Goal: Communication & Community: Ask a question

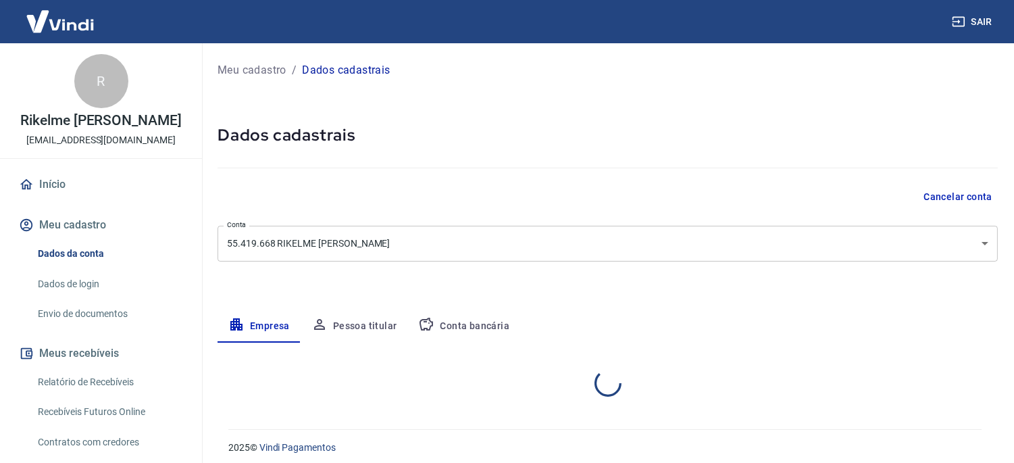
select select "MG"
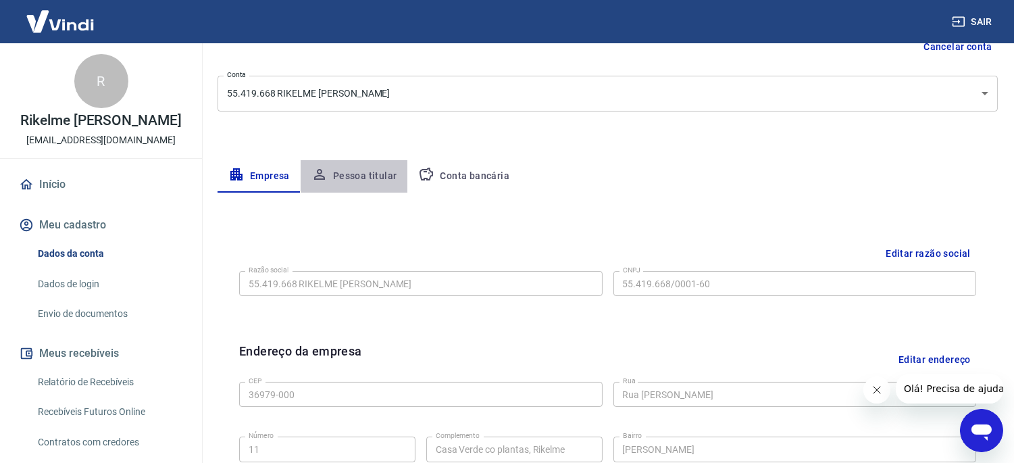
click at [366, 173] on button "Pessoa titular" at bounding box center [354, 176] width 107 height 32
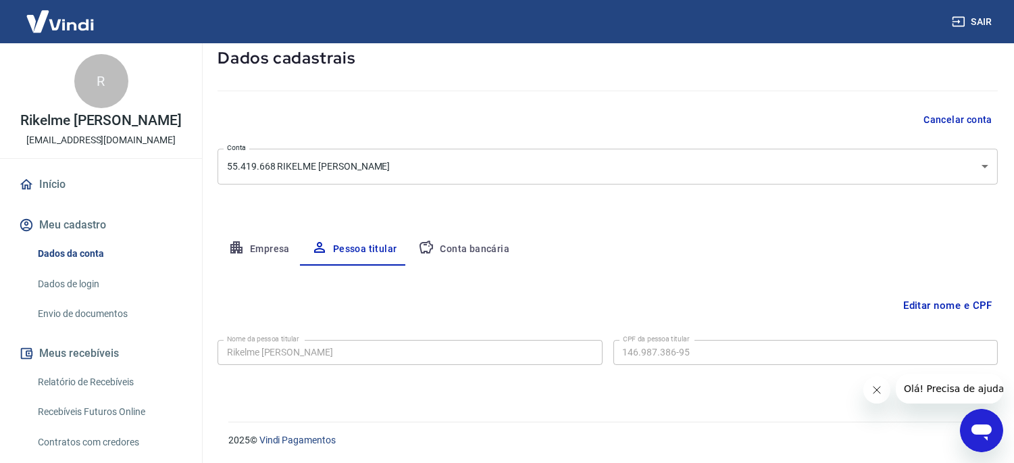
click at [247, 243] on button "Empresa" at bounding box center [259, 249] width 83 height 32
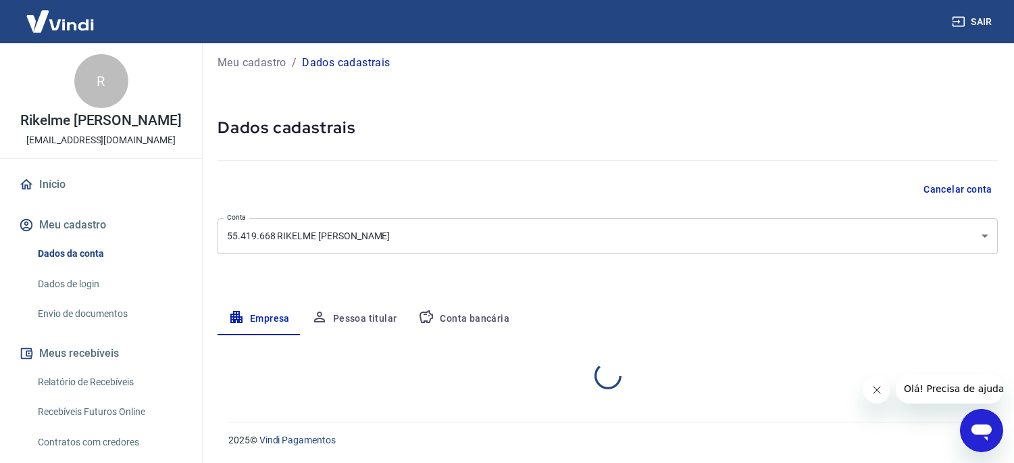
scroll to position [77, 0]
select select "MG"
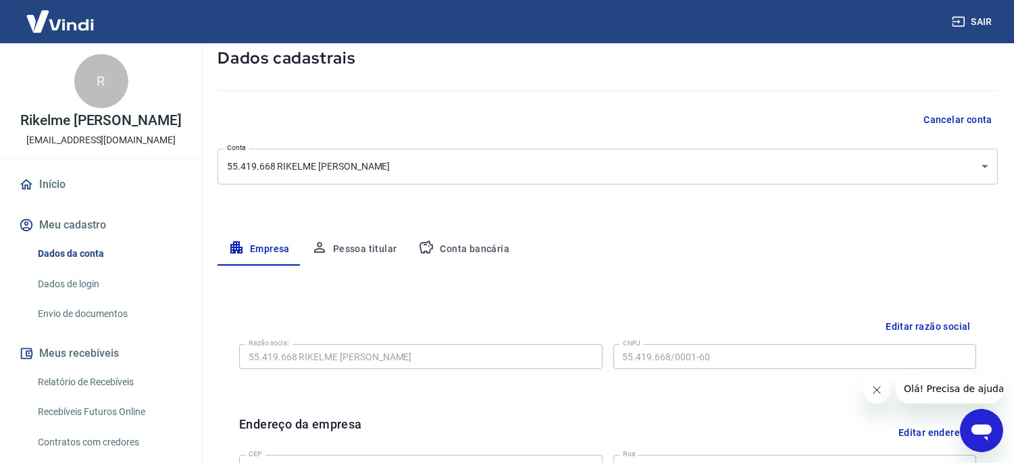
click at [72, 286] on link "Dados de login" at bounding box center [108, 284] width 153 height 28
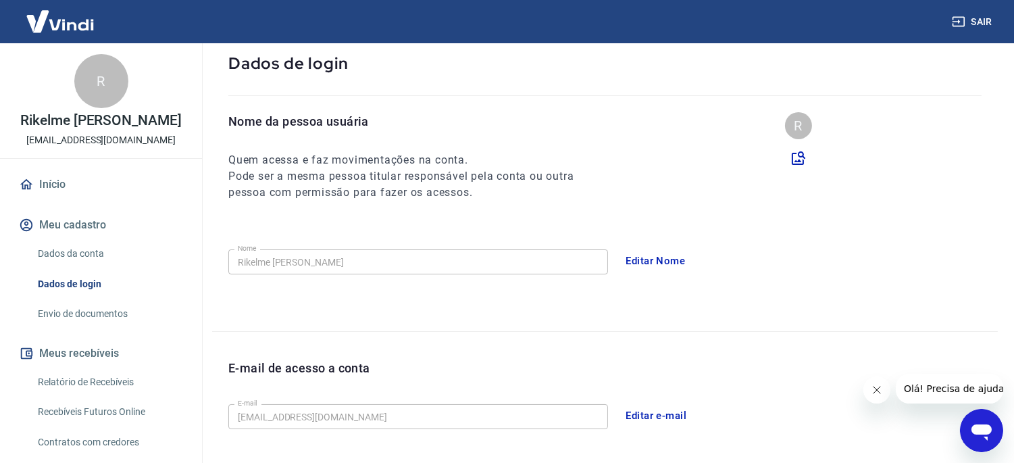
click at [102, 316] on link "Envio de documentos" at bounding box center [108, 314] width 153 height 28
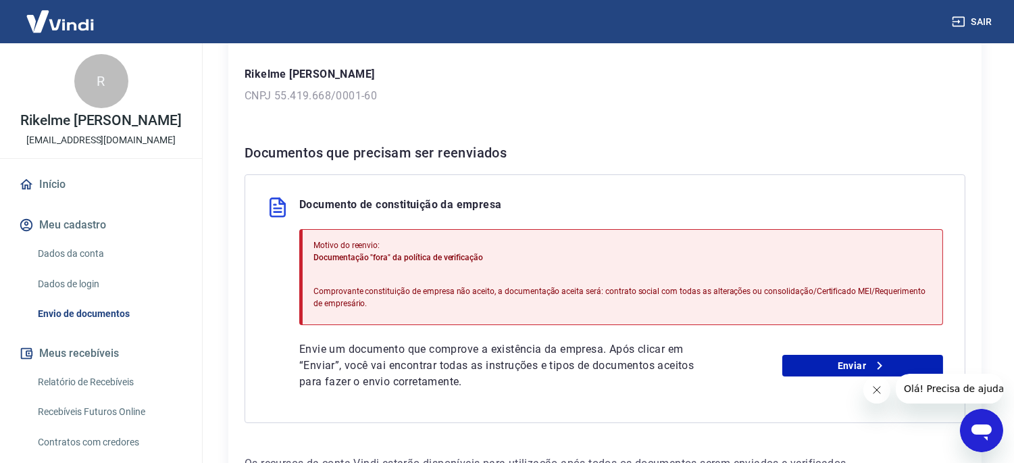
scroll to position [225, 0]
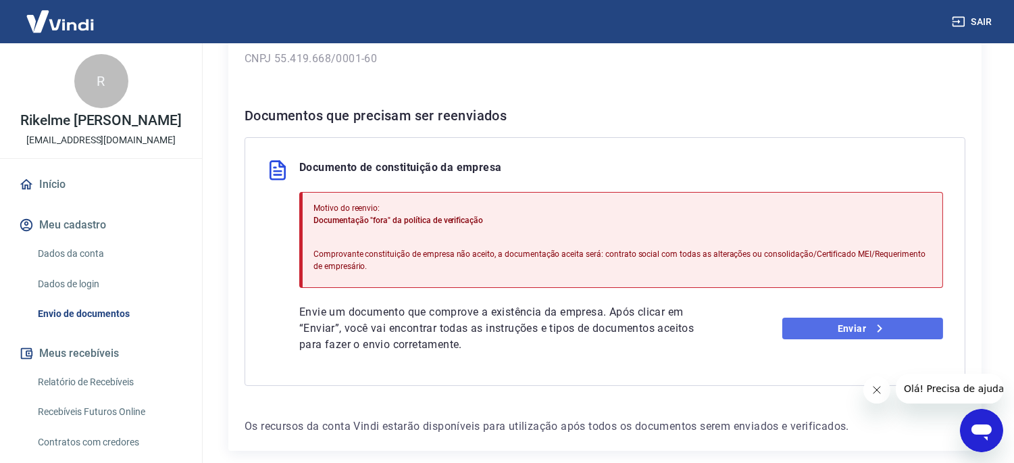
click at [832, 323] on link "Enviar" at bounding box center [862, 329] width 161 height 22
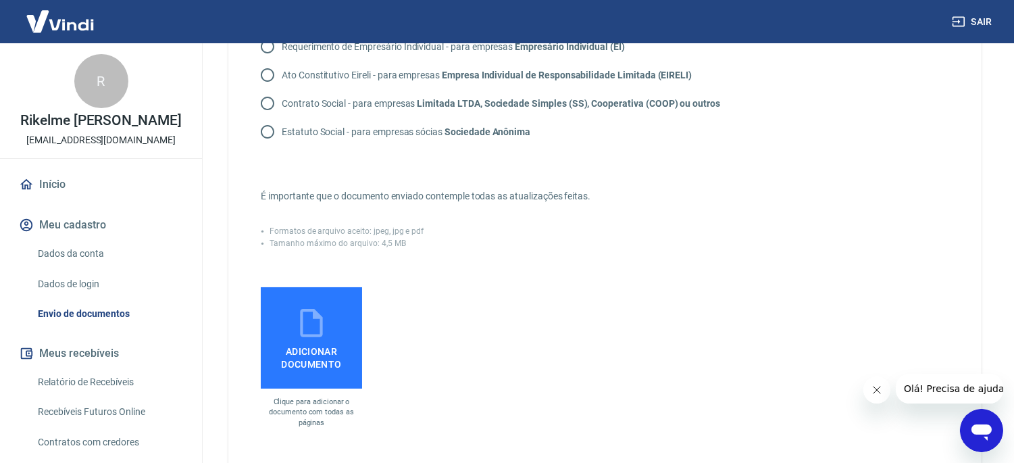
scroll to position [75, 0]
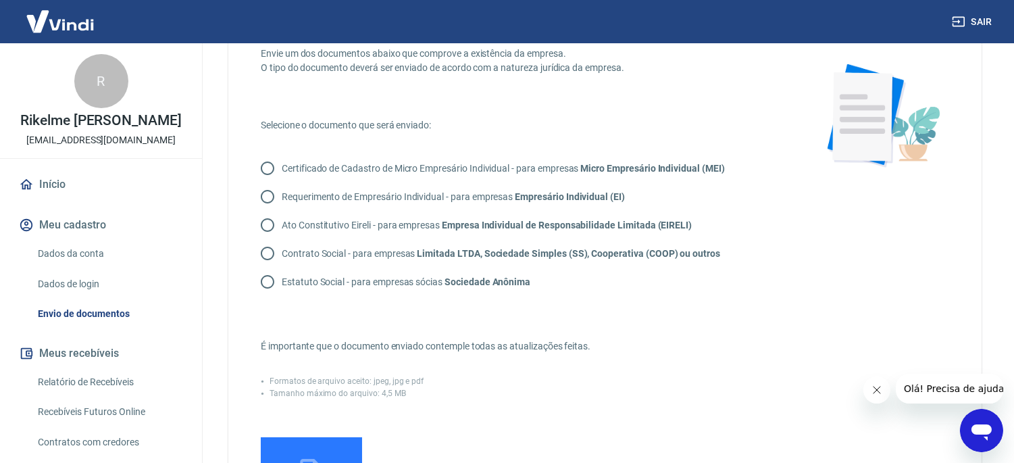
click at [271, 172] on input "Certificado de Cadastro de Micro Empresário Individual - para empresas Micro Em…" at bounding box center [267, 168] width 28 height 28
radio input "true"
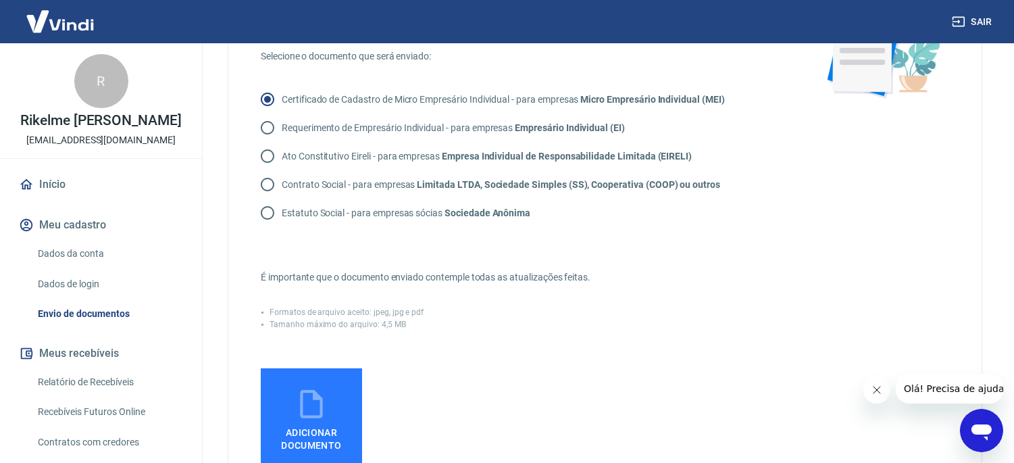
scroll to position [225, 0]
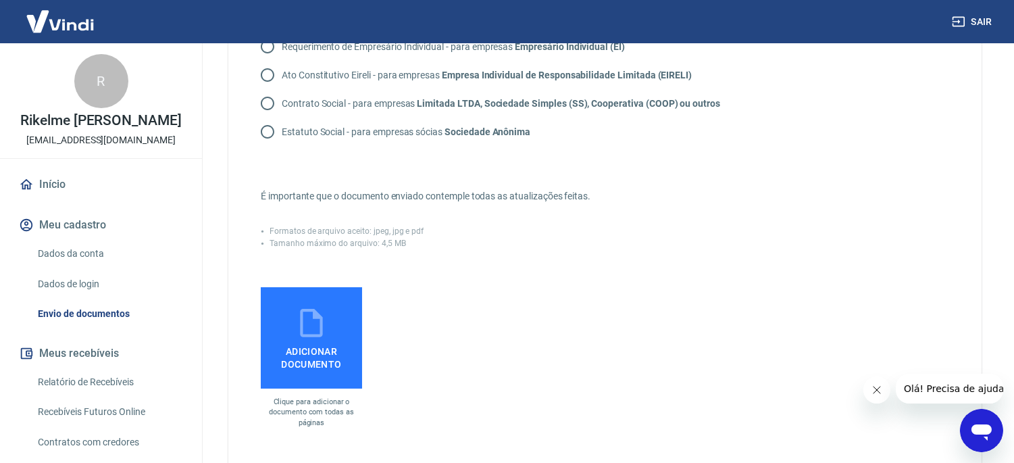
click at [309, 326] on icon at bounding box center [312, 323] width 34 height 34
click at [0, 0] on input "Adicionar documento" at bounding box center [0, 0] width 0 height 0
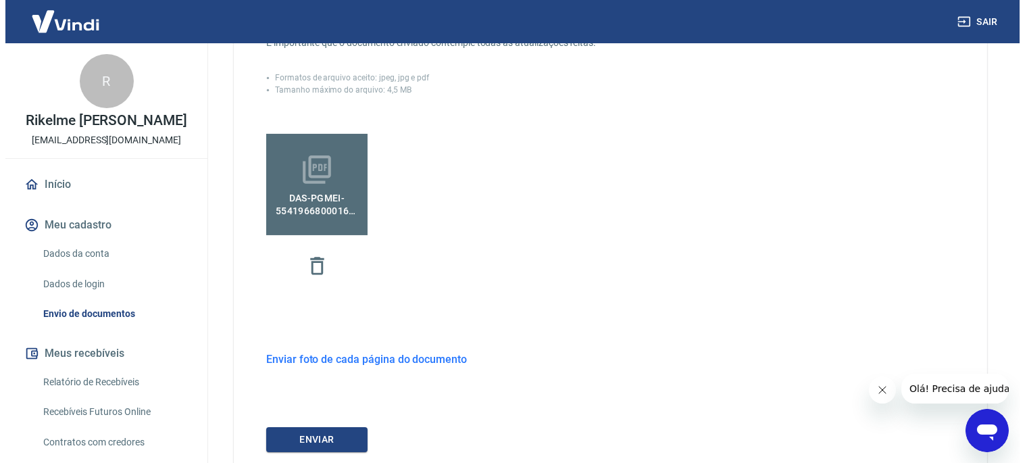
scroll to position [450, 0]
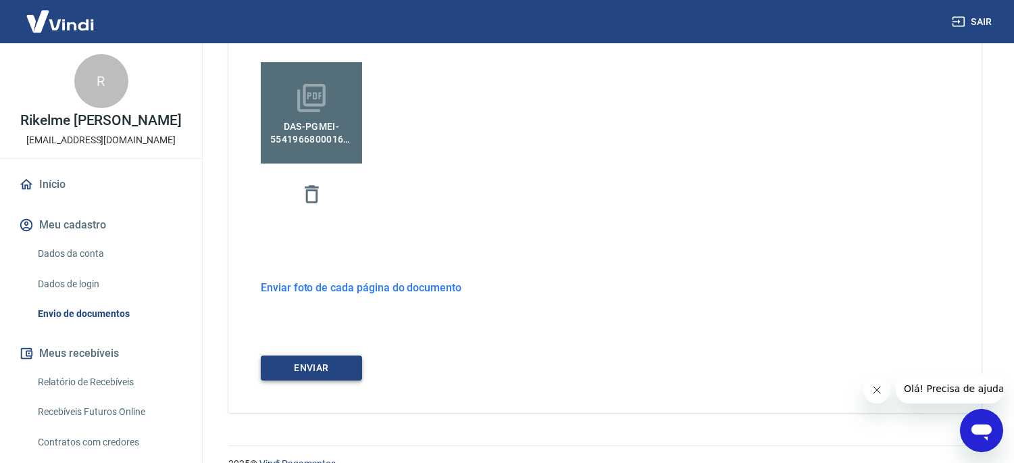
click at [318, 368] on button "ENVIAR" at bounding box center [311, 367] width 101 height 25
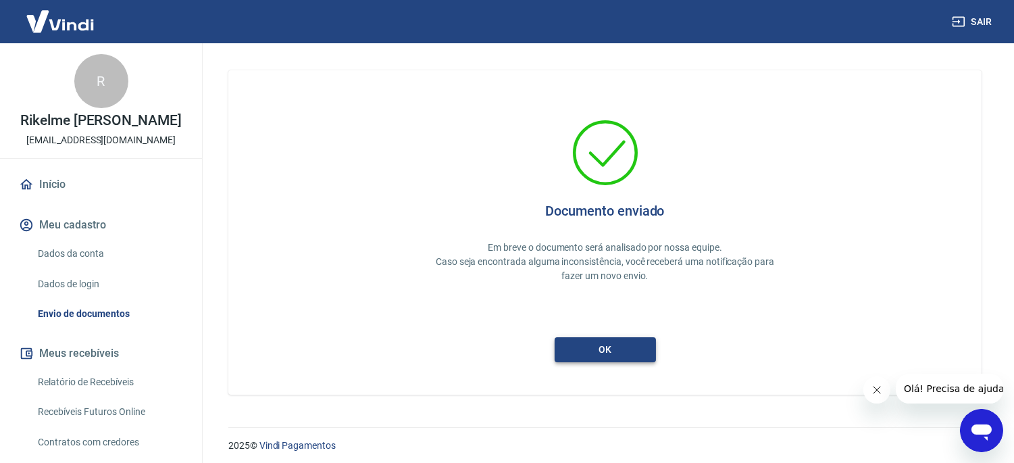
click at [612, 353] on button "ok" at bounding box center [605, 349] width 101 height 25
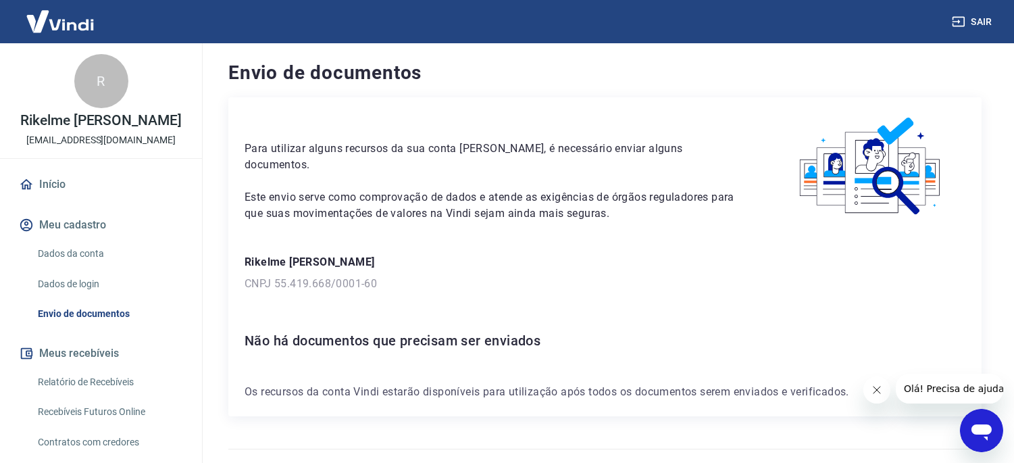
click at [44, 189] on link "Início" at bounding box center [101, 185] width 170 height 30
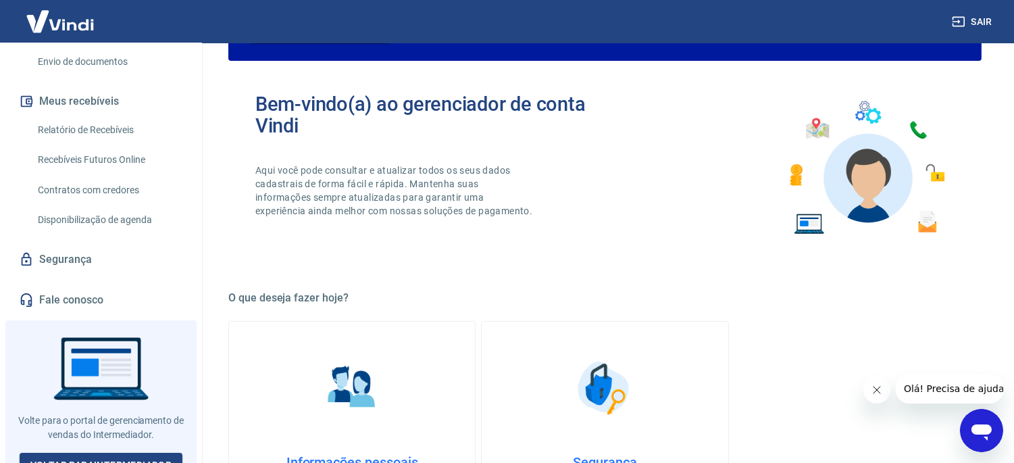
scroll to position [266, 0]
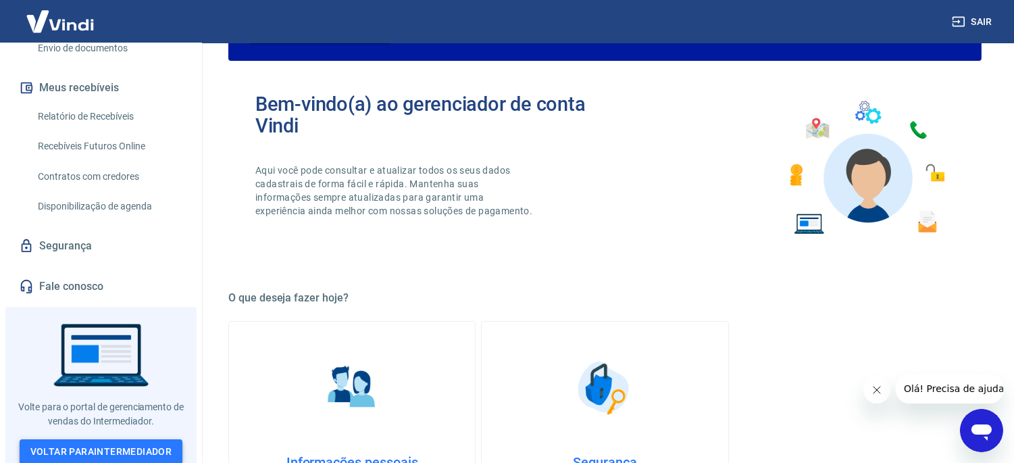
click at [118, 441] on link "Voltar para Intermediador" at bounding box center [102, 451] width 164 height 25
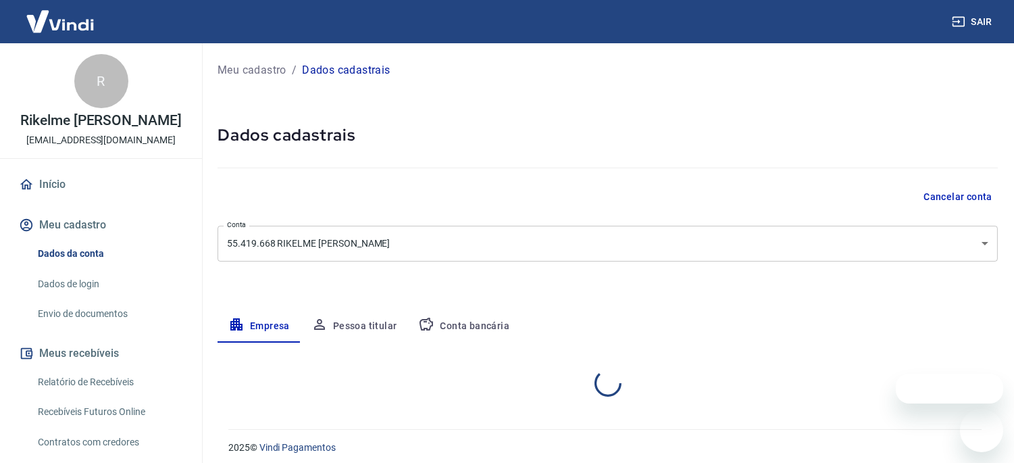
select select "MG"
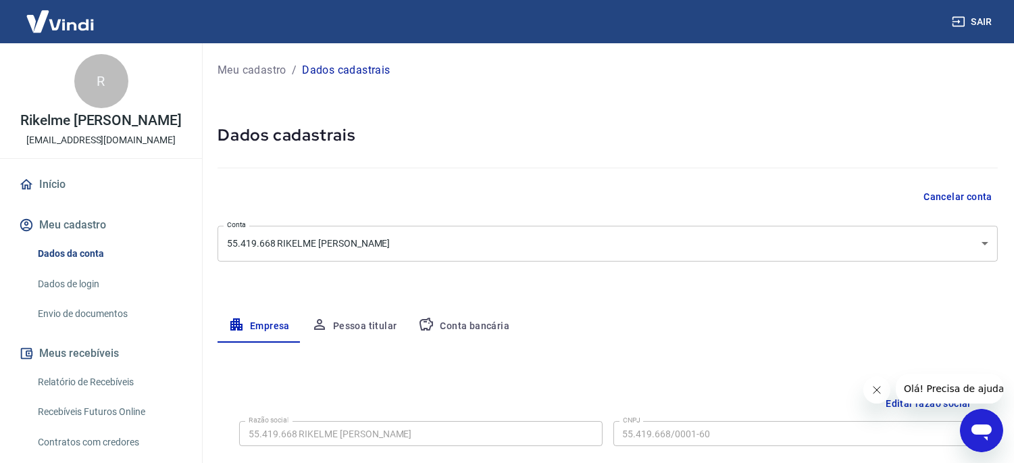
click at [986, 426] on icon "Abrir janela de mensagens" at bounding box center [981, 432] width 20 height 16
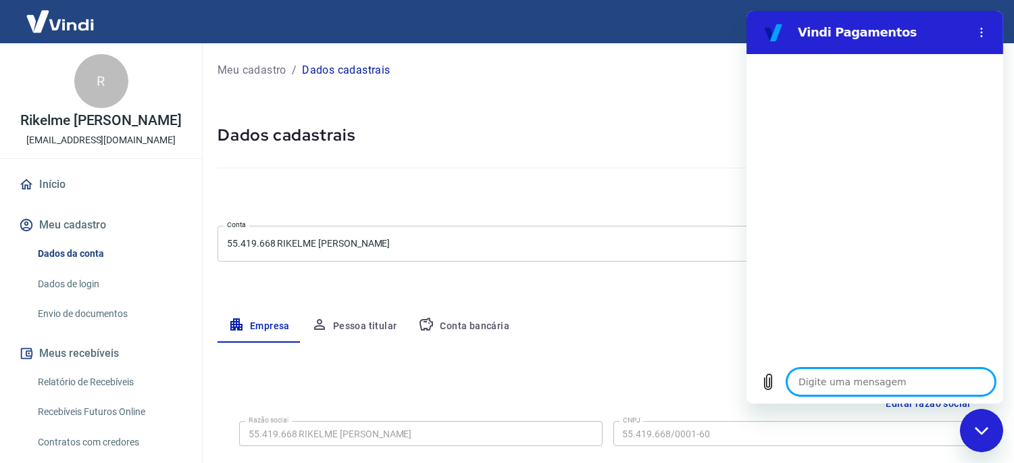
click at [824, 376] on textarea at bounding box center [891, 381] width 208 height 27
type textarea "."
type textarea "x"
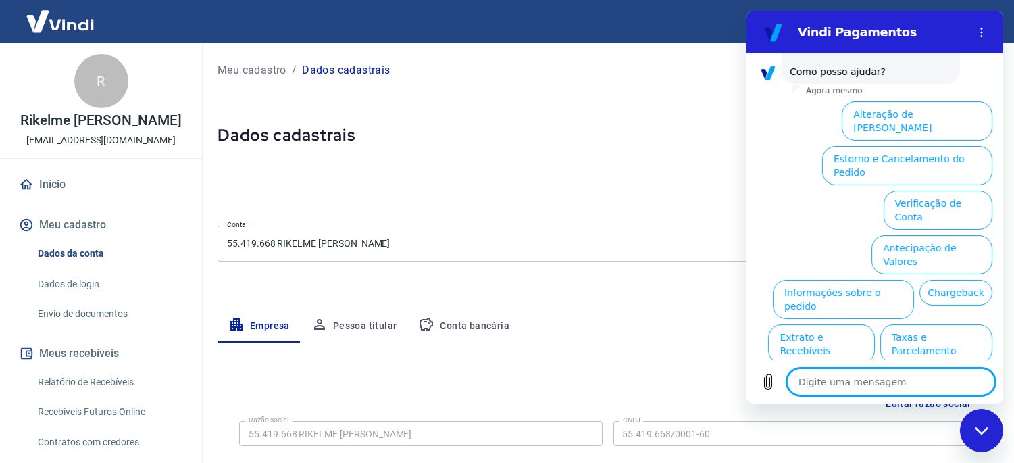
scroll to position [220, 0]
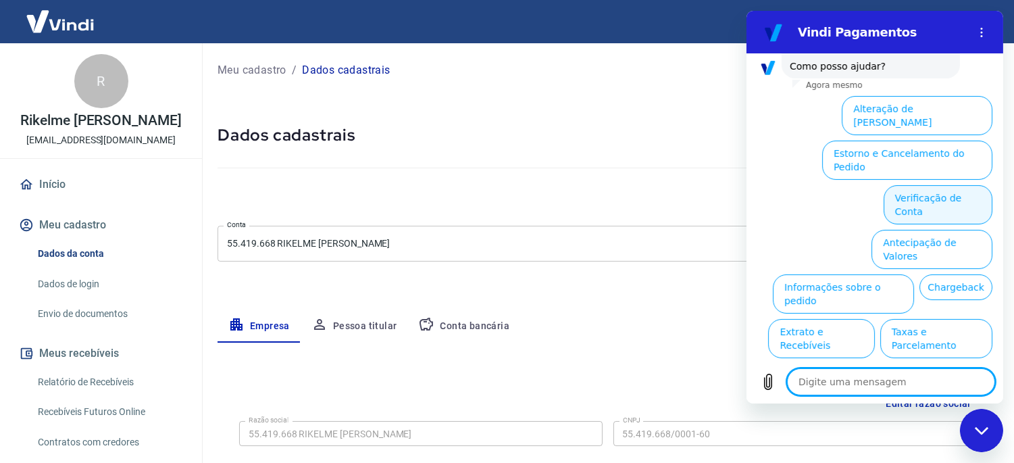
click at [941, 185] on button "Verificação de Conta" at bounding box center [937, 204] width 109 height 39
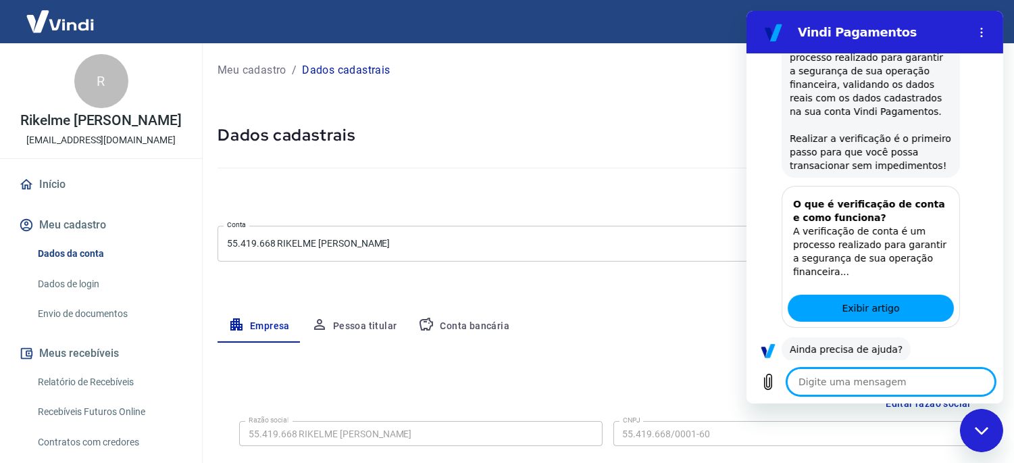
scroll to position [353, 0]
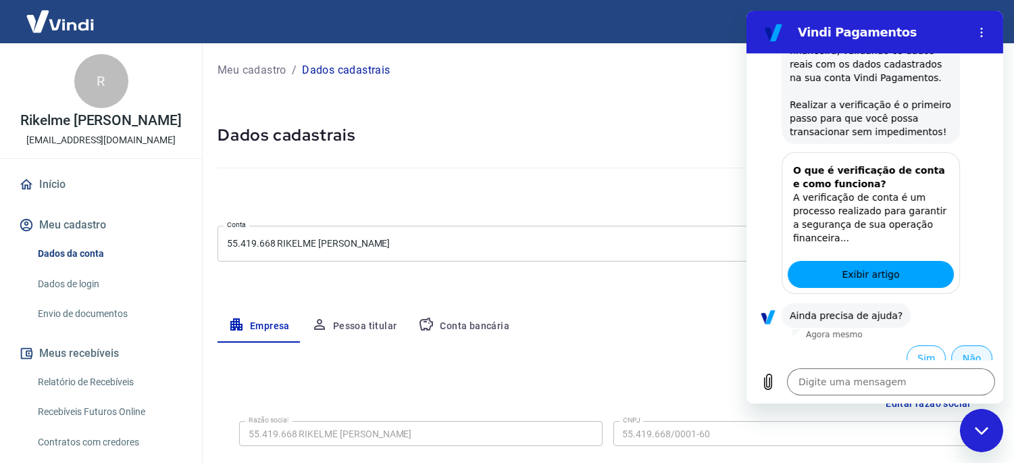
click at [964, 353] on button "Não" at bounding box center [971, 358] width 41 height 26
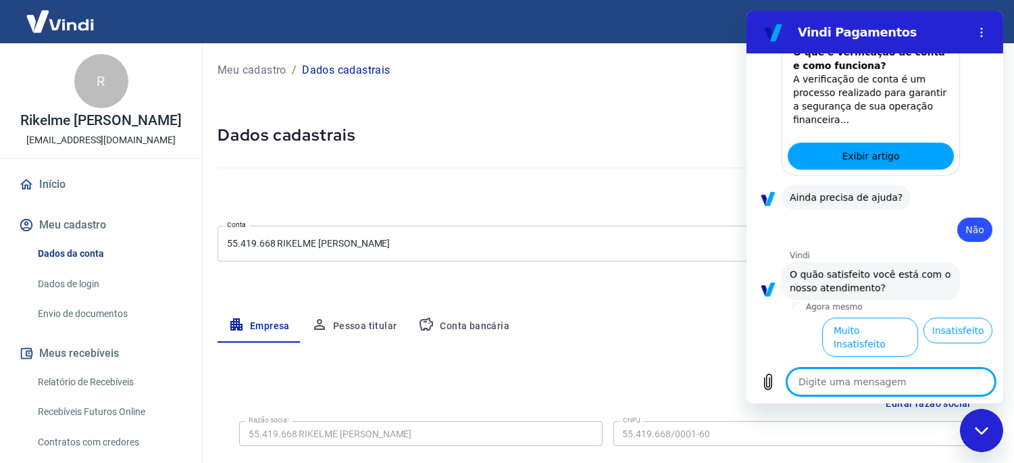
scroll to position [476, 0]
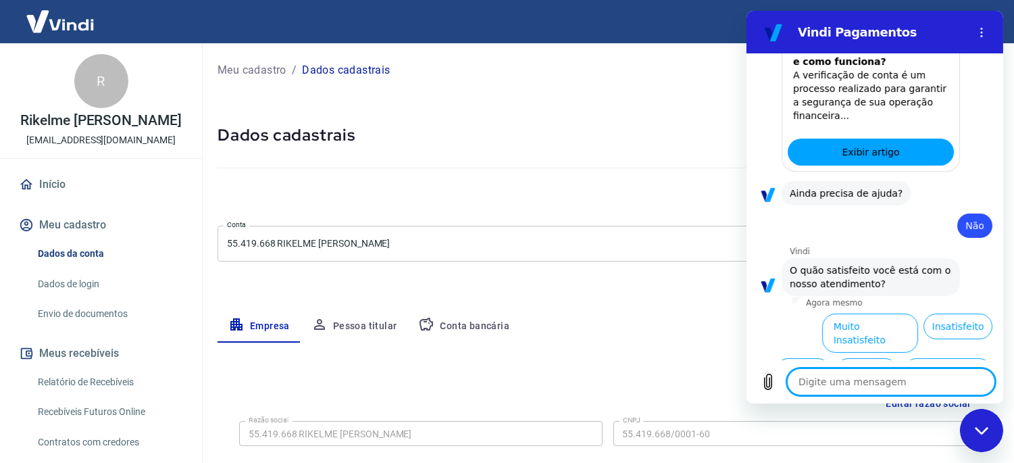
click at [956, 314] on button "Insatisfeito" at bounding box center [957, 327] width 69 height 26
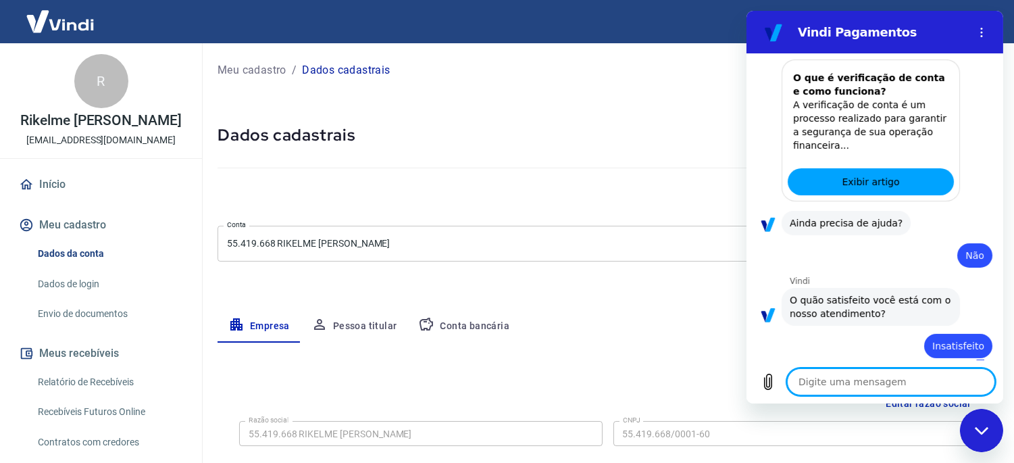
type textarea "x"
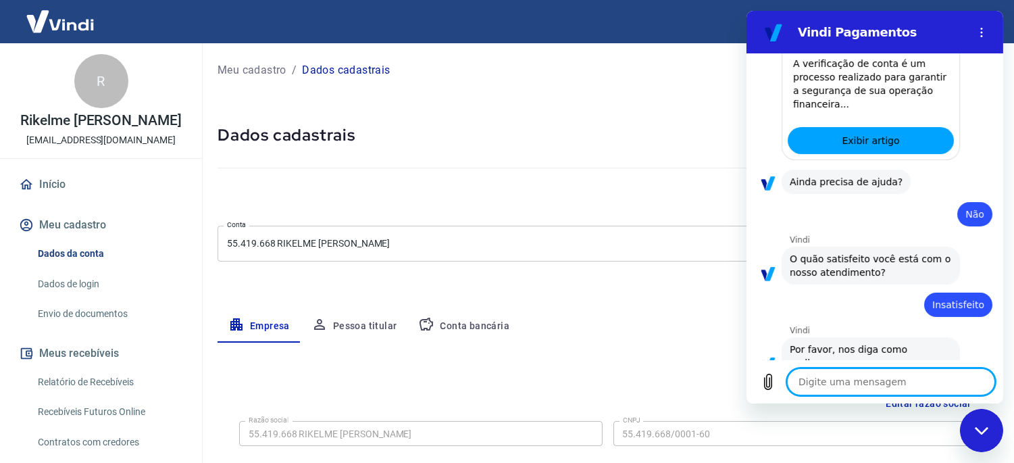
scroll to position [490, 0]
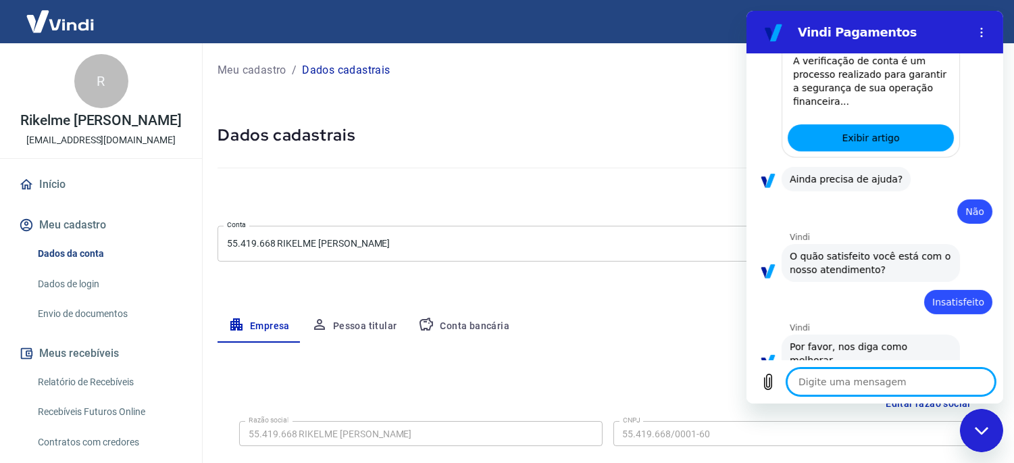
click at [921, 374] on textarea at bounding box center [891, 381] width 208 height 27
type textarea "c"
type textarea "x"
type textarea "ch"
type textarea "x"
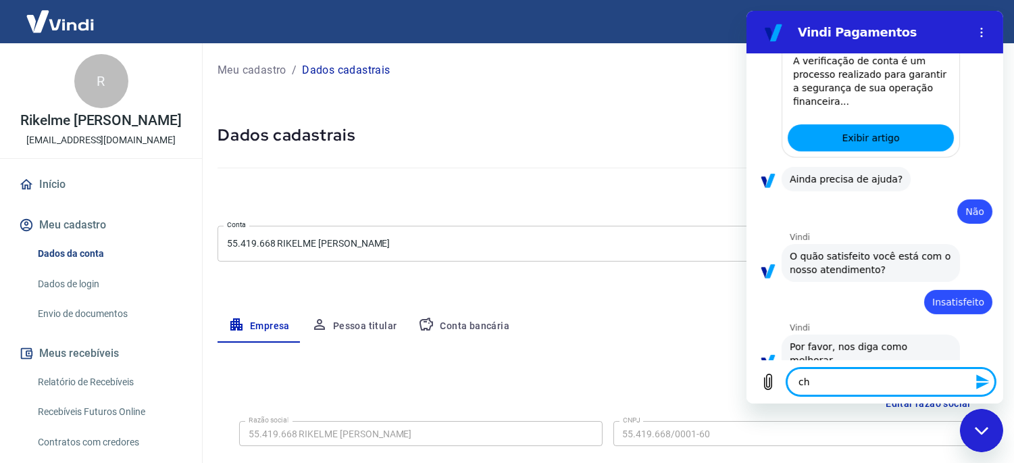
type textarea "cha"
type textarea "x"
type textarea "chat"
type textarea "x"
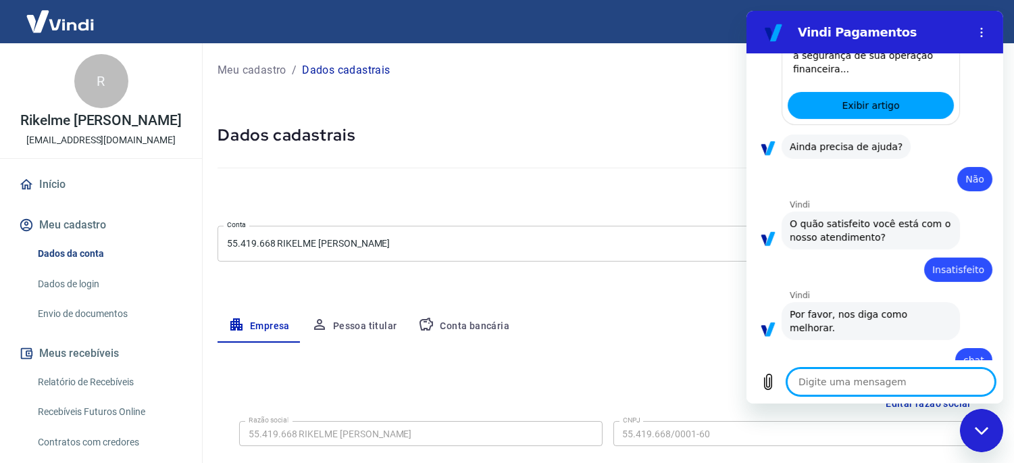
type textarea "x"
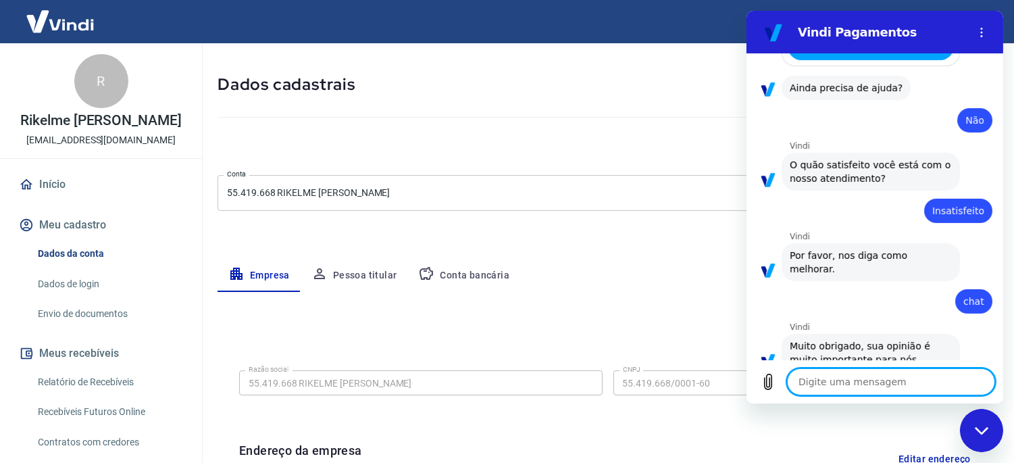
scroll to position [75, 0]
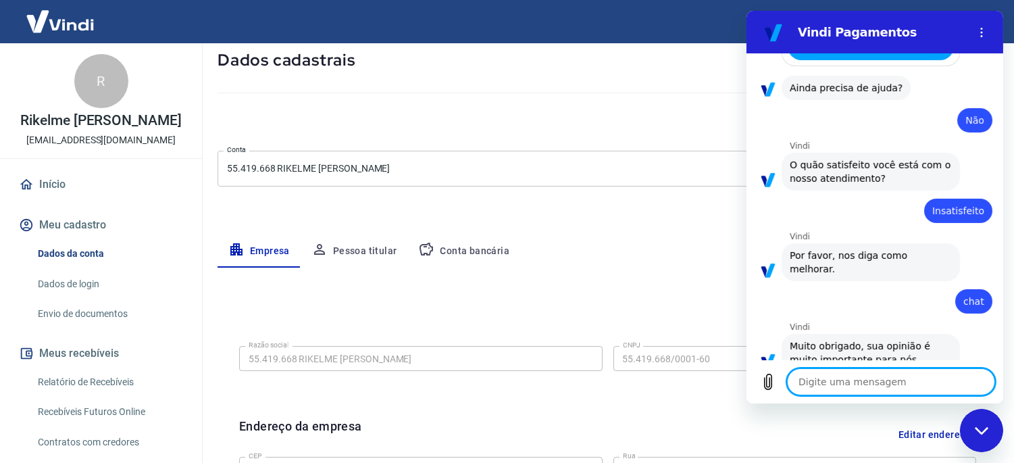
click at [866, 382] on textarea at bounding box center [891, 381] width 208 height 27
type textarea "A"
type textarea "x"
type textarea "Ab"
type textarea "x"
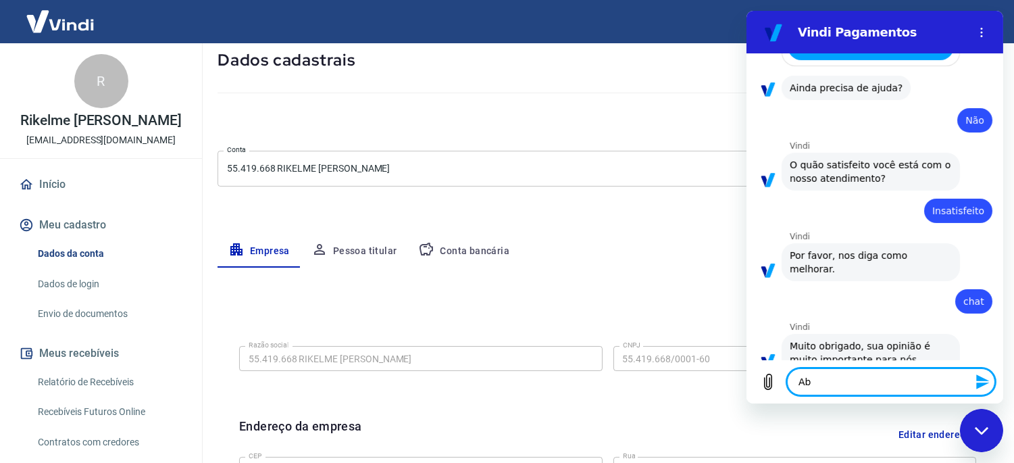
type textarea "Abr"
type textarea "x"
type textarea "Abri"
type textarea "x"
type textarea "Abrir"
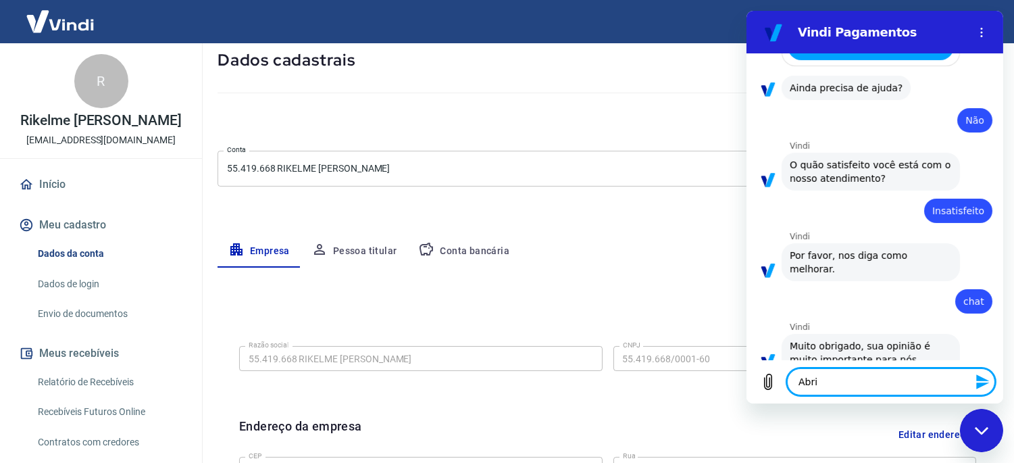
type textarea "x"
type textarea "Abrir"
type textarea "x"
type textarea "Abrir c"
type textarea "x"
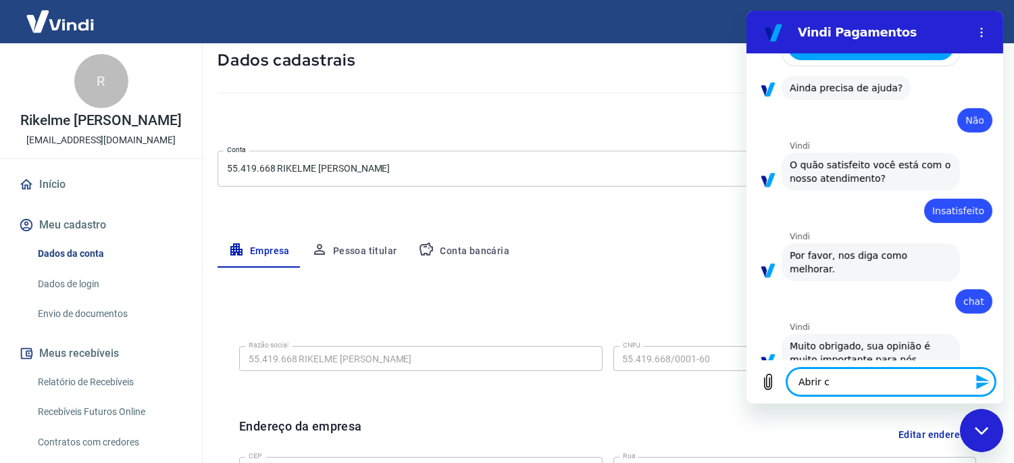
type textarea "Abrir ch"
type textarea "x"
type textarea "Abrir cha"
type textarea "x"
type textarea "Abrir chat"
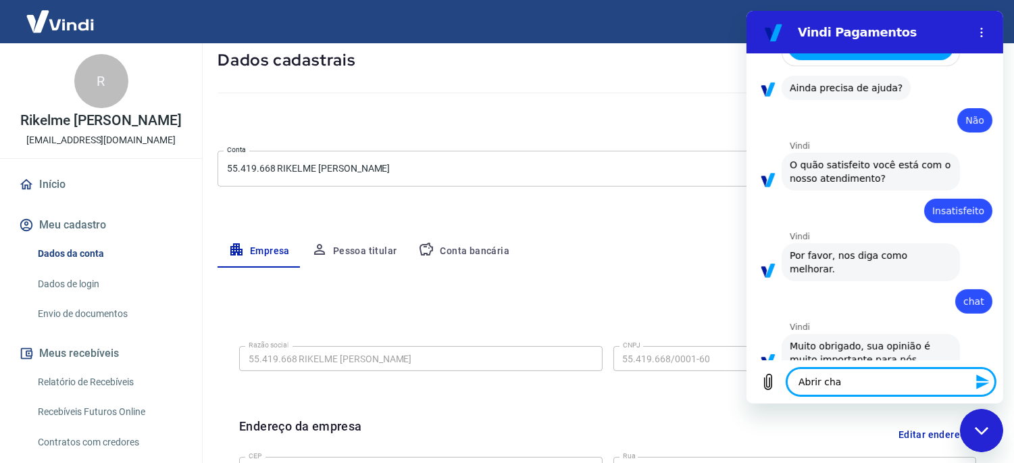
type textarea "x"
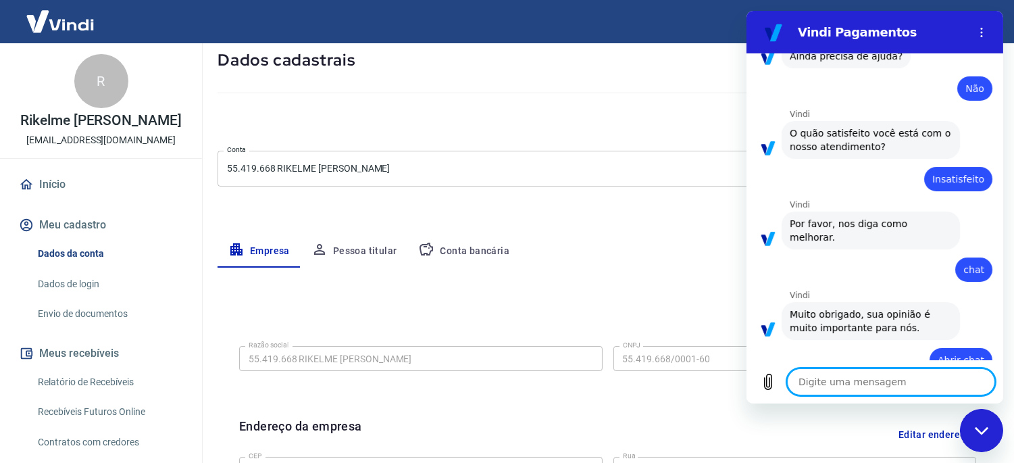
type textarea "x"
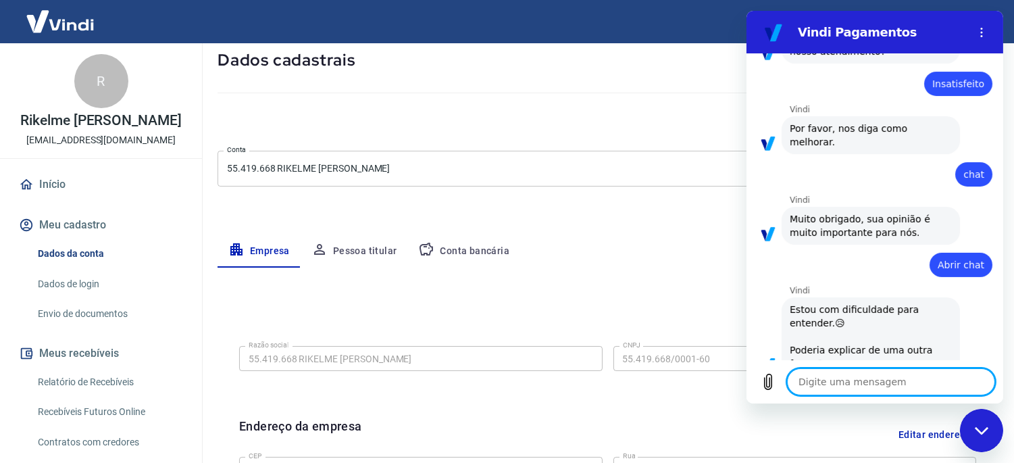
scroll to position [712, 0]
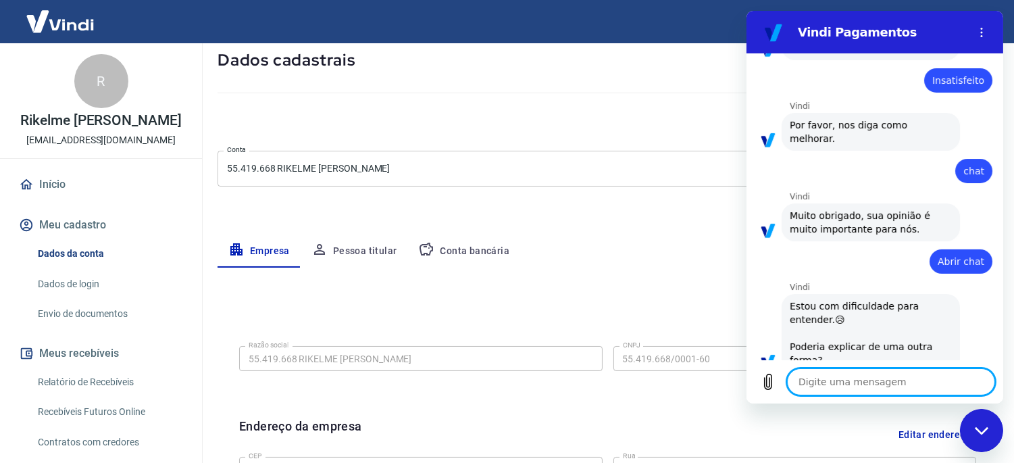
type textarea "P"
type textarea "x"
type textarea "Pr"
type textarea "x"
type textarea "Pre"
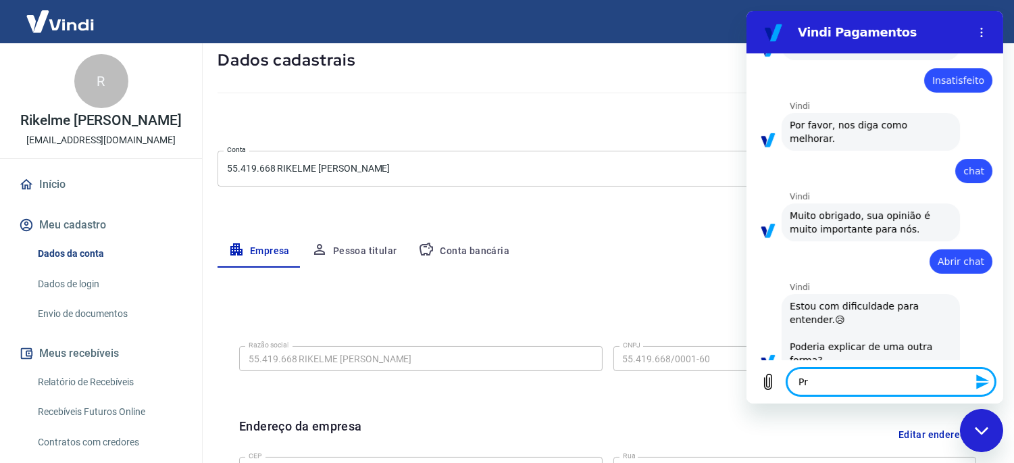
type textarea "x"
type textarea "Prec"
type textarea "x"
type textarea "Preci"
type textarea "x"
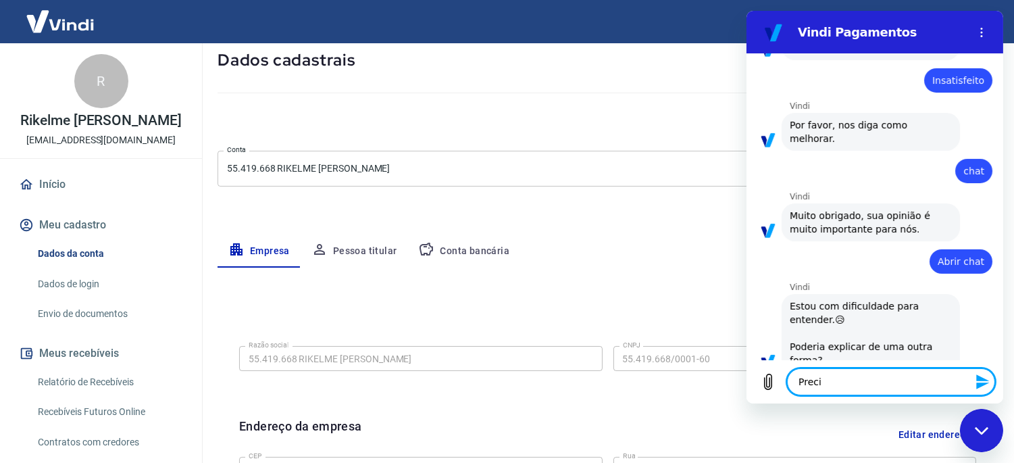
type textarea "Precis"
type textarea "x"
type textarea "Preciso"
type textarea "x"
type textarea "Preciso"
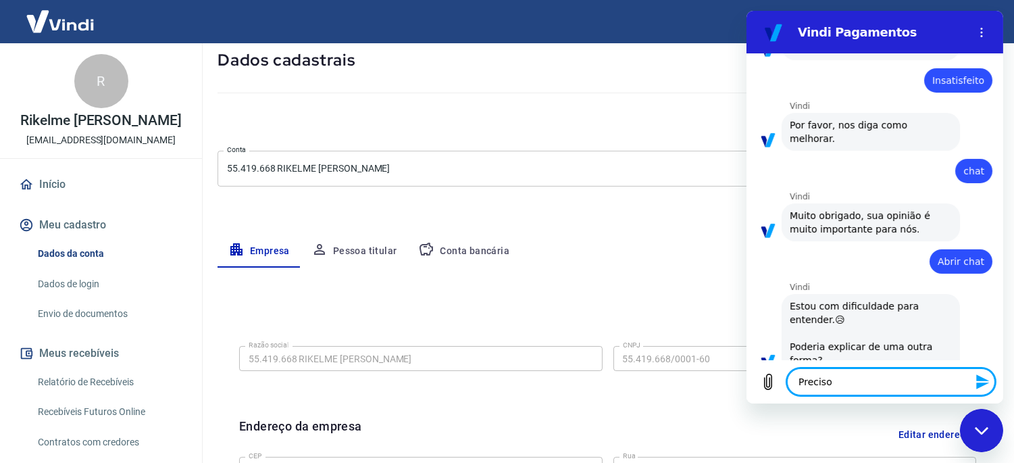
type textarea "x"
type textarea "Preciso d"
type textarea "x"
type textarea "Preciso de"
type textarea "x"
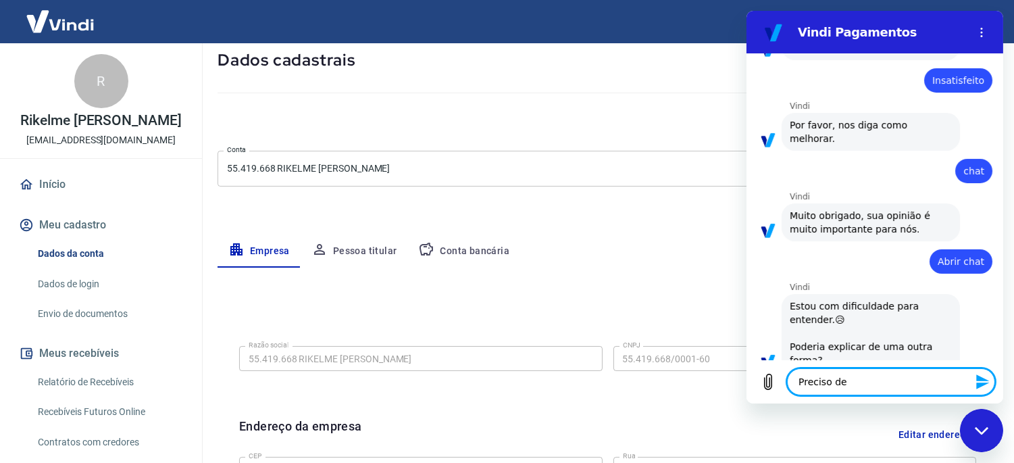
type textarea "Preciso de"
type textarea "x"
type textarea "Preciso de a"
type textarea "x"
type textarea "Preciso de aj"
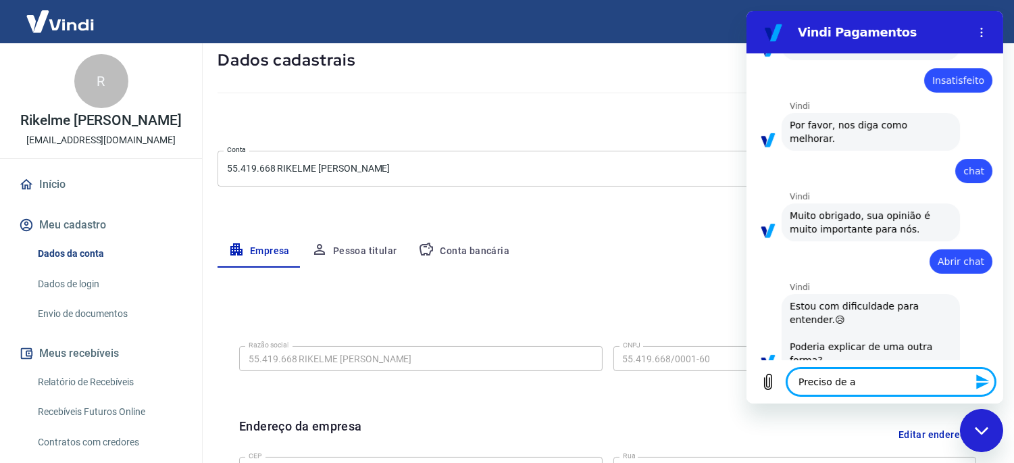
type textarea "x"
type textarea "Preciso de aju"
type textarea "x"
type textarea "Preciso de ajud"
type textarea "x"
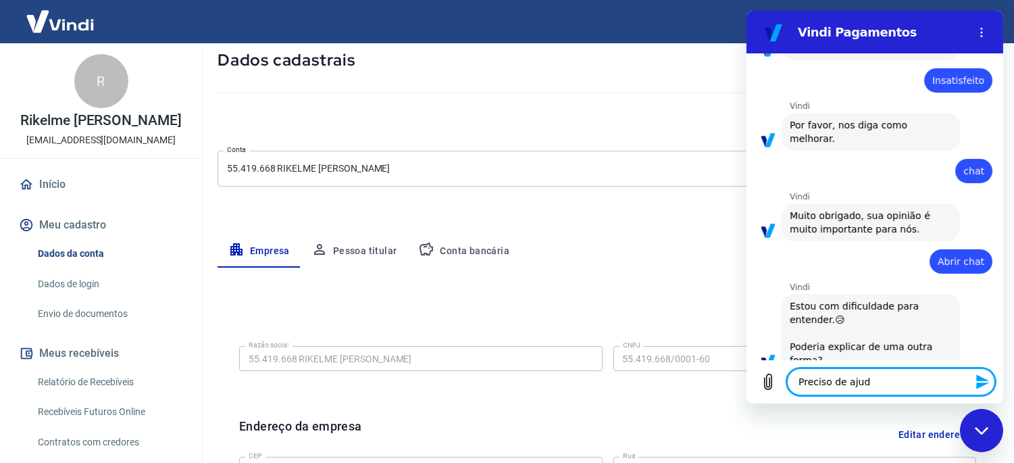
type textarea "Preciso de ajuda"
type textarea "x"
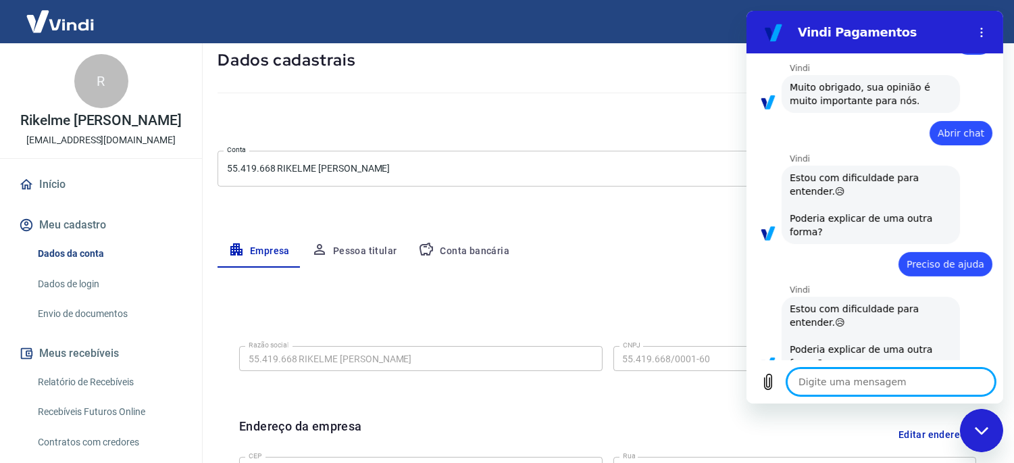
scroll to position [843, 0]
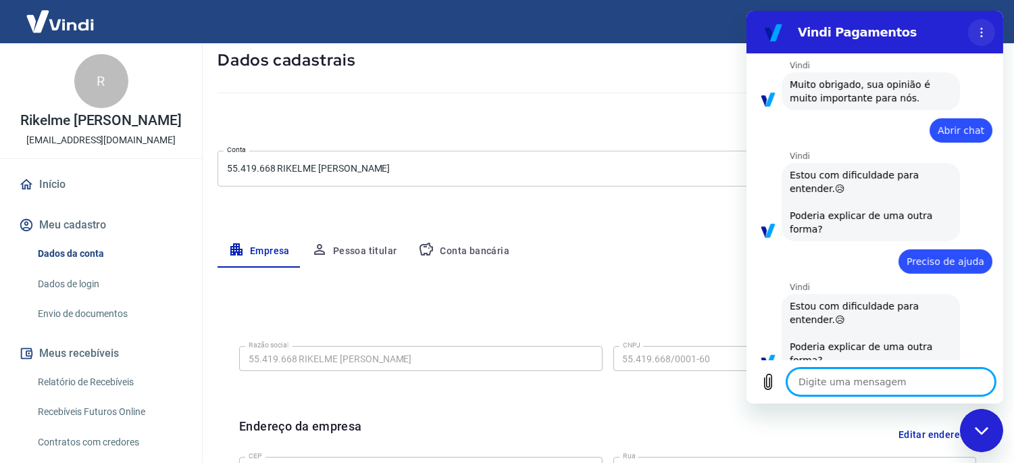
click at [985, 22] on button "Menu de opções" at bounding box center [981, 32] width 27 height 27
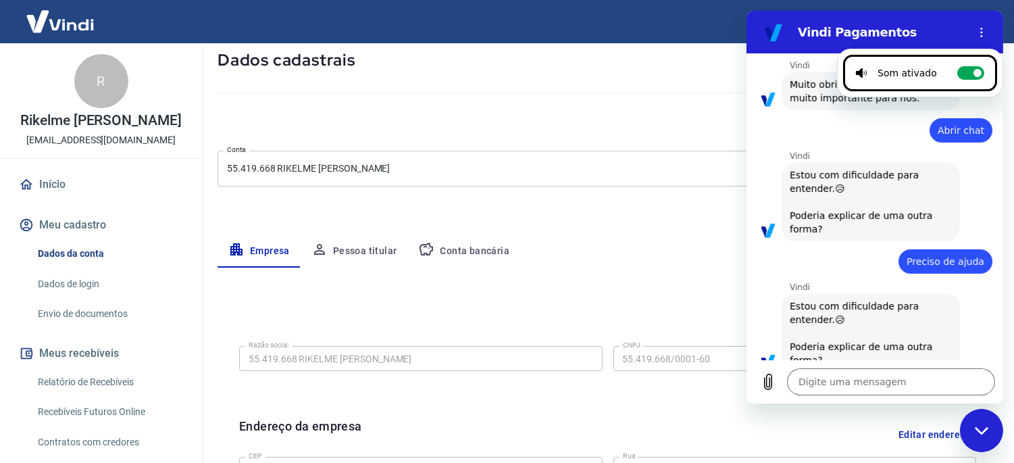
click at [980, 432] on icon "Fechar janela de mensagens" at bounding box center [981, 429] width 14 height 7
type textarea "x"
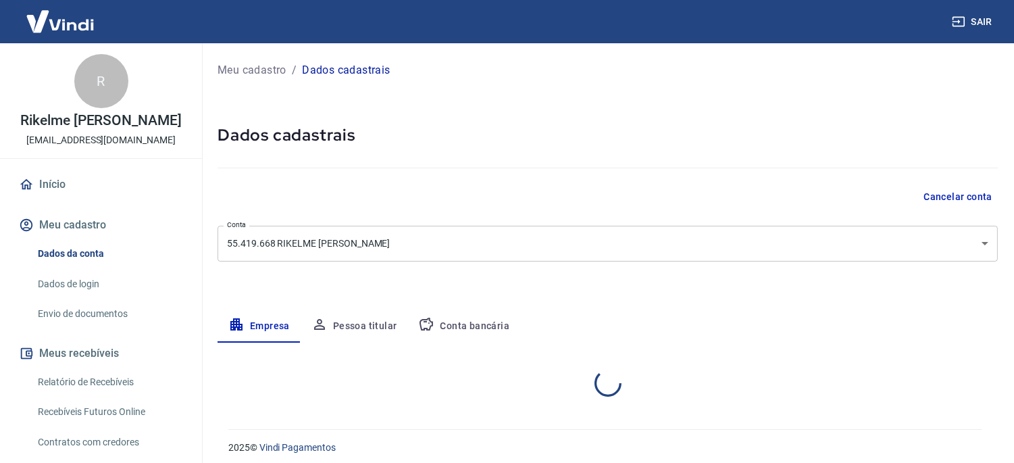
select select "MG"
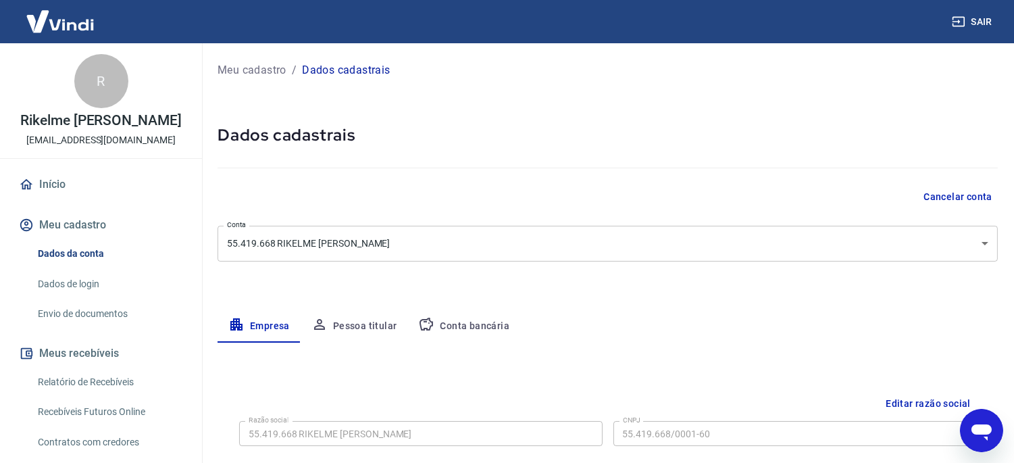
click at [969, 421] on icon "Abrir janela de mensagens" at bounding box center [981, 430] width 24 height 24
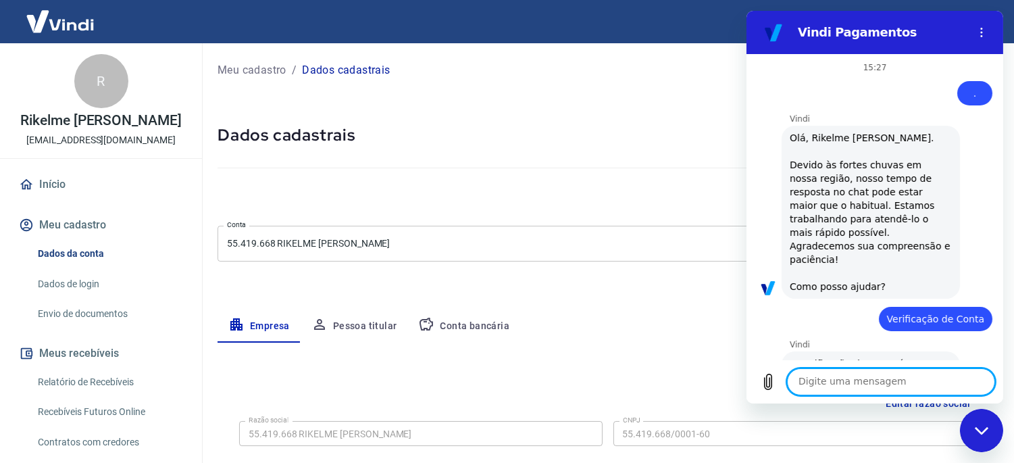
scroll to position [843, 0]
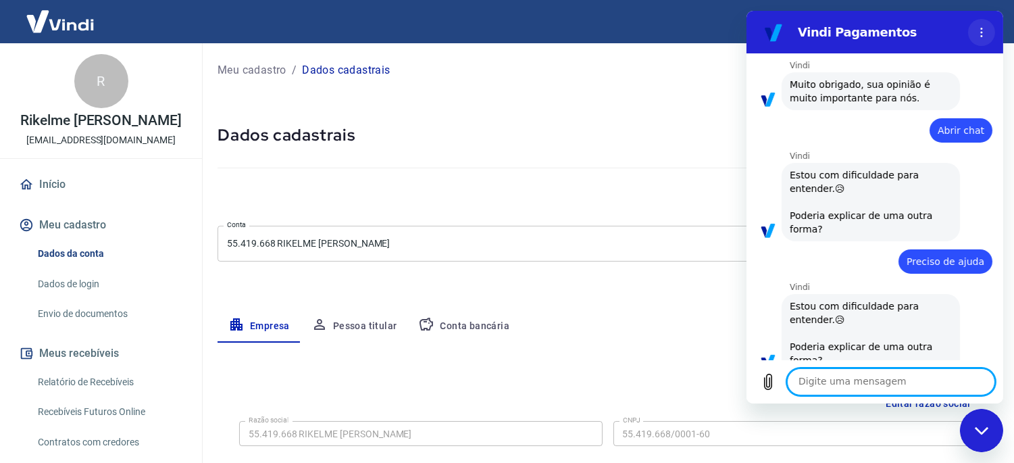
click at [976, 34] on icon "Menu de opções" at bounding box center [981, 32] width 11 height 11
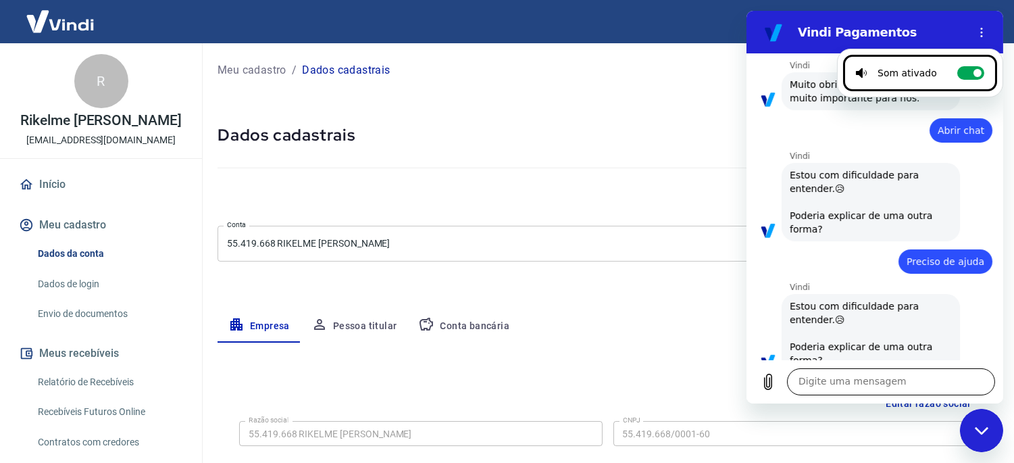
click at [822, 395] on textarea at bounding box center [891, 381] width 208 height 27
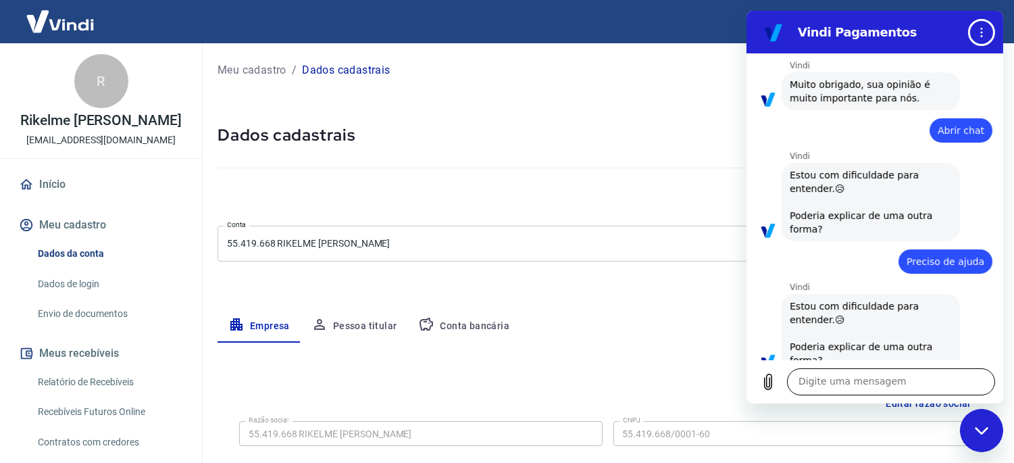
click at [829, 393] on textarea at bounding box center [891, 381] width 208 height 27
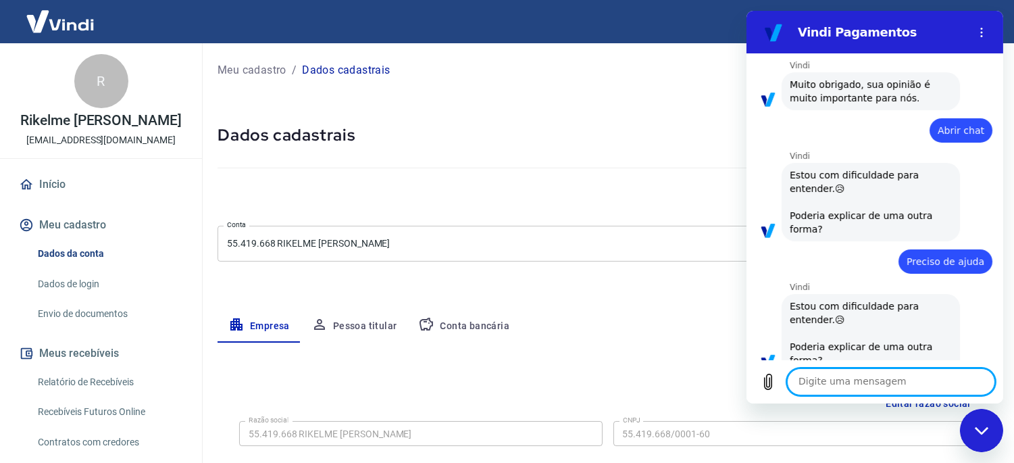
type textarea "C"
type textarea "x"
type textarea "Ca"
type textarea "x"
type textarea "Can"
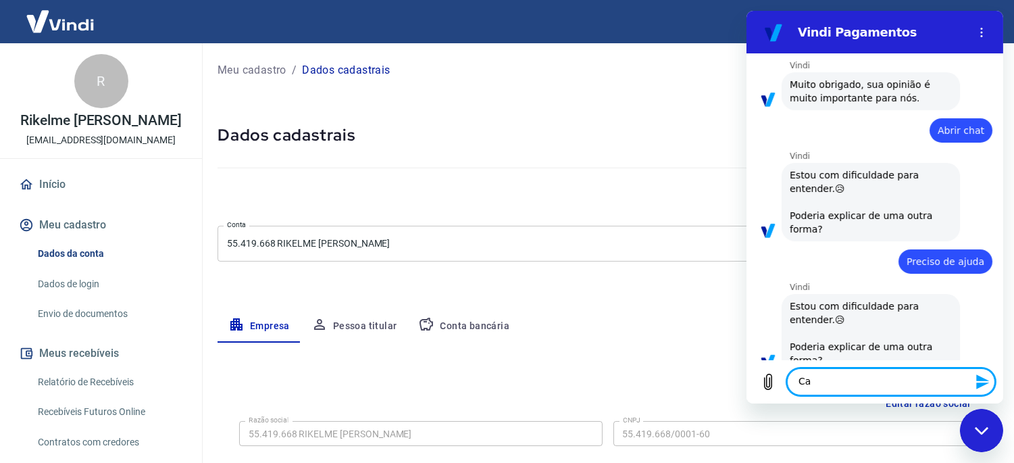
type textarea "x"
type textarea "Canc"
type textarea "x"
type textarea "Cance"
type textarea "x"
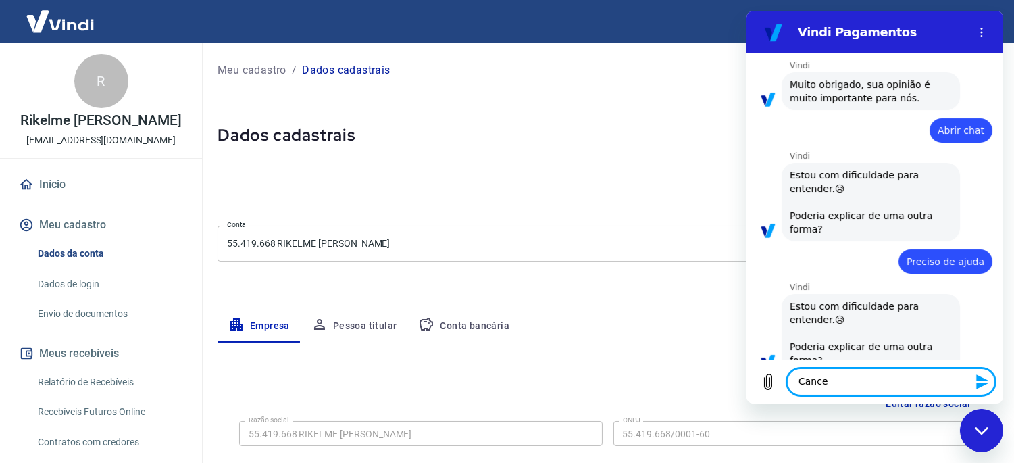
type textarea "Cancel"
type textarea "x"
type textarea "Cancela"
type textarea "x"
type textarea "Cancelar"
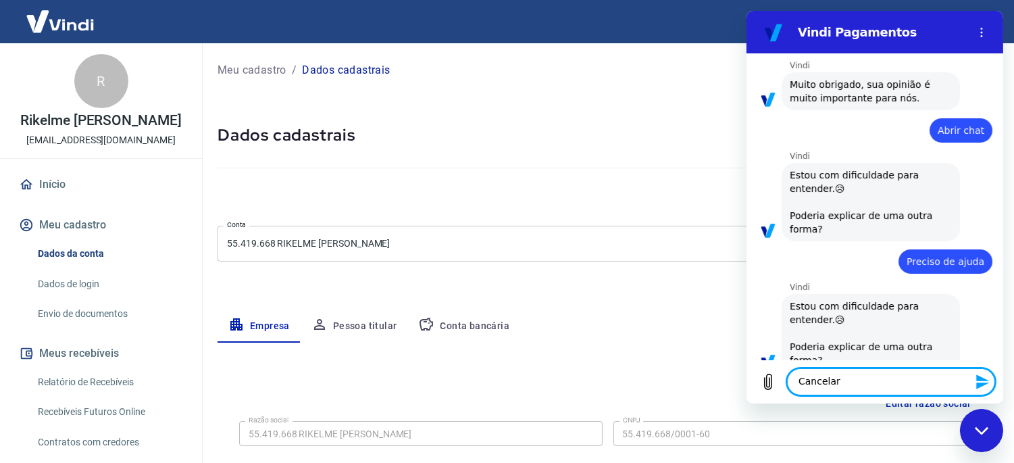
type textarea "x"
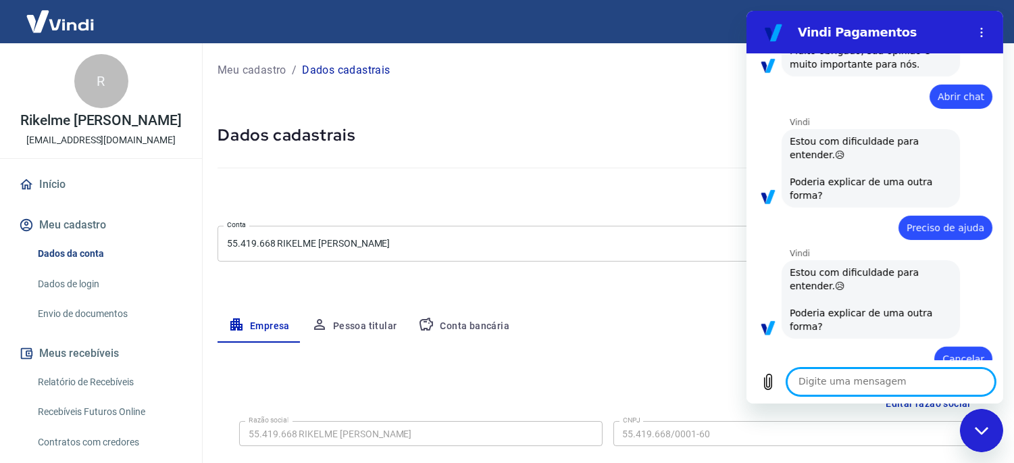
scroll to position [875, 0]
click at [982, 30] on icon "Menu de opções" at bounding box center [981, 32] width 11 height 11
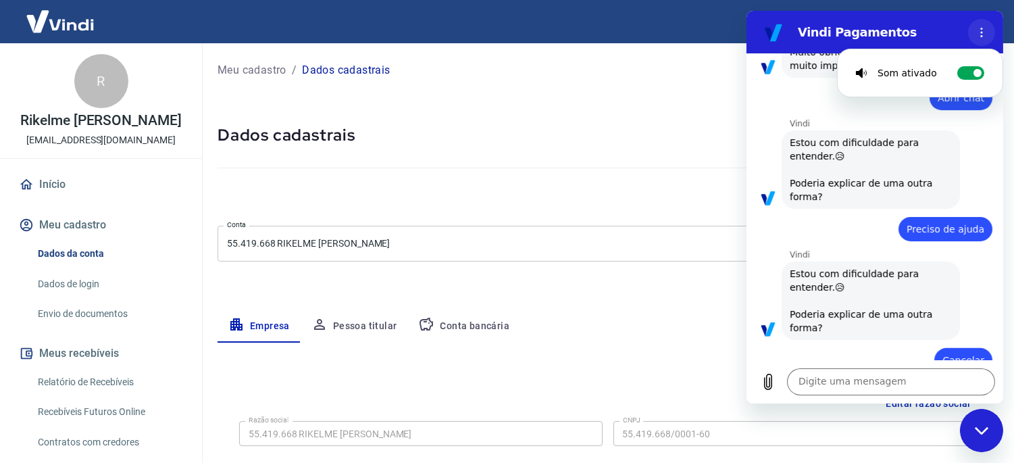
click at [982, 30] on icon "Menu de opções" at bounding box center [981, 32] width 11 height 11
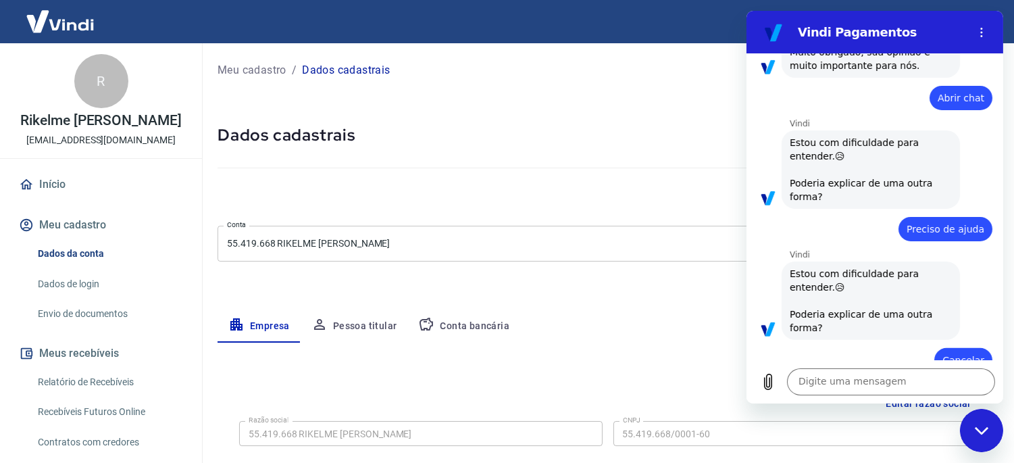
click at [986, 424] on div "Fechar janela de mensagens" at bounding box center [981, 429] width 41 height 41
type textarea "x"
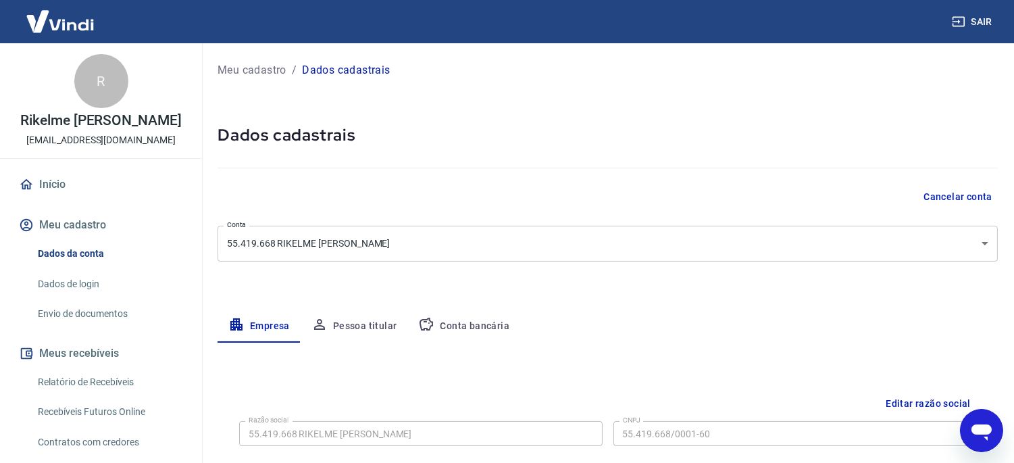
scroll to position [876, 0]
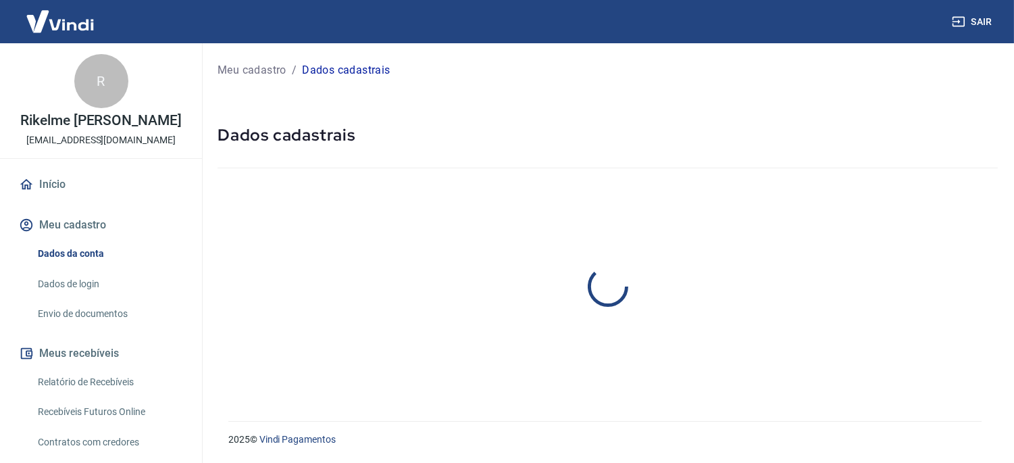
select select "MG"
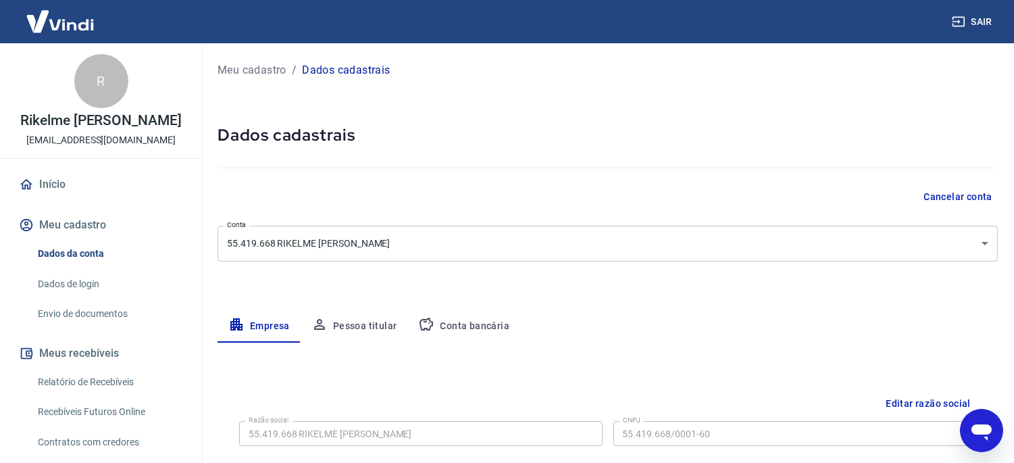
click at [977, 412] on div "Abrir janela de mensagens" at bounding box center [981, 429] width 41 height 41
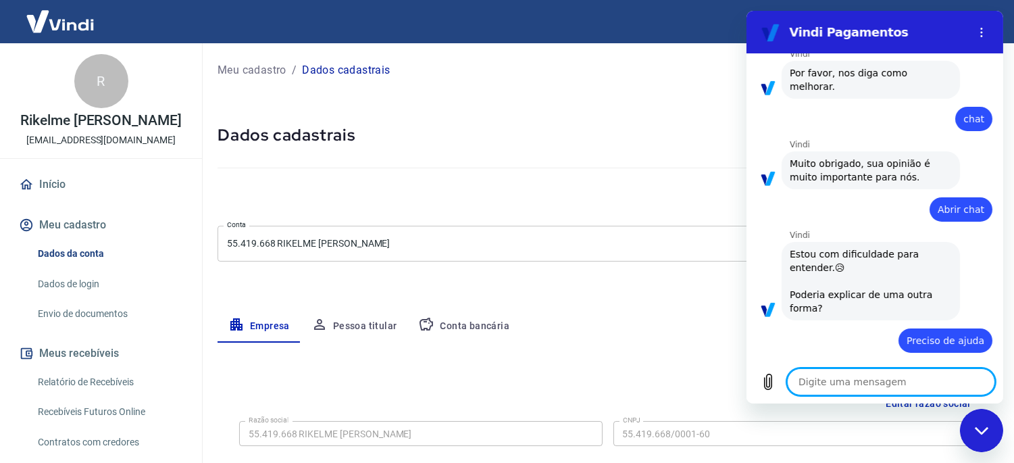
scroll to position [875, 0]
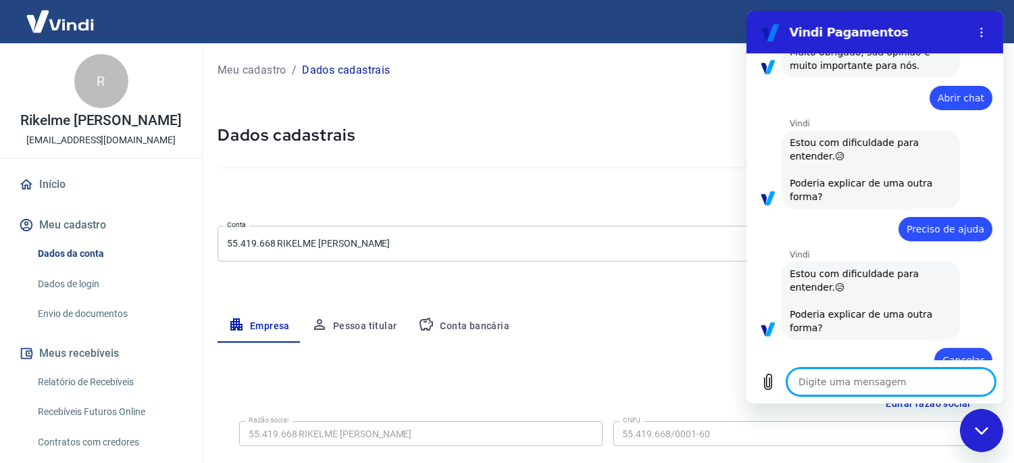
click at [871, 391] on textarea at bounding box center [891, 381] width 208 height 27
type textarea "N"
type textarea "x"
type textarea "No"
type textarea "x"
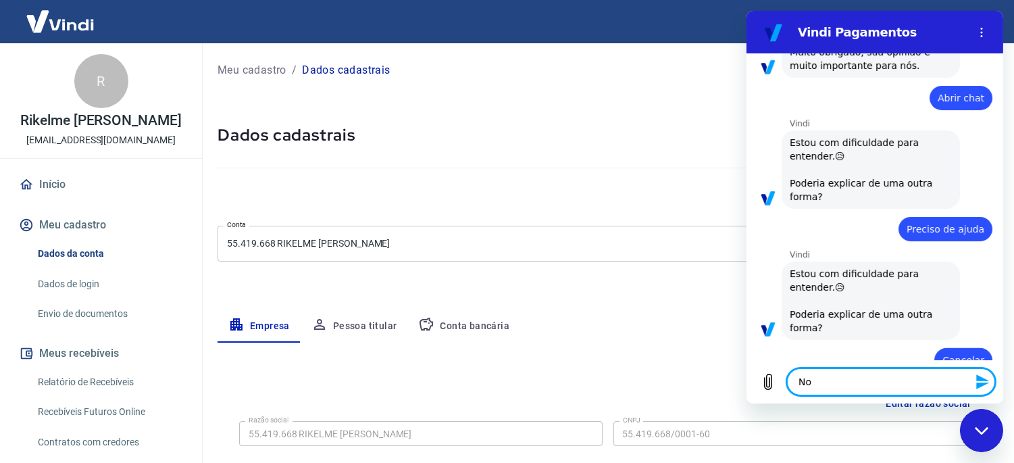
type textarea "Nov"
type textarea "x"
type textarea "Novo"
type textarea "x"
type textarea "Novo"
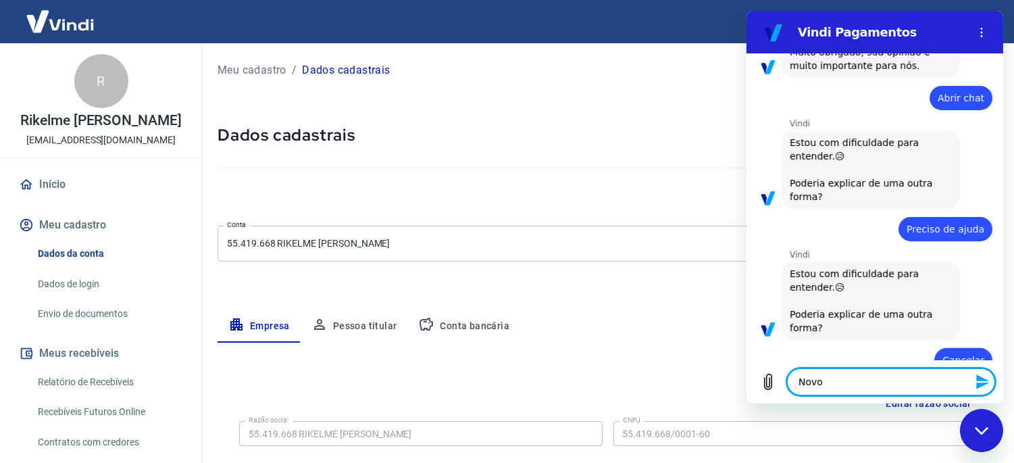
type textarea "x"
type textarea "Novo c"
type textarea "x"
type textarea "Novo ch"
type textarea "x"
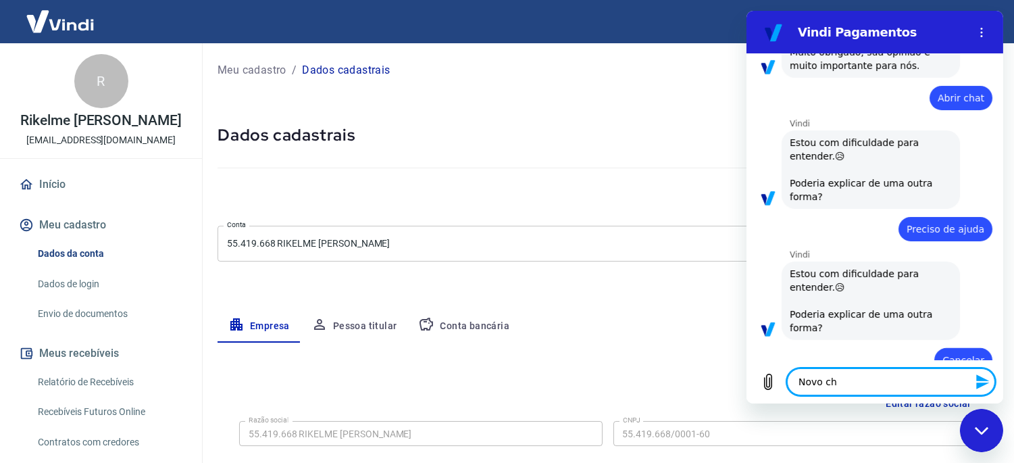
type textarea "Novo cha"
type textarea "x"
type textarea "Novo chat"
type textarea "x"
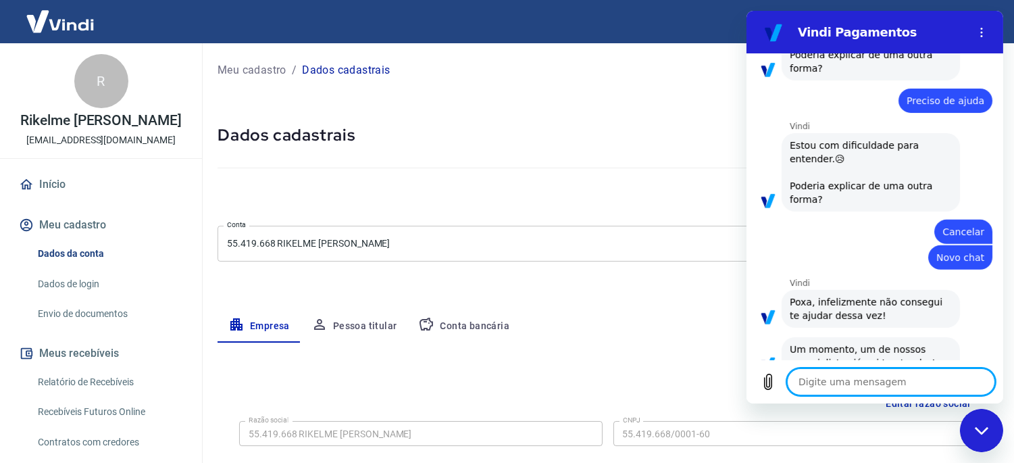
scroll to position [1005, 0]
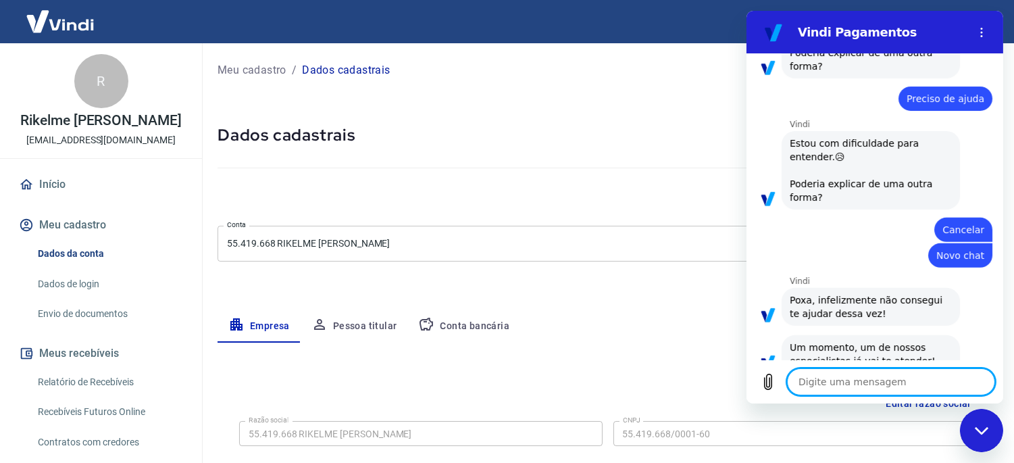
type textarea "x"
type textarea "O"
type textarea "x"
type textarea "Ok"
type textarea "x"
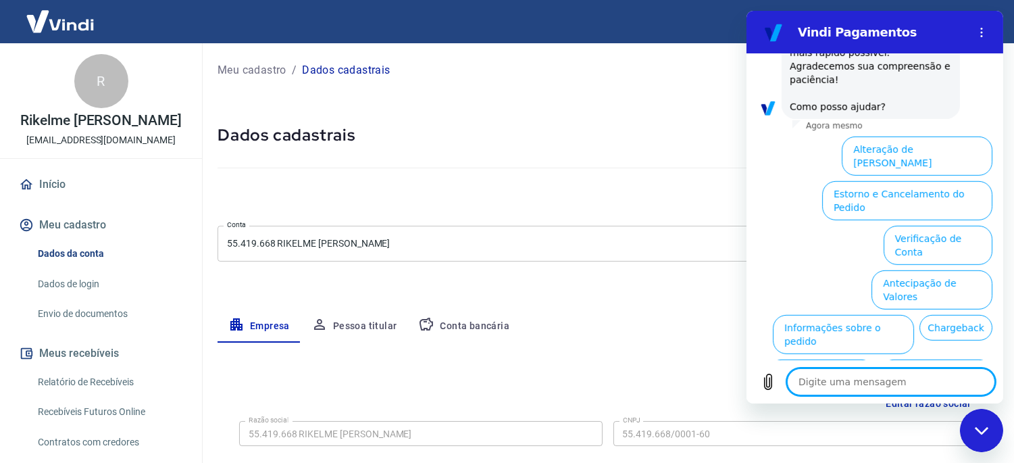
scroll to position [1499, 0]
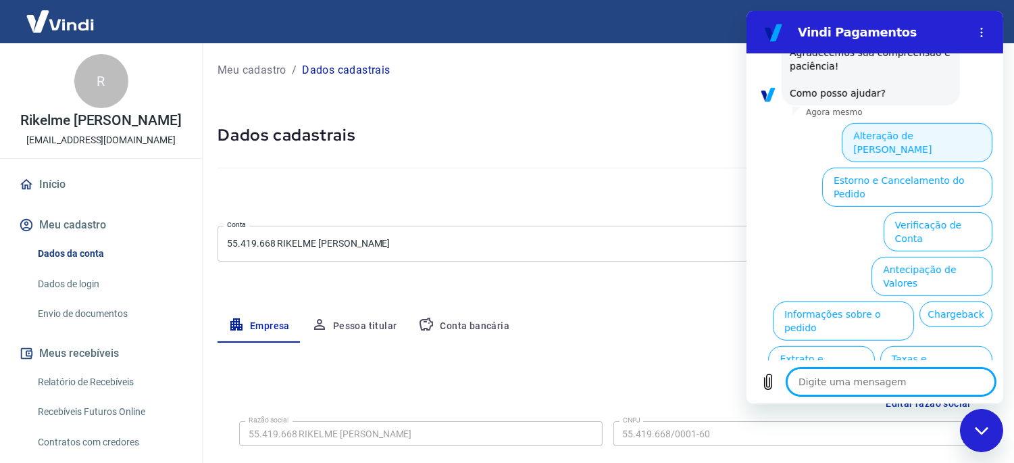
click at [947, 123] on button "Alteração de [PERSON_NAME]" at bounding box center [916, 142] width 151 height 39
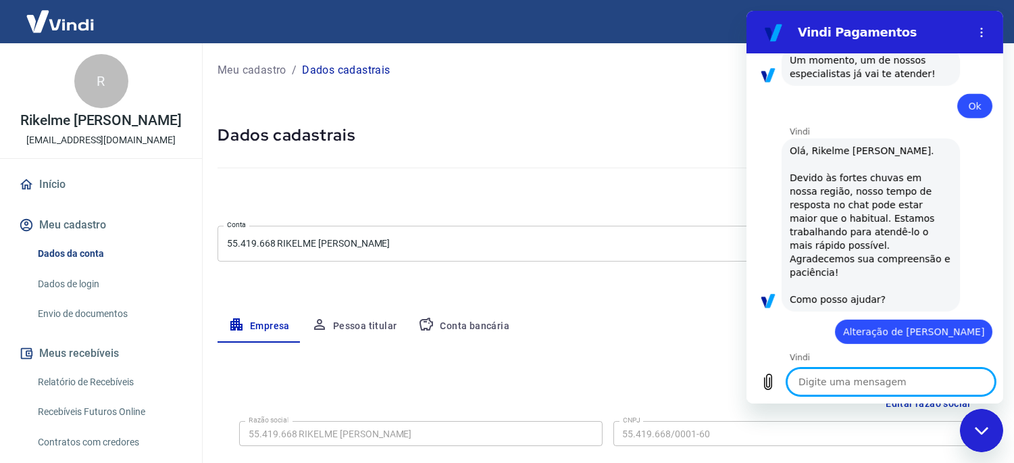
scroll to position [1451, 0]
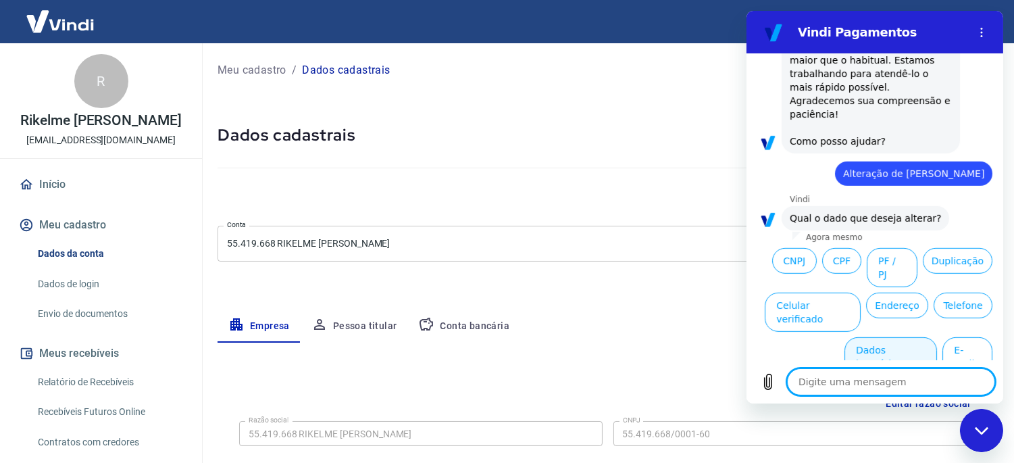
click at [905, 337] on button "Dados bancários" at bounding box center [890, 356] width 93 height 39
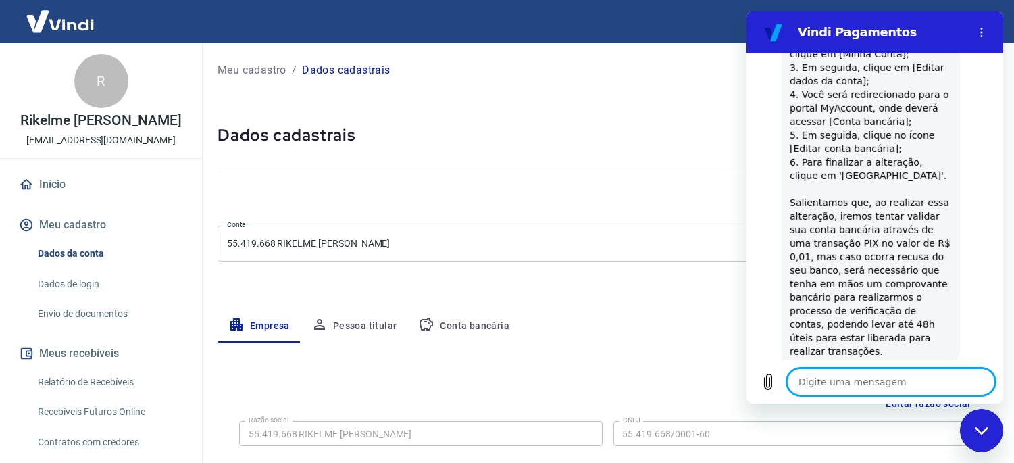
scroll to position [1794, 0]
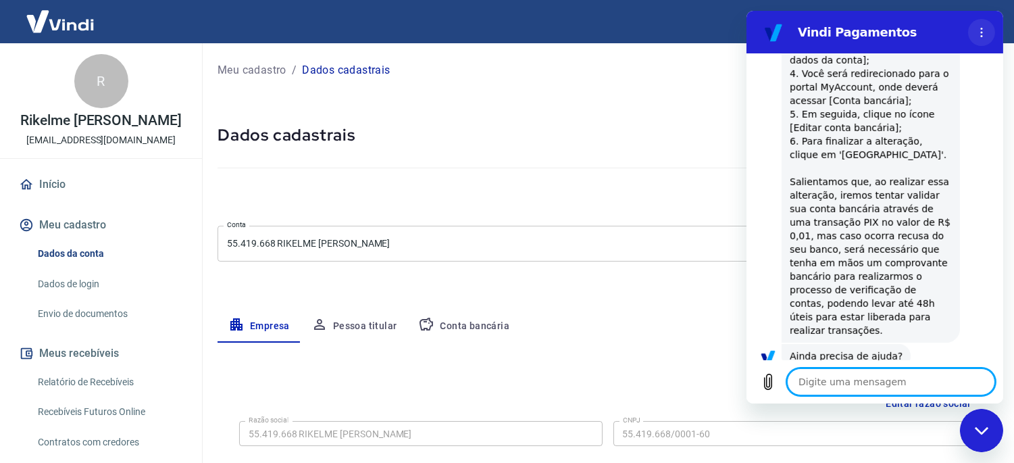
click at [988, 24] on button "Menu de opções" at bounding box center [981, 32] width 27 height 27
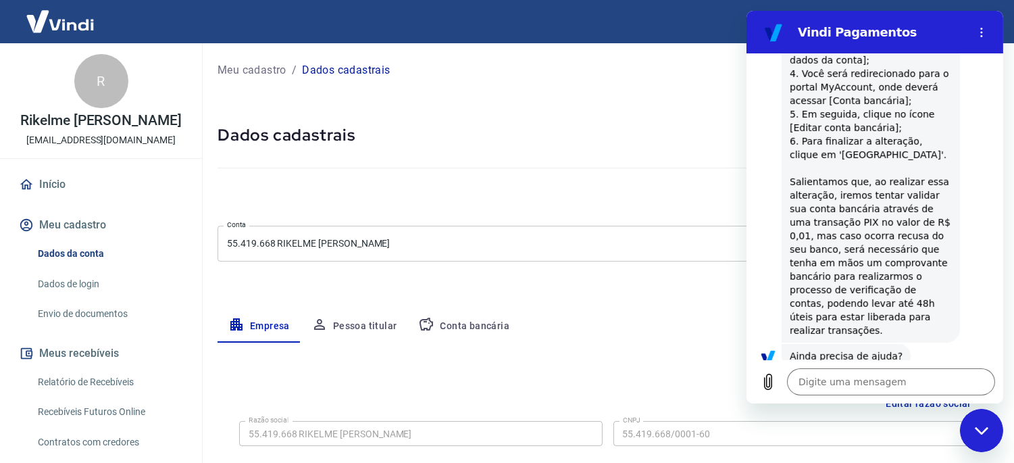
click at [637, 153] on div at bounding box center [608, 165] width 780 height 39
click at [969, 386] on button "Não" at bounding box center [971, 399] width 41 height 26
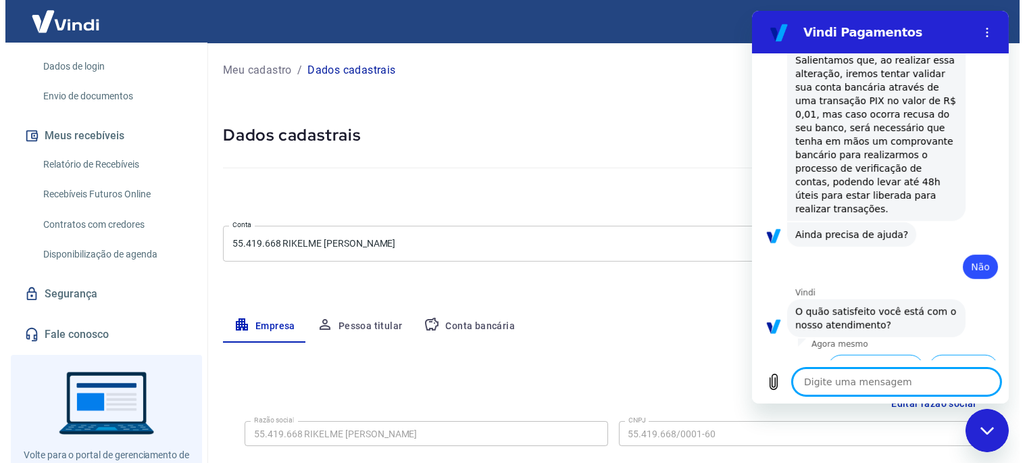
scroll to position [225, 0]
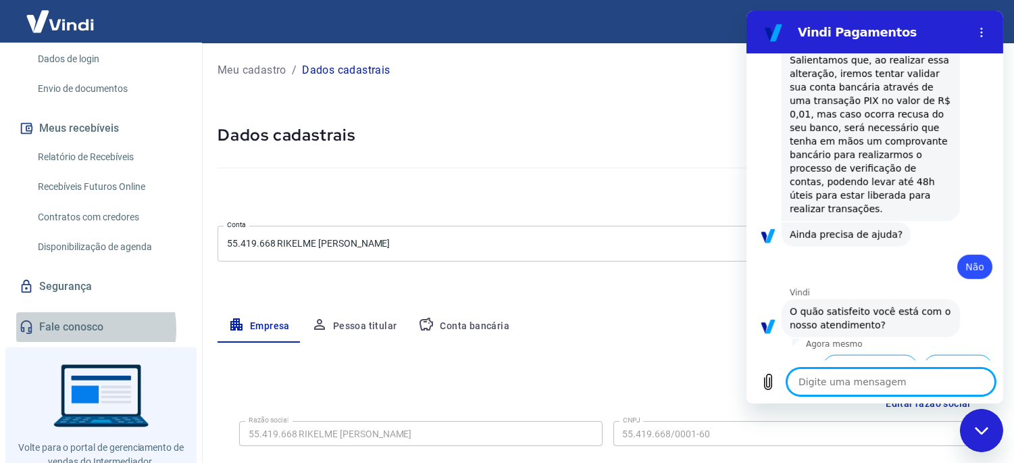
click at [76, 328] on link "Fale conosco" at bounding box center [101, 327] width 170 height 30
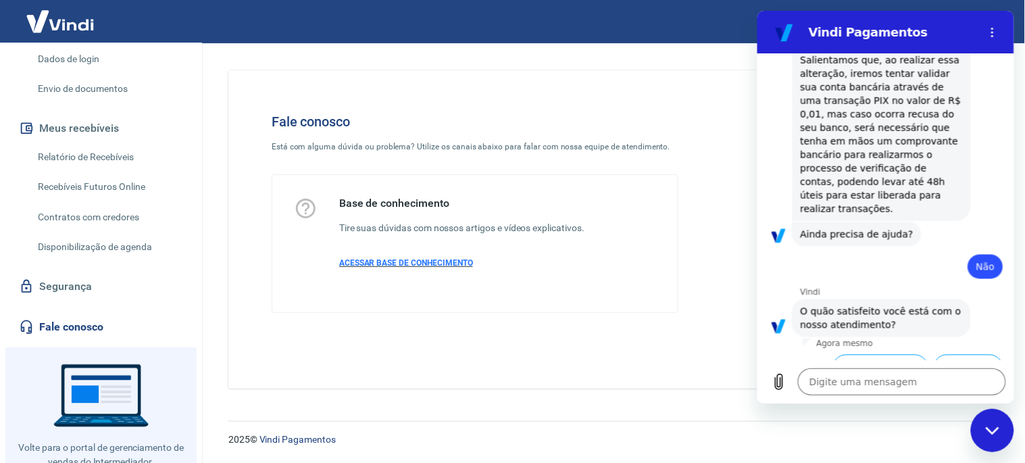
click at [389, 262] on span "ACESSAR BASE DE CONHECIMENTO" at bounding box center [406, 262] width 134 height 9
type textarea "x"
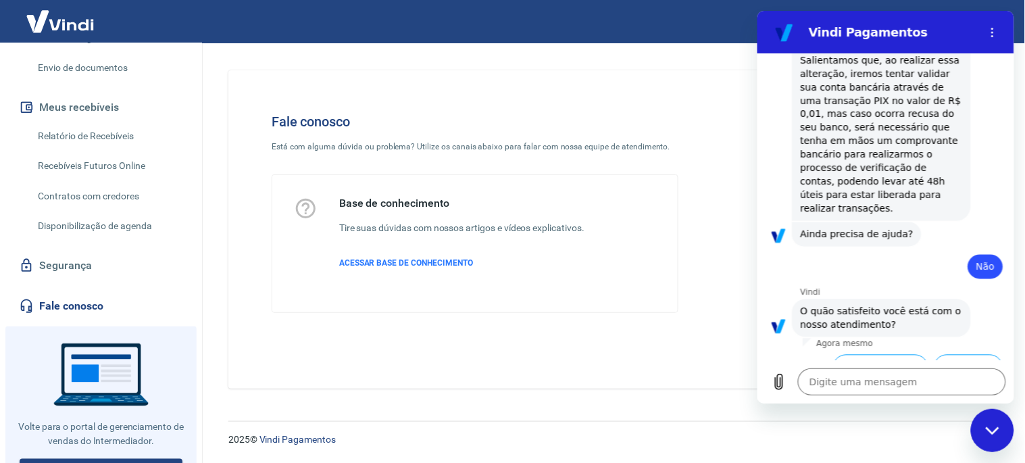
scroll to position [266, 0]
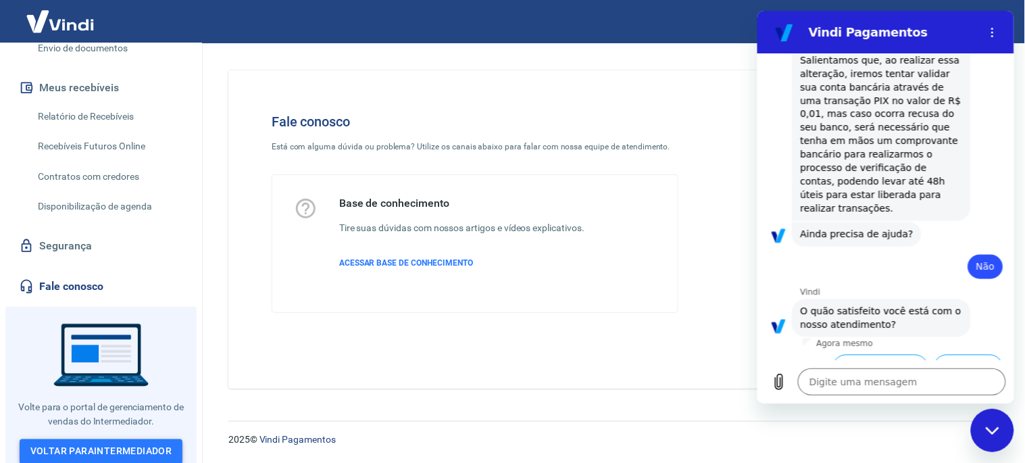
click at [142, 444] on link "Voltar para Intermediador" at bounding box center [102, 451] width 164 height 25
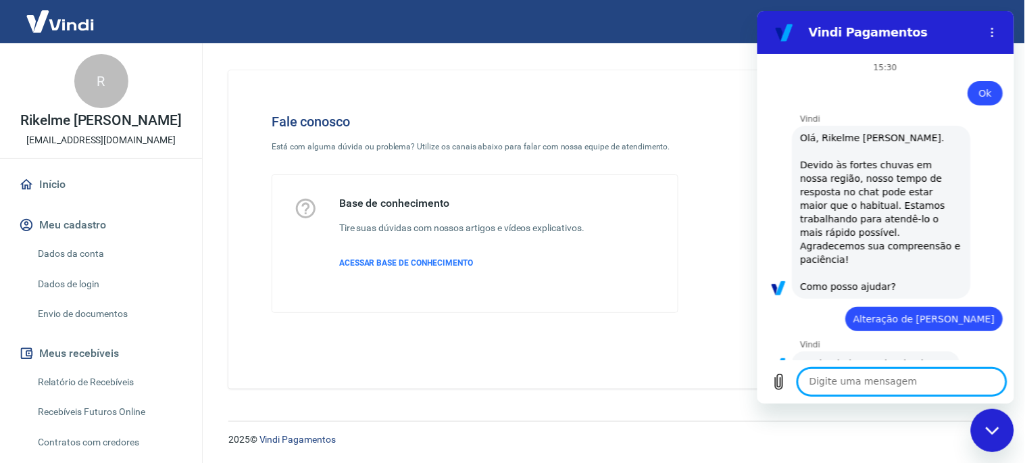
scroll to position [637, 0]
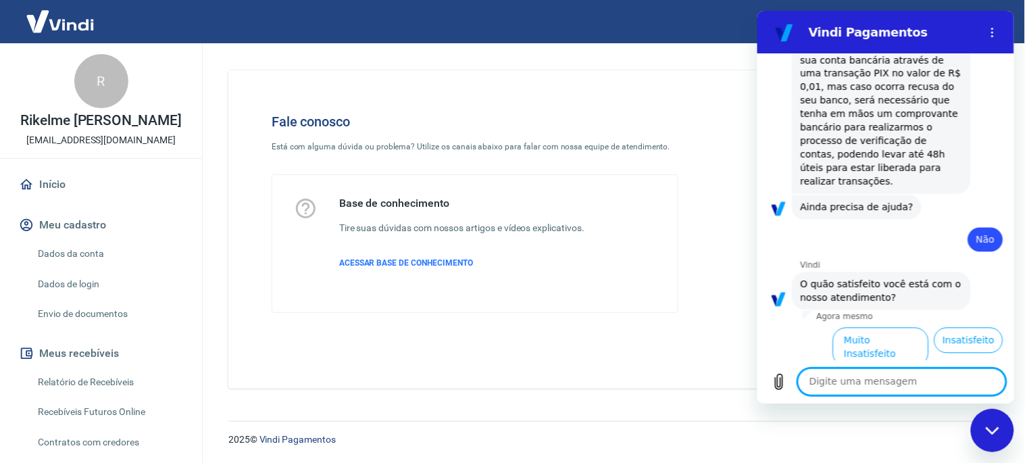
type textarea "."
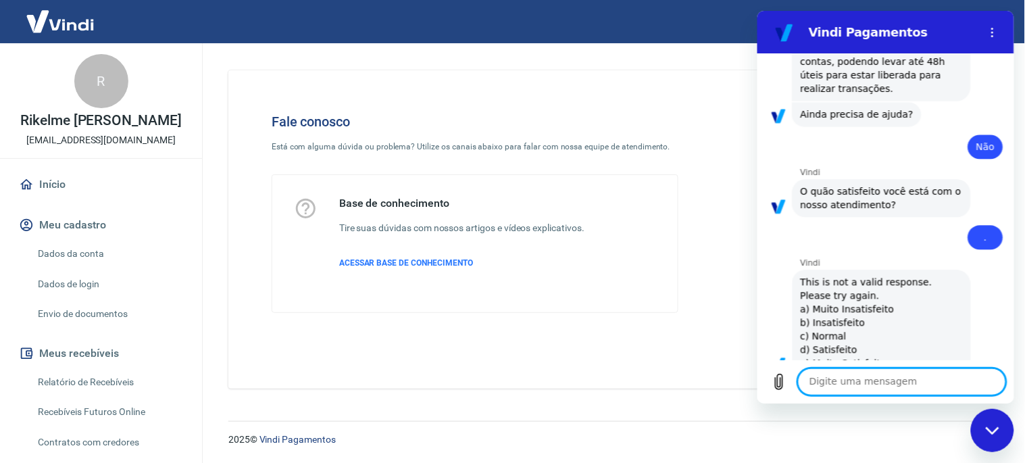
scroll to position [733, 0]
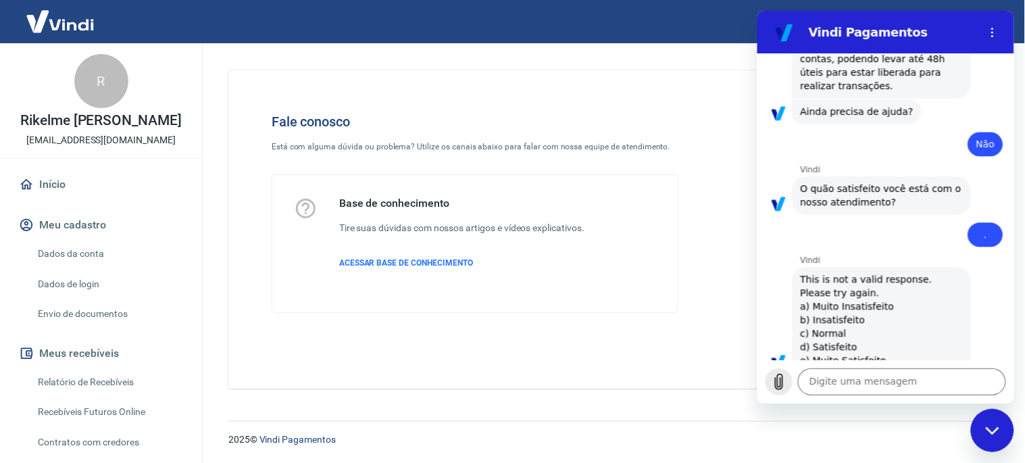
click at [776, 381] on icon "Carregar arquivo" at bounding box center [778, 381] width 16 height 16
click at [853, 372] on textarea at bounding box center [901, 381] width 208 height 27
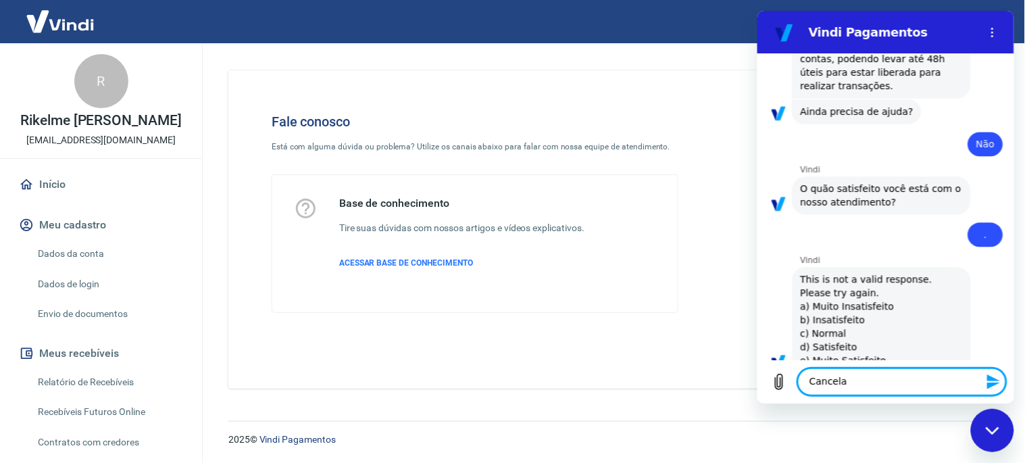
type textarea "Cancelar"
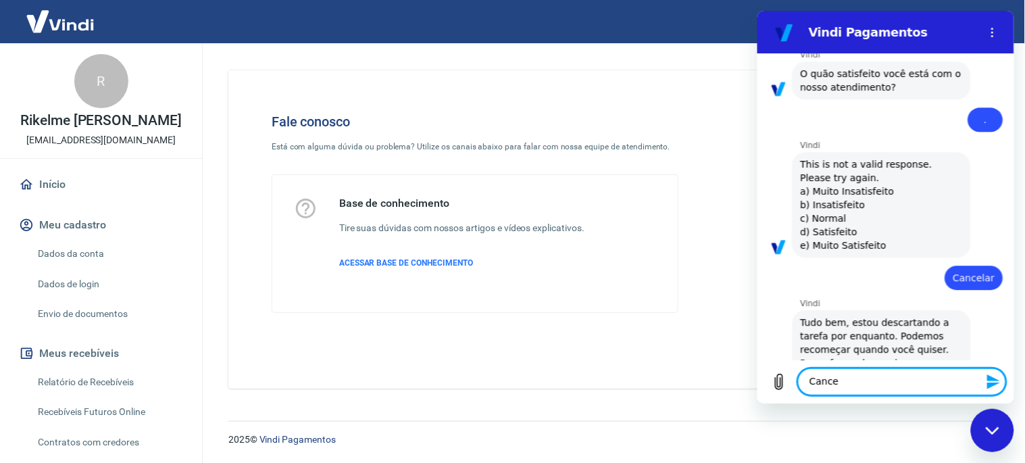
scroll to position [850, 0]
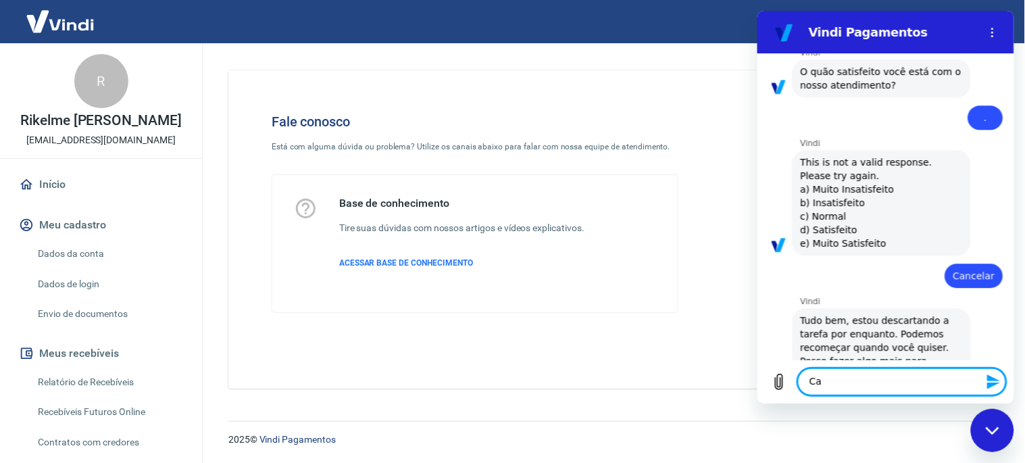
type textarea "C"
type textarea "Sim"
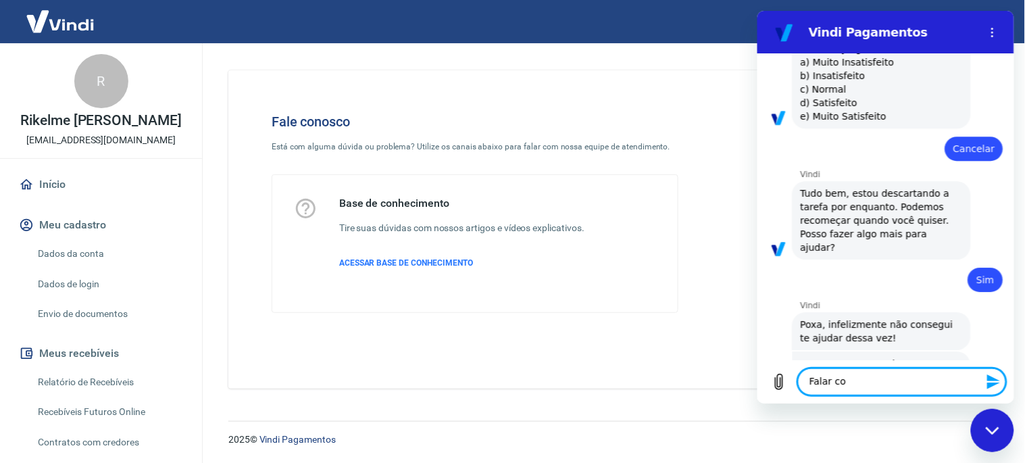
scroll to position [980, 0]
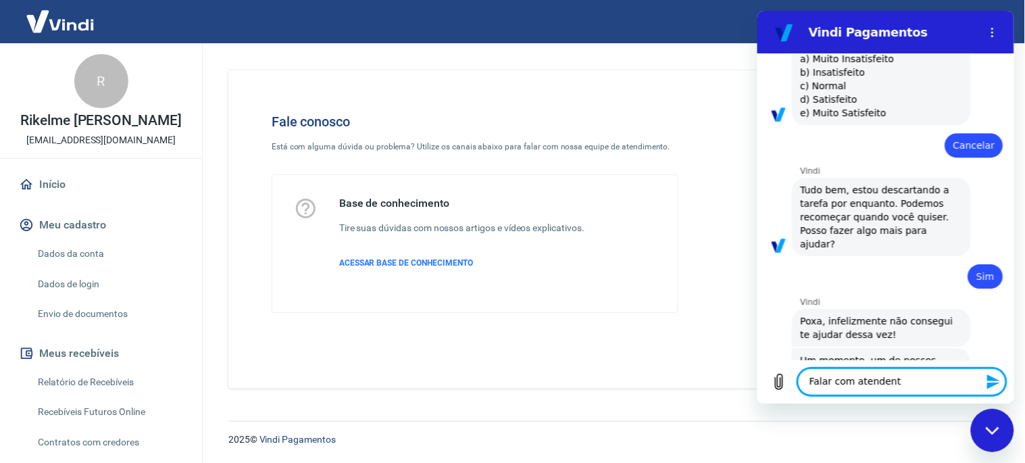
type textarea "Falar com atendente"
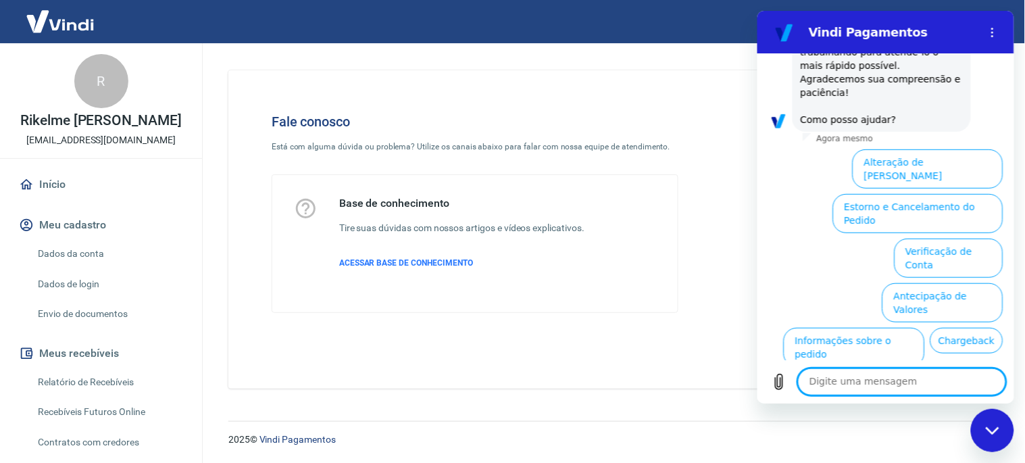
scroll to position [1474, 0]
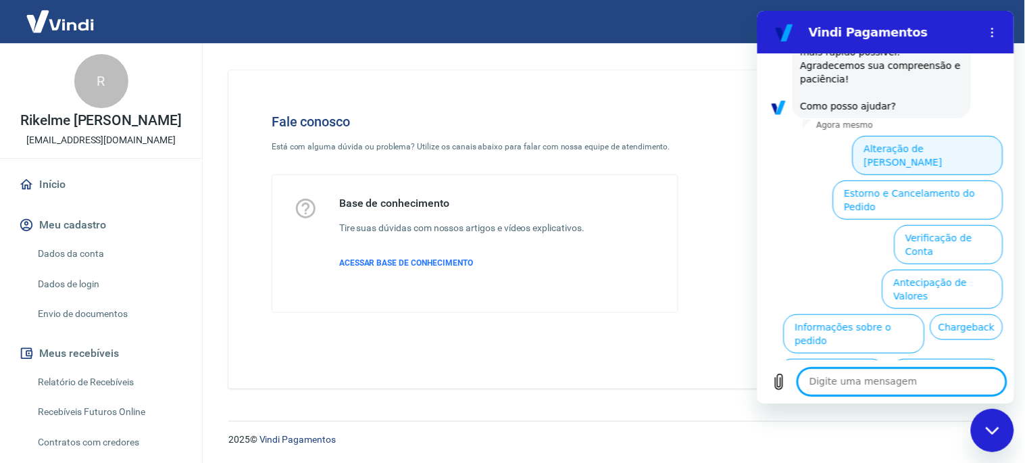
click at [922, 135] on button "Alteração de [PERSON_NAME]" at bounding box center [927, 154] width 151 height 39
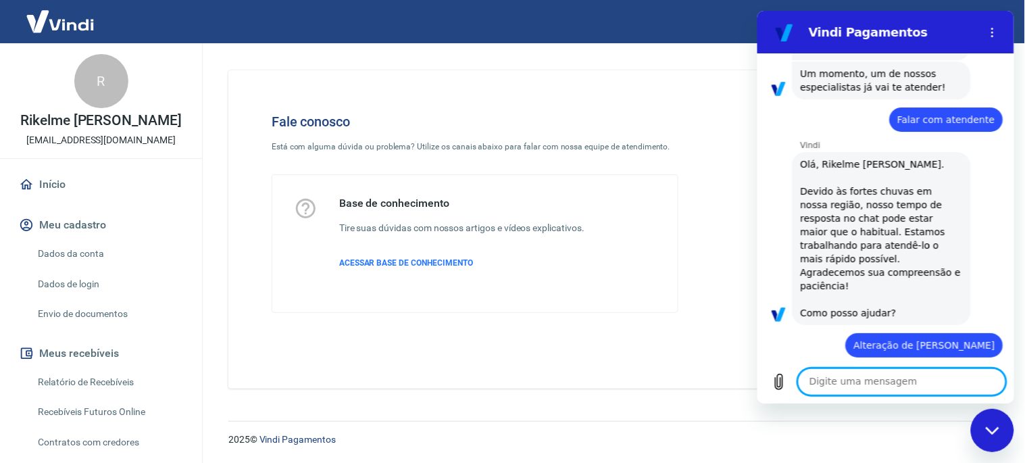
scroll to position [1426, 0]
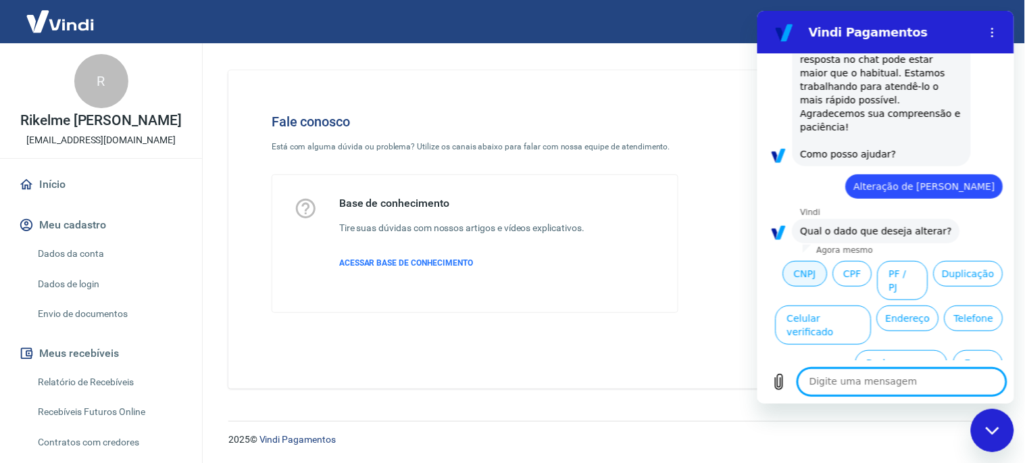
click at [827, 260] on button "CNPJ" at bounding box center [804, 273] width 45 height 26
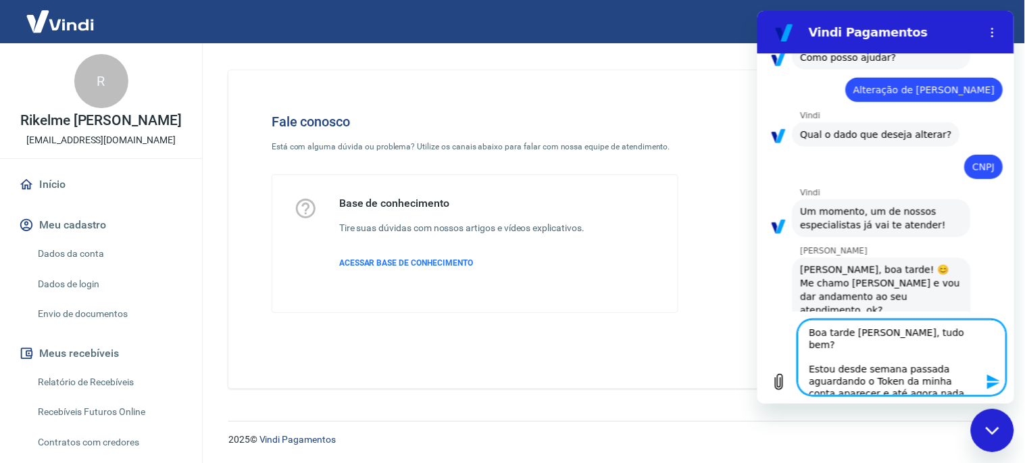
scroll to position [5, 0]
type textarea "Boa tarde [PERSON_NAME], tudo bem? Estou desde semana passada aguardando o Toke…"
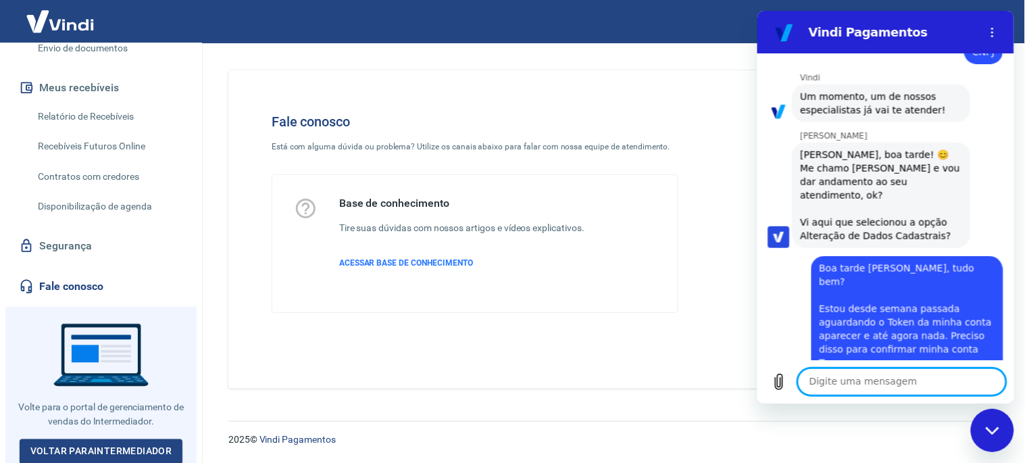
scroll to position [1697, 0]
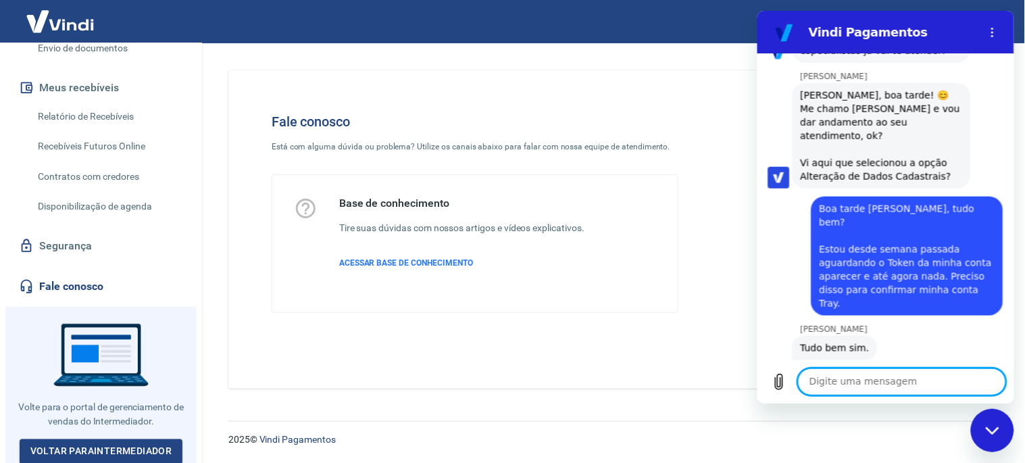
click at [843, 387] on textarea at bounding box center [901, 381] width 208 height 27
type textarea "Tentativa você diz sobre oque?"
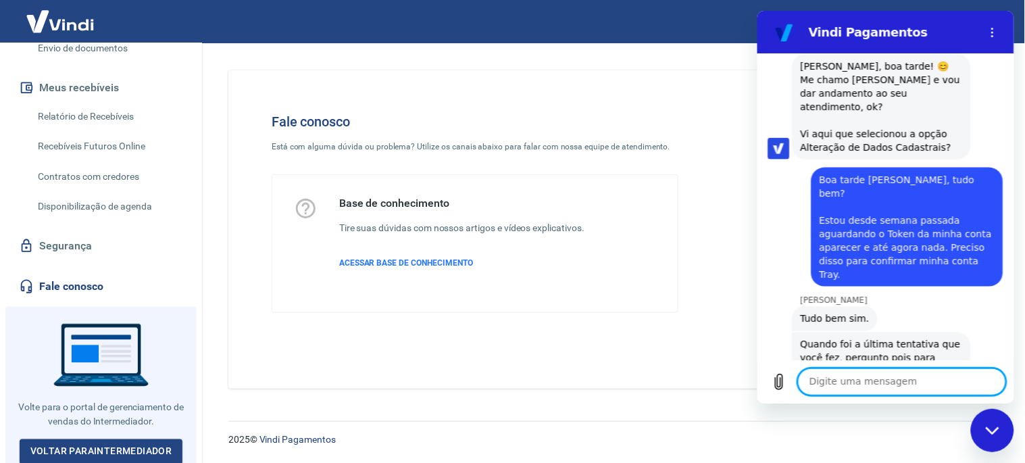
scroll to position [1728, 0]
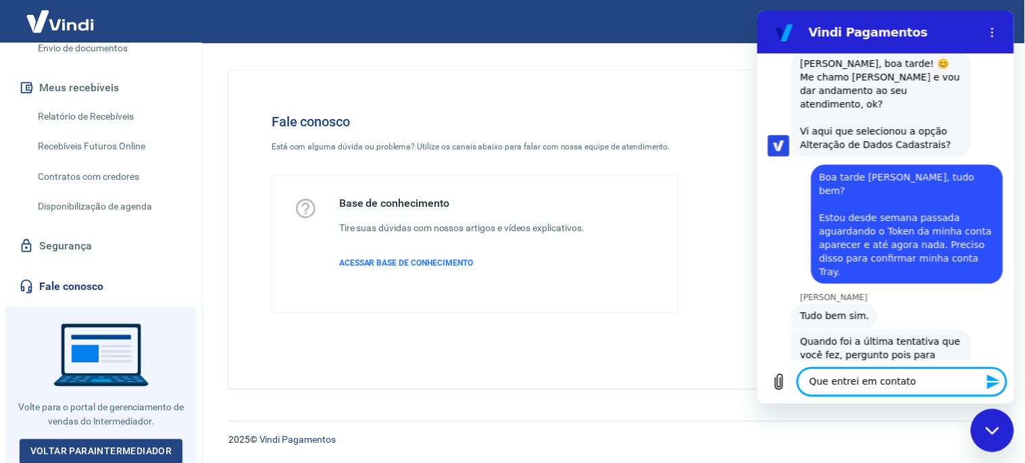
type textarea "Que entrei em contato?"
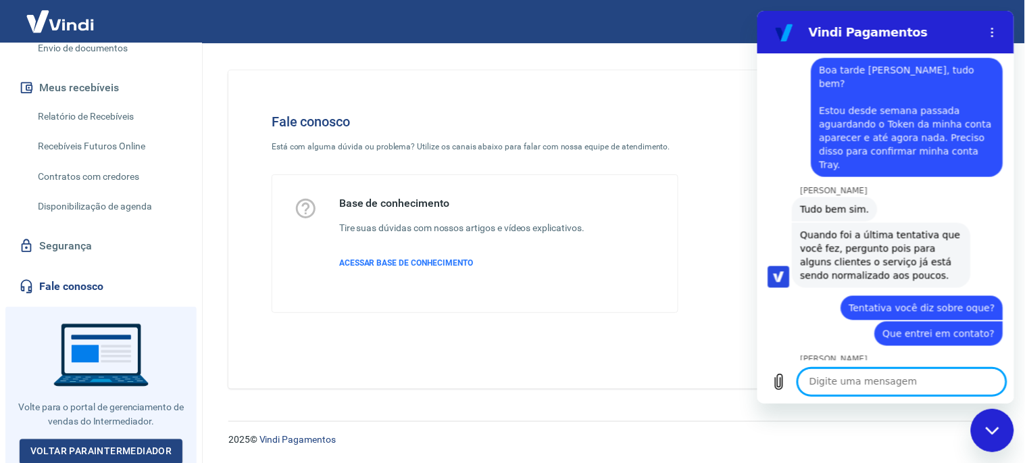
scroll to position [1839, 0]
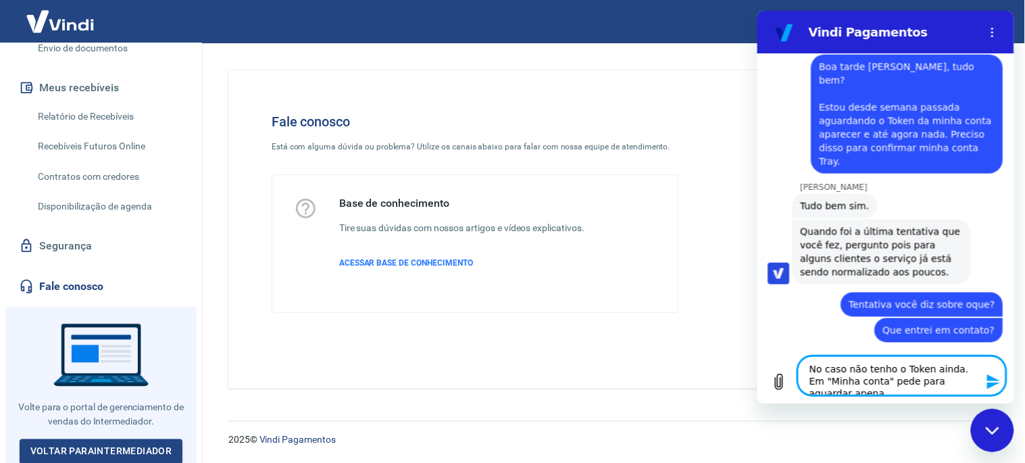
type textarea "No caso não tenho o Token ainda. Em "Minha conta" pede para aguardar apenas"
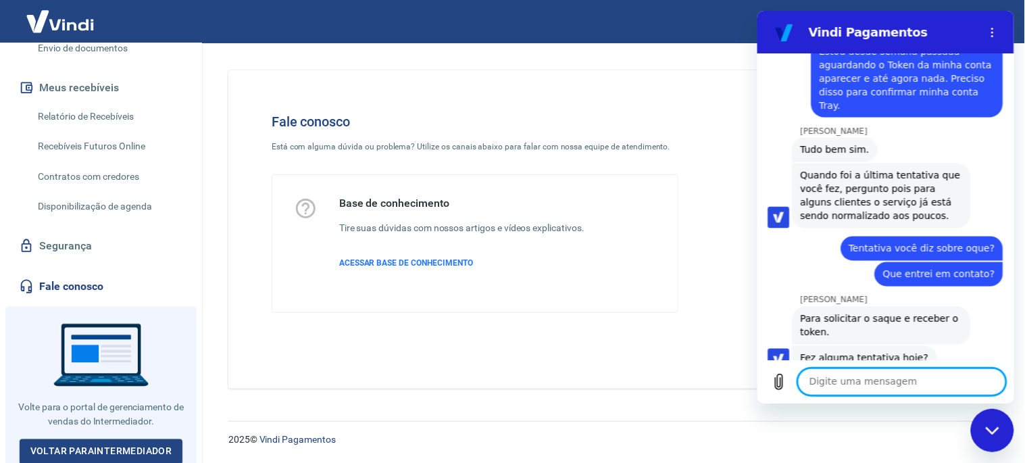
scroll to position [1897, 0]
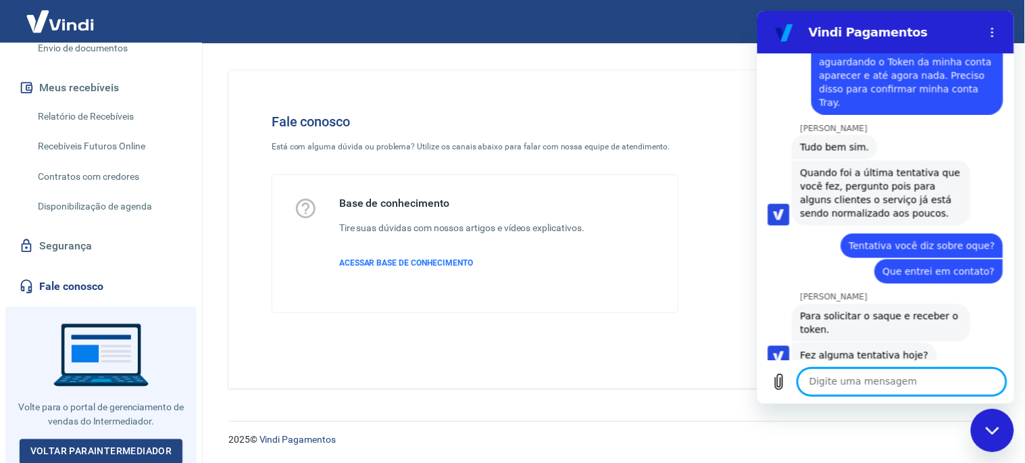
paste textarea "O token da sua conta será disponibilizado em breve nesta tela para que você pos…"
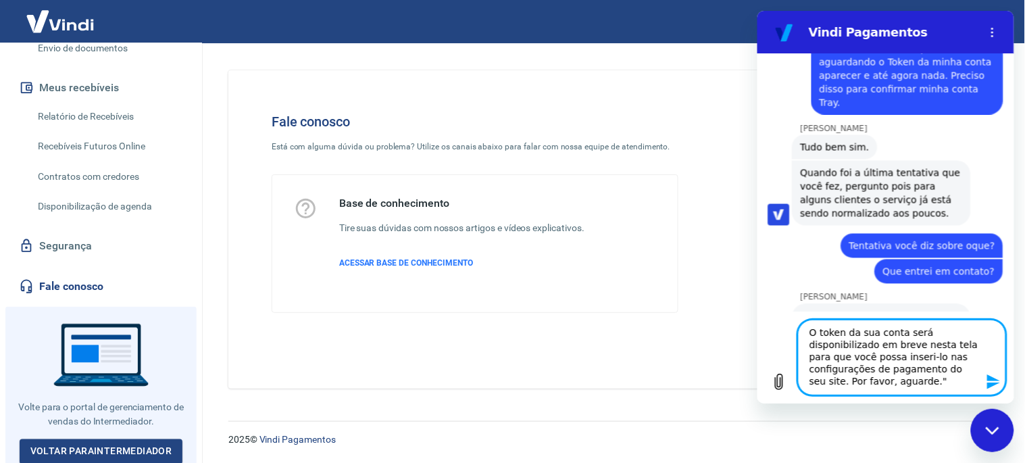
type textarea ""O token da sua conta será disponibilizado em breve nesta tela para que você po…"
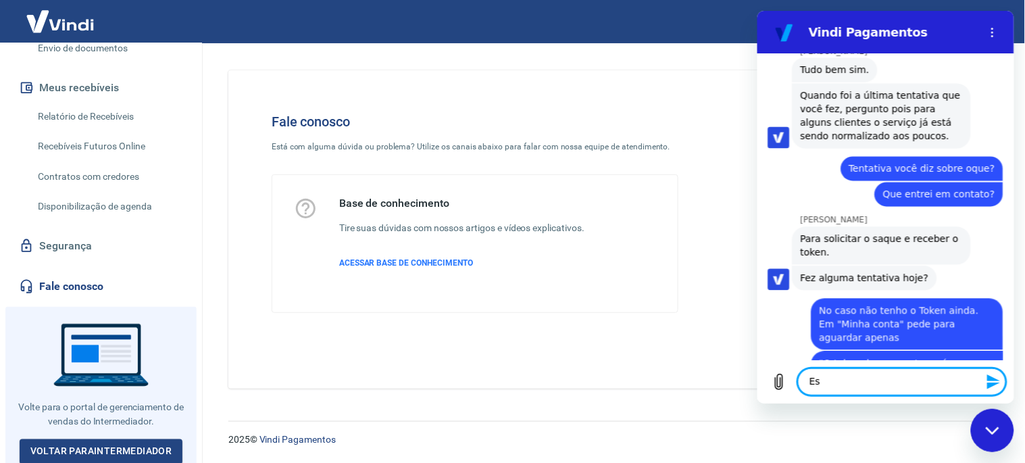
scroll to position [1977, 0]
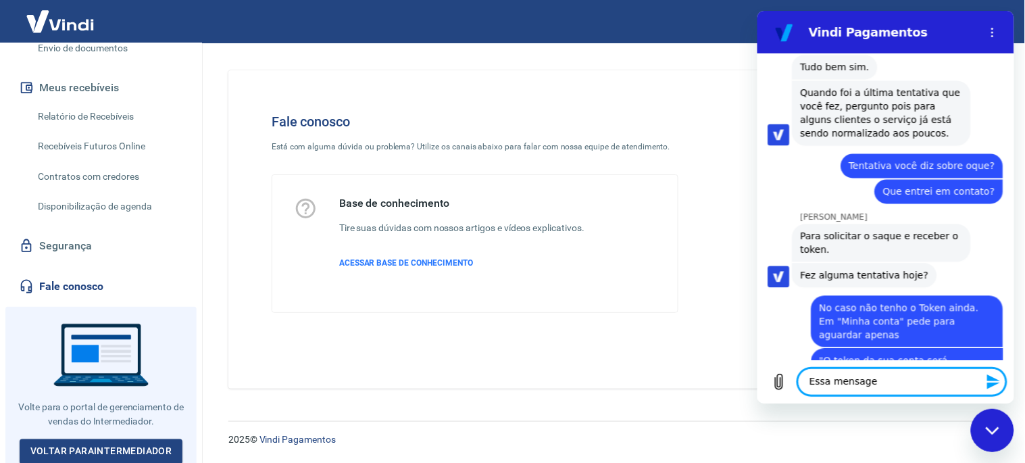
type textarea "Essa mensagem"
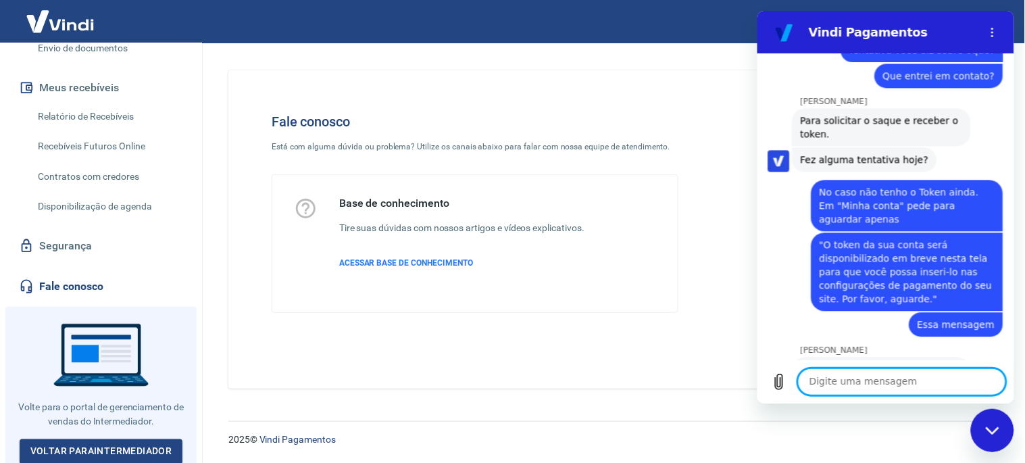
scroll to position [2153, 0]
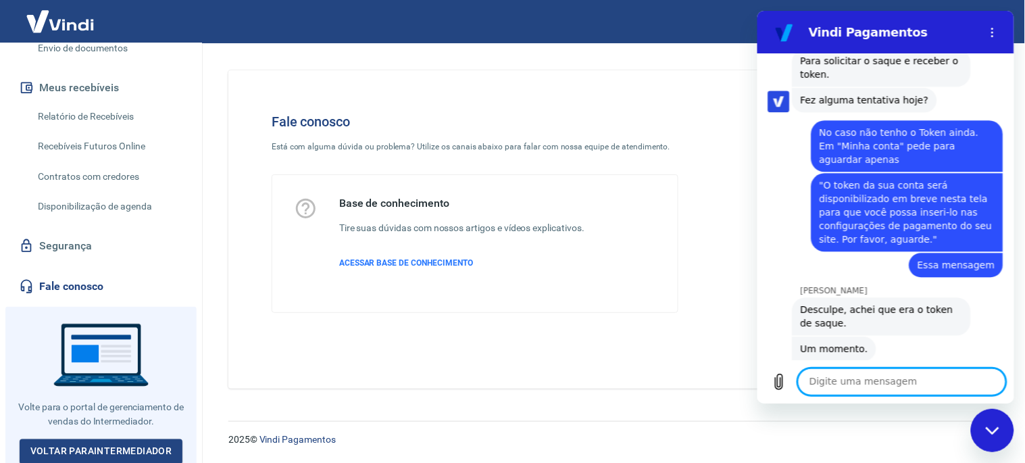
click at [853, 379] on textarea at bounding box center [901, 381] width 208 height 27
type textarea "E"
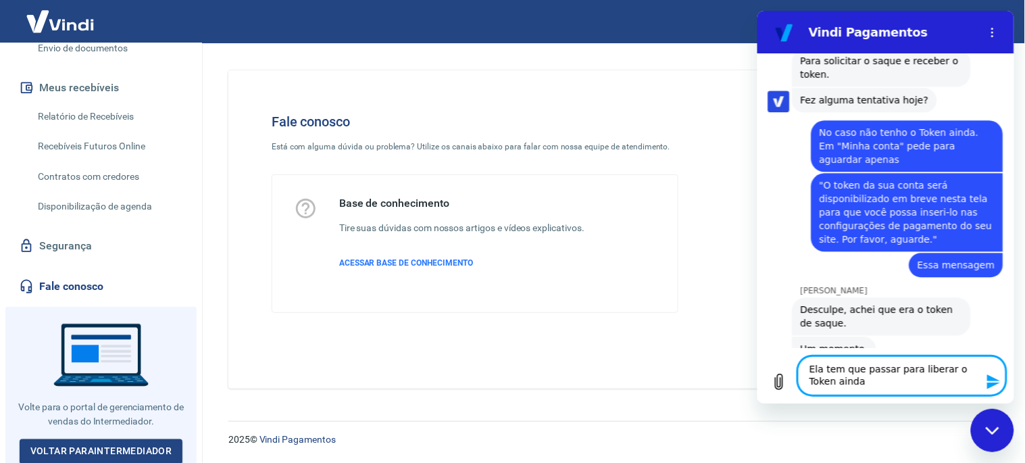
type textarea "Ela tem que passar para liberar o Token ainda?"
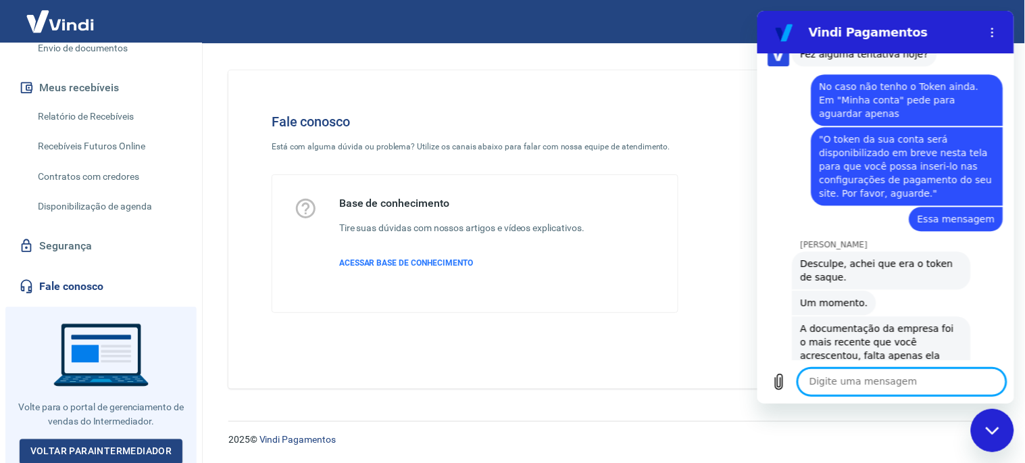
scroll to position [2257, 0]
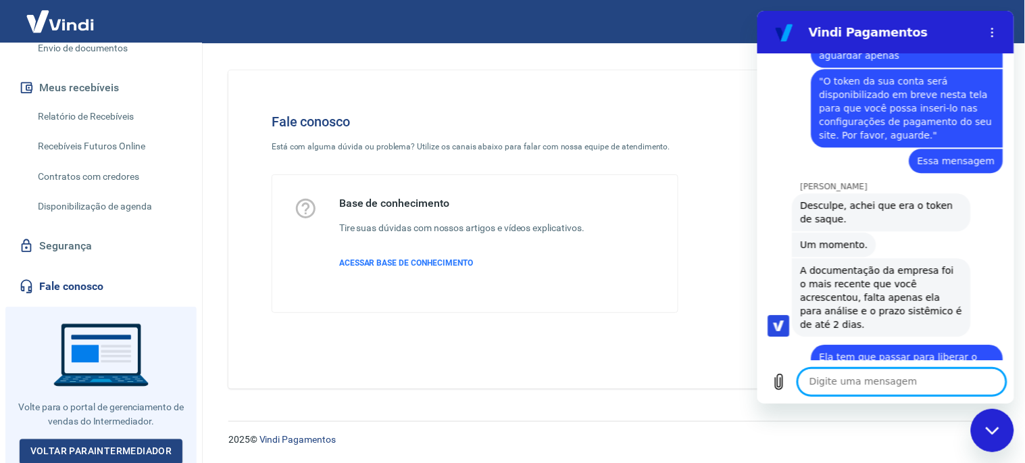
click at [851, 384] on textarea at bounding box center [901, 381] width 208 height 27
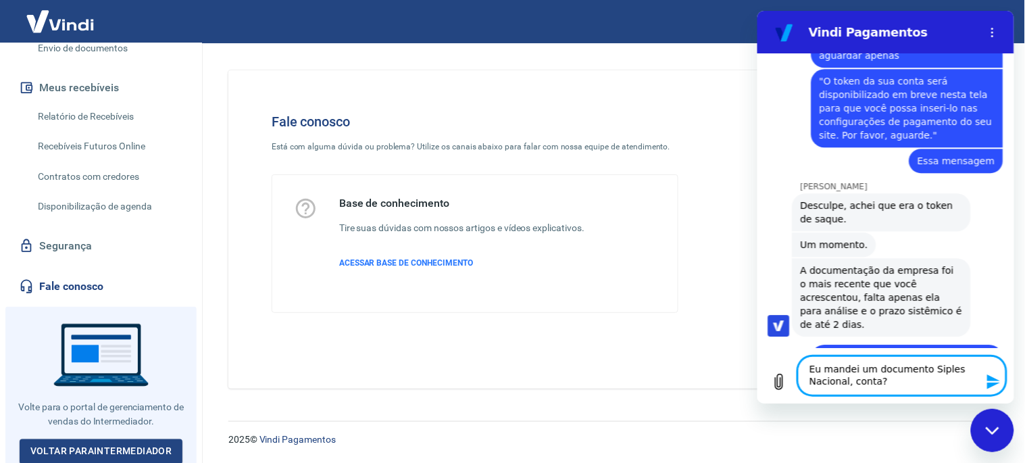
type textarea "Eu mandei um documento Simples Nacional, conta?"
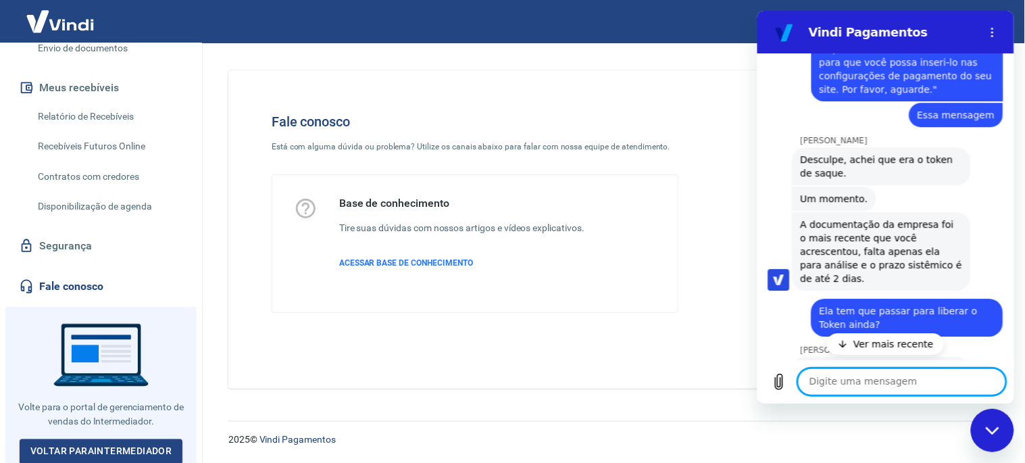
scroll to position [2347, 0]
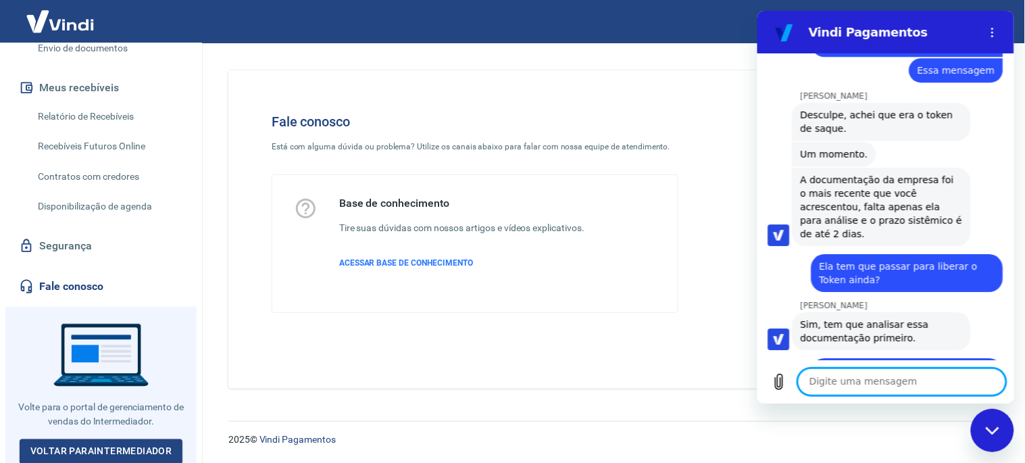
click at [908, 384] on textarea at bounding box center [901, 381] width 208 height 27
type textarea "D"
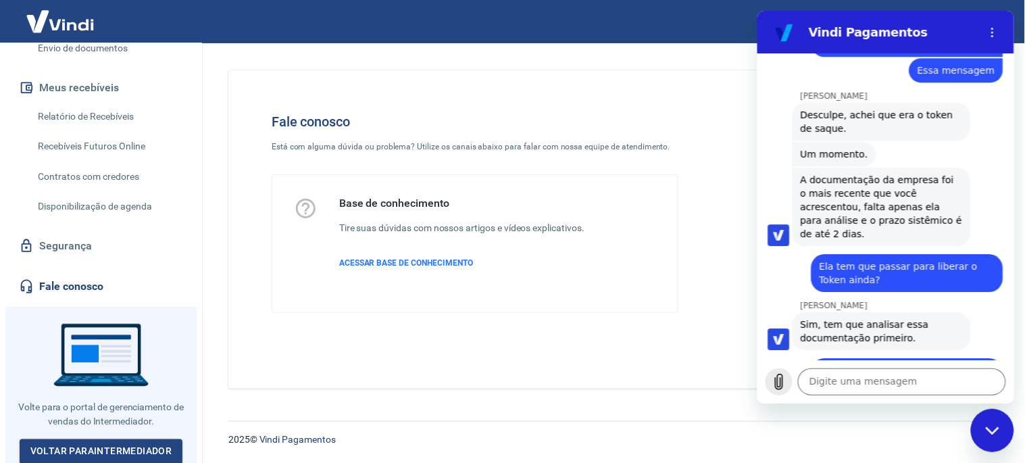
click at [770, 378] on icon "Carregar arquivo" at bounding box center [778, 381] width 16 height 16
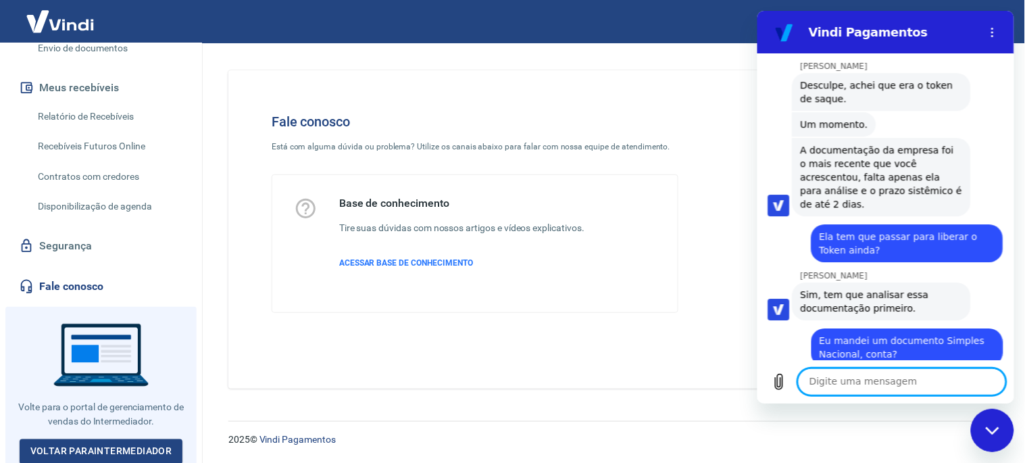
scroll to position [2376, 0]
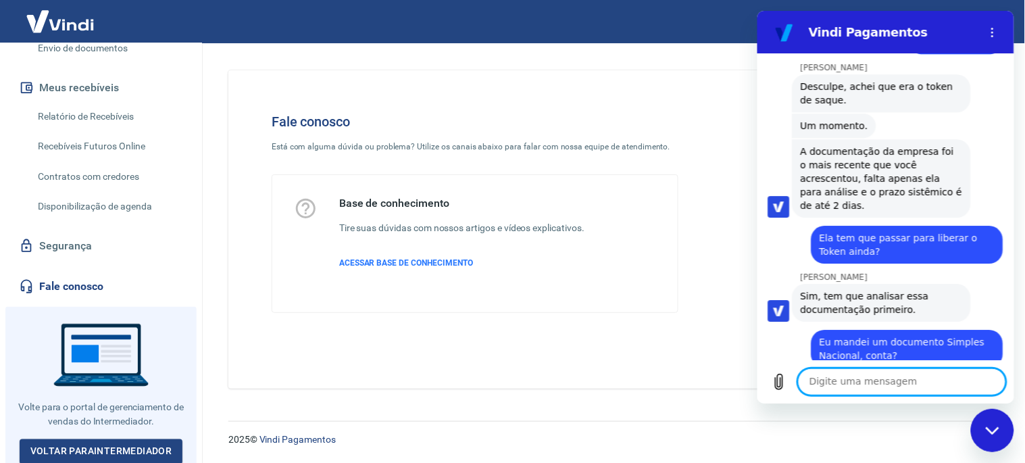
click at [830, 372] on textarea at bounding box center [901, 381] width 208 height 27
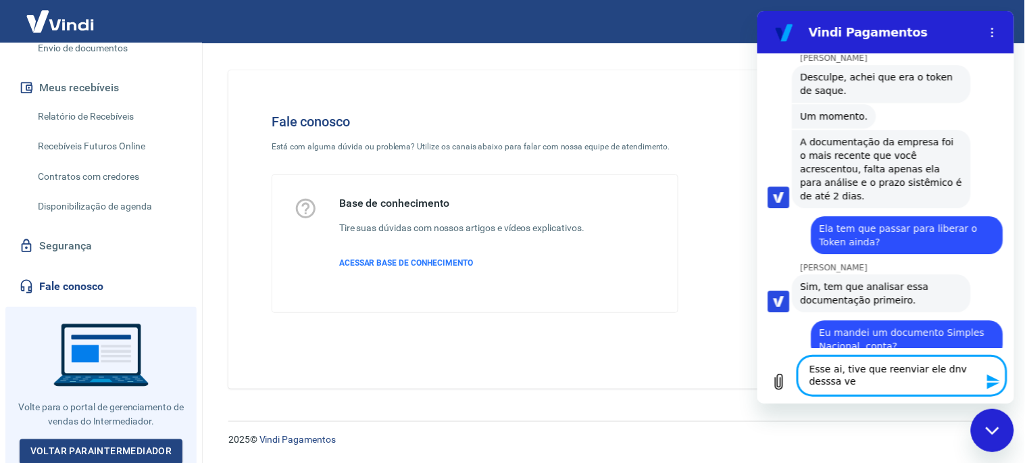
type textarea "Esse ai, tive que reenviar ele dnv desssa vez"
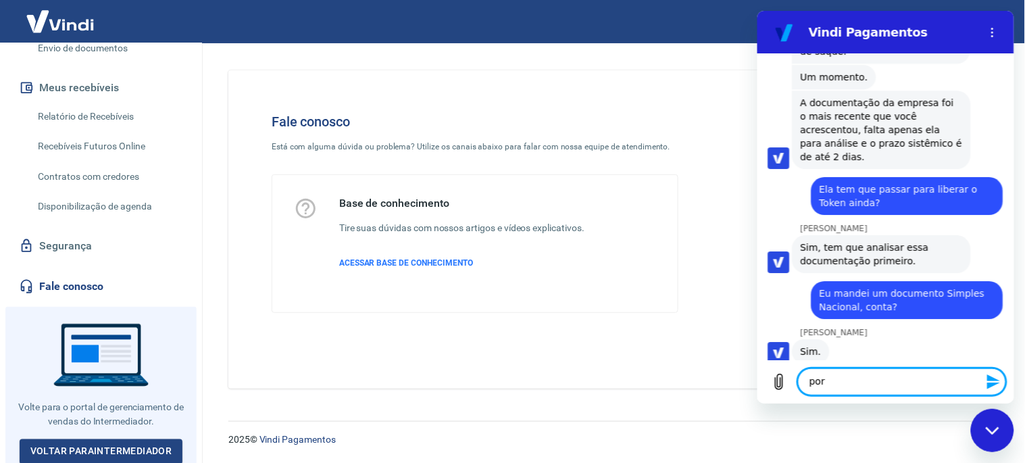
scroll to position [2427, 0]
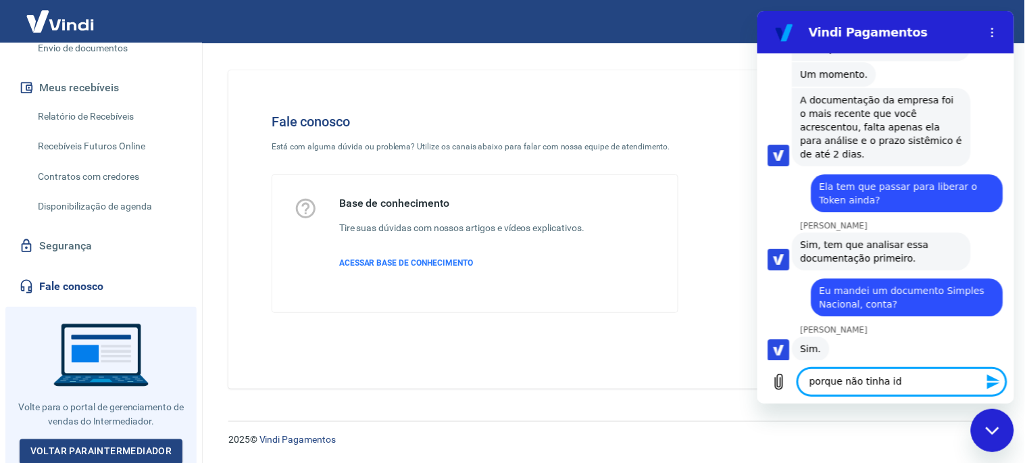
type textarea "porque não tinha ido"
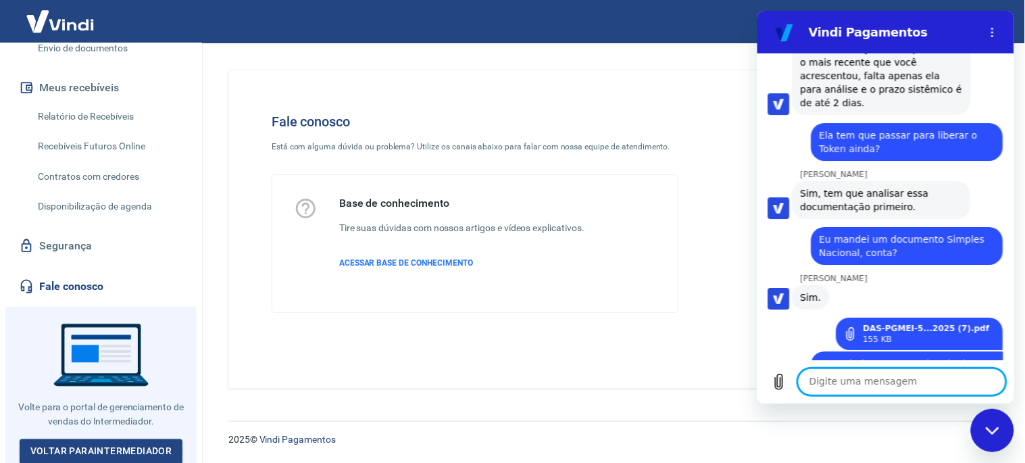
scroll to position [2524, 0]
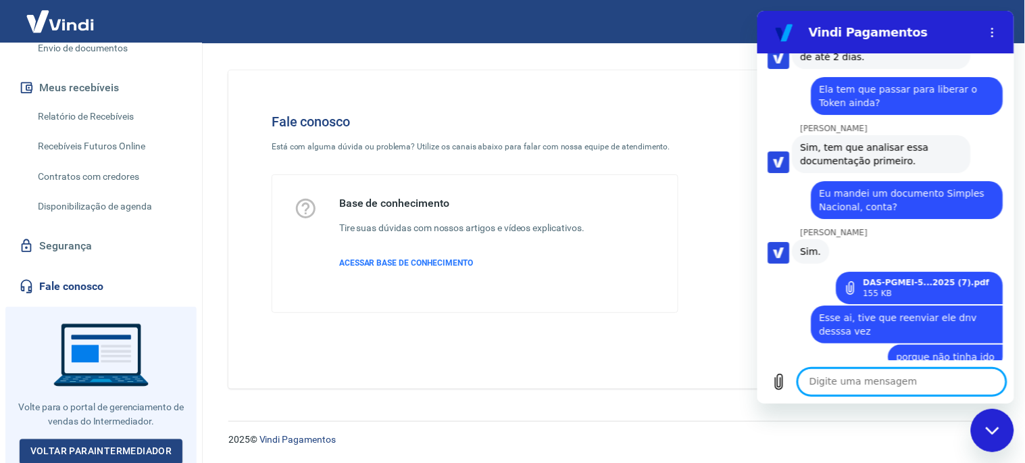
click at [847, 382] on textarea at bounding box center [901, 381] width 208 height 27
type textarea "Ok então, vou aguardar novamente!"
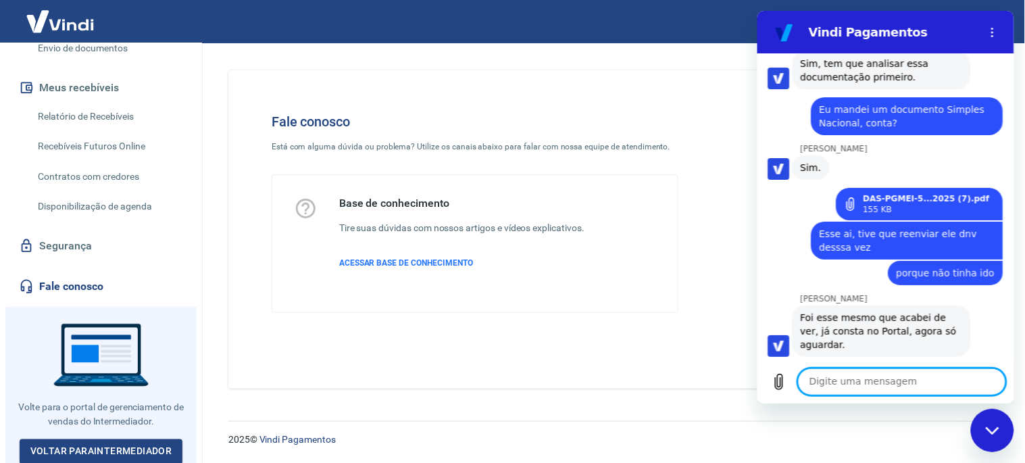
scroll to position [2626, 0]
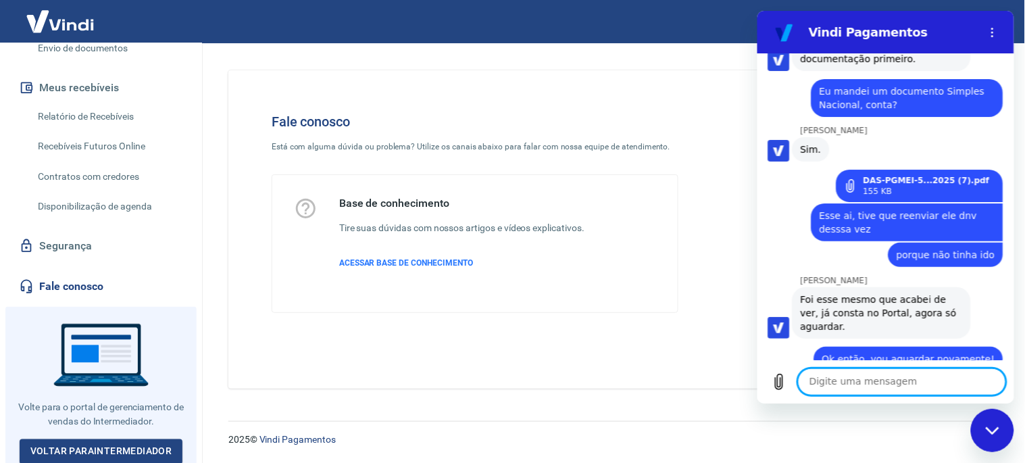
click at [902, 368] on textarea at bounding box center [901, 381] width 208 height 27
type textarea "Seria somente isso mesmo"
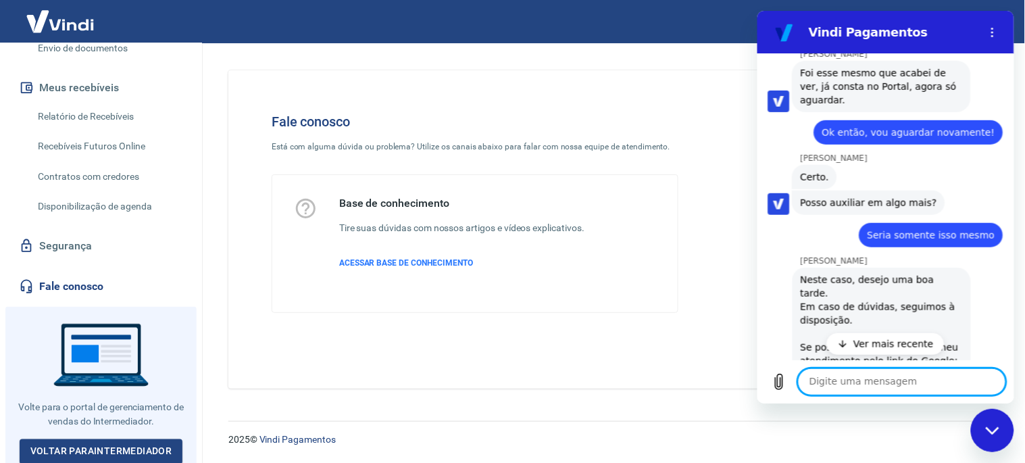
scroll to position [2929, 0]
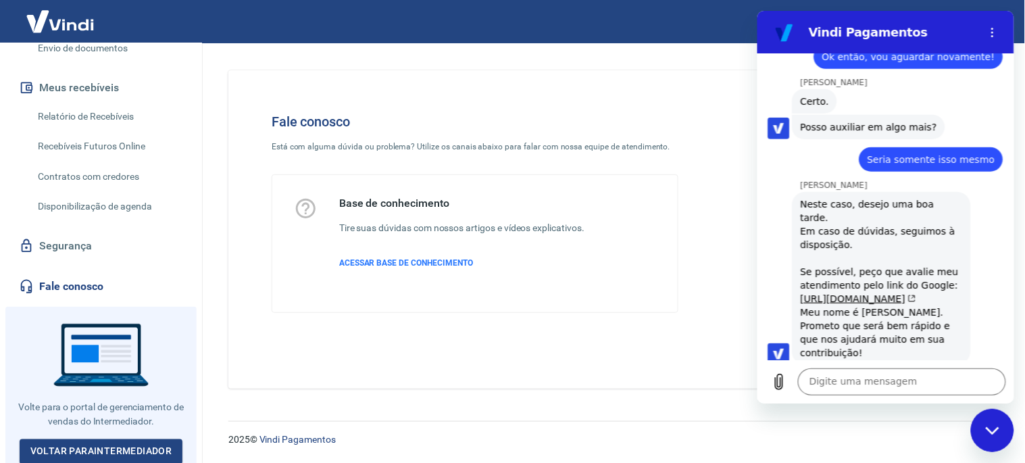
click at [899, 440] on button "Boa 👍" at bounding box center [911, 459] width 53 height 39
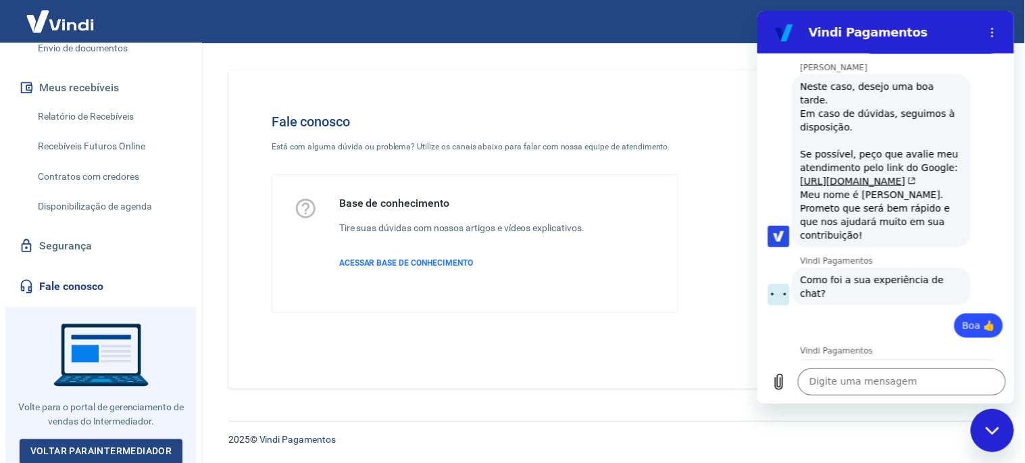
scroll to position [3045, 0]
click at [951, 435] on span "Enviar" at bounding box center [965, 443] width 30 height 16
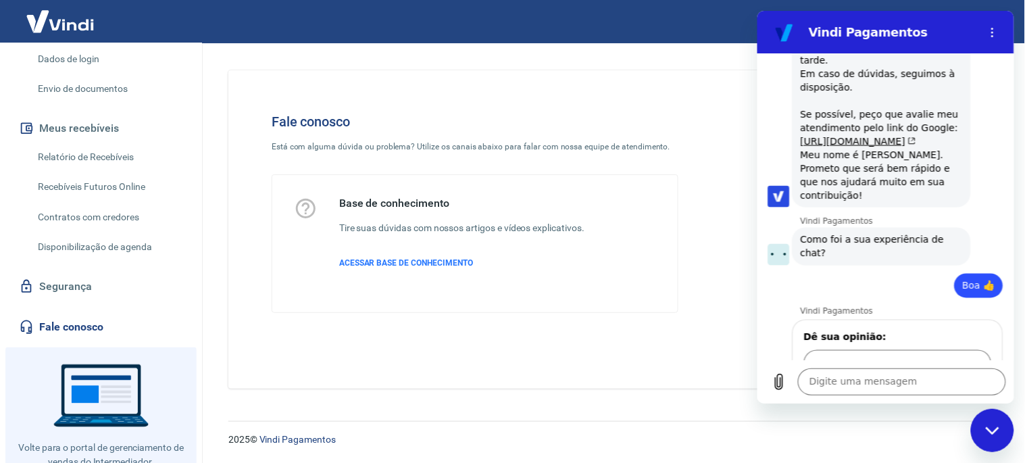
scroll to position [266, 0]
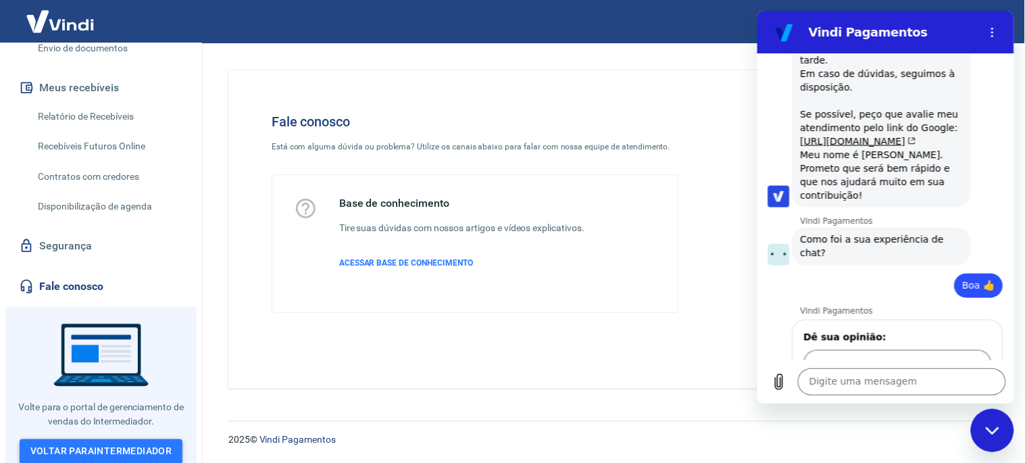
click at [93, 443] on link "Voltar para Intermediador" at bounding box center [102, 451] width 164 height 25
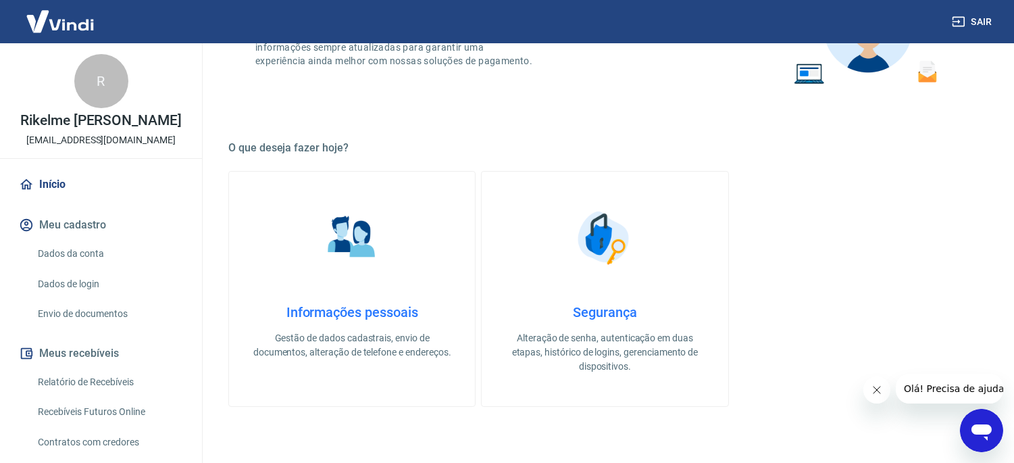
scroll to position [375, 0]
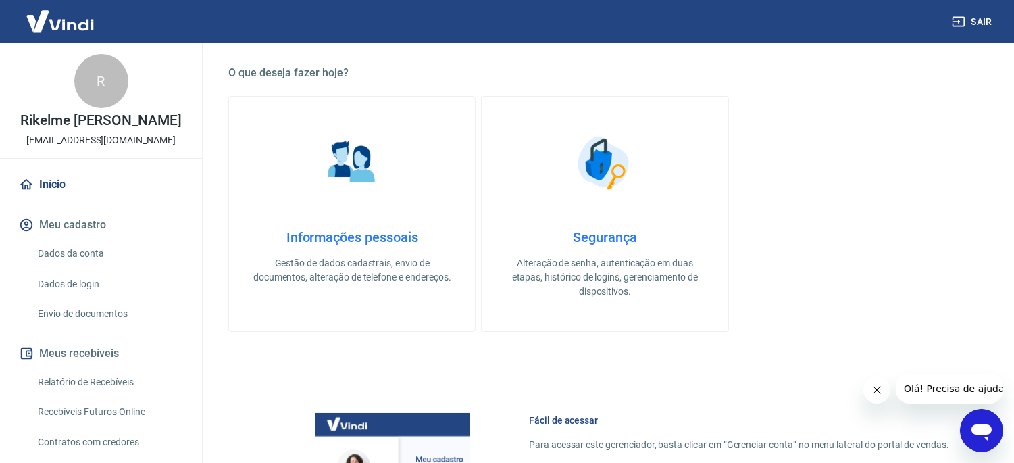
click at [81, 291] on link "Dados de login" at bounding box center [108, 284] width 153 height 28
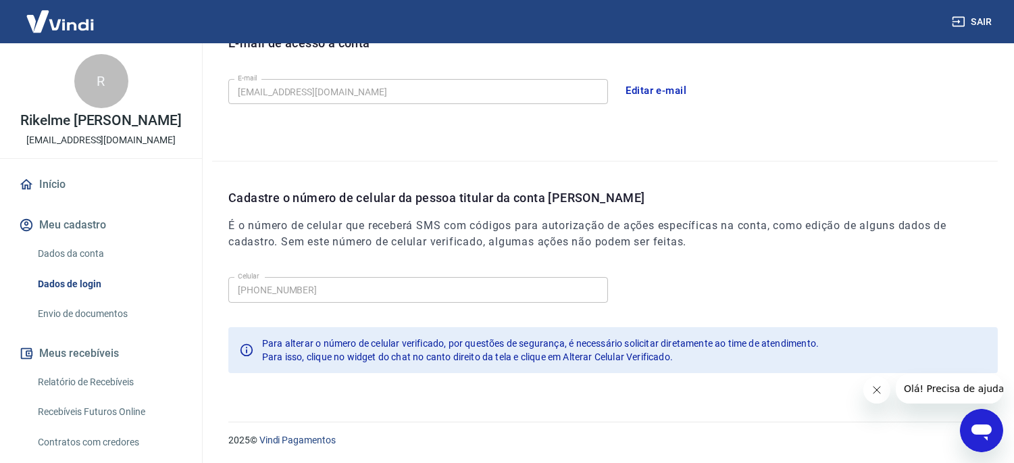
click at [61, 182] on link "Início" at bounding box center [101, 185] width 170 height 30
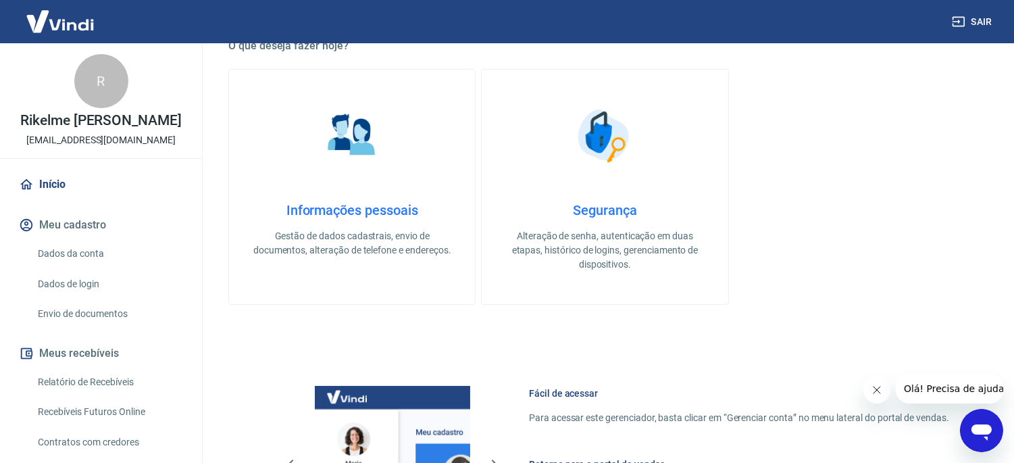
scroll to position [757, 0]
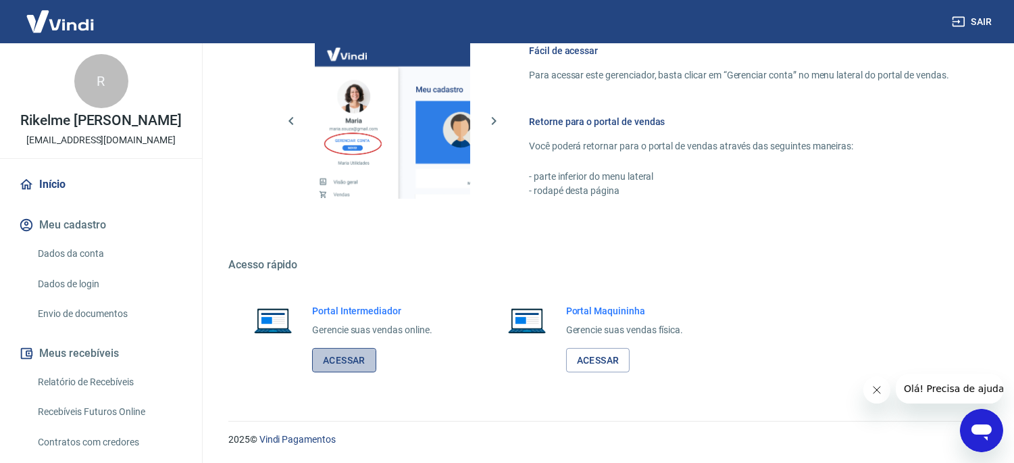
click at [359, 360] on link "Acessar" at bounding box center [344, 360] width 64 height 25
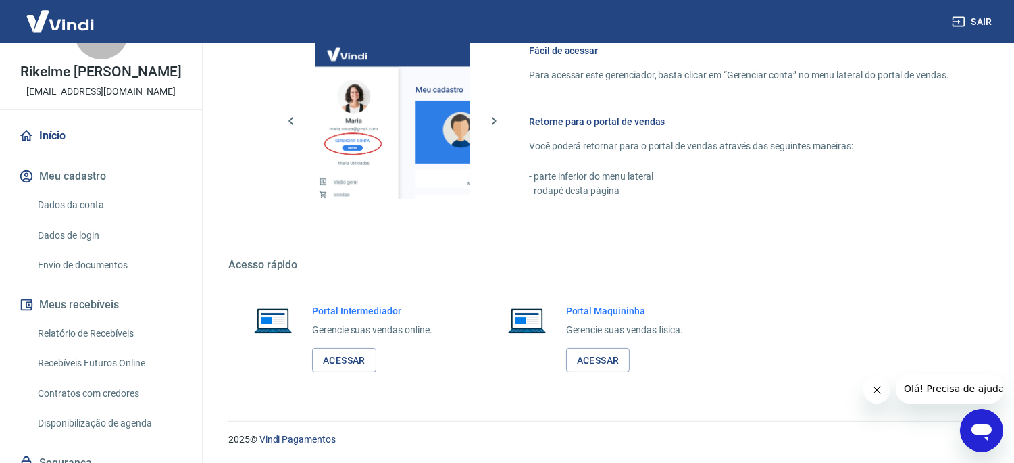
scroll to position [75, 0]
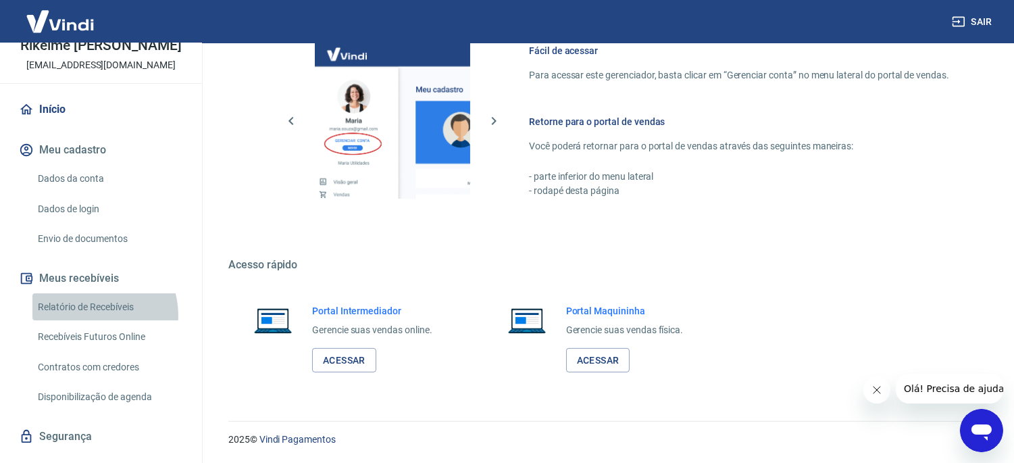
click at [91, 315] on link "Relatório de Recebíveis" at bounding box center [108, 307] width 153 height 28
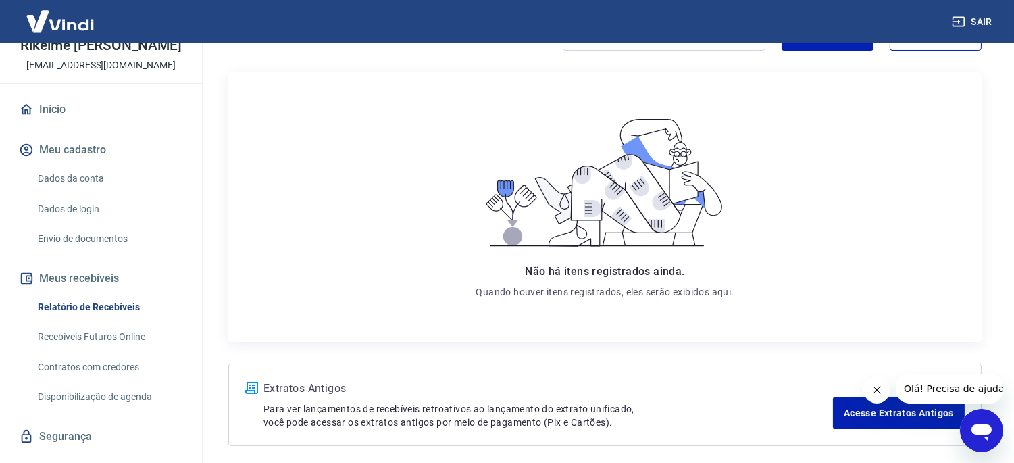
scroll to position [210, 0]
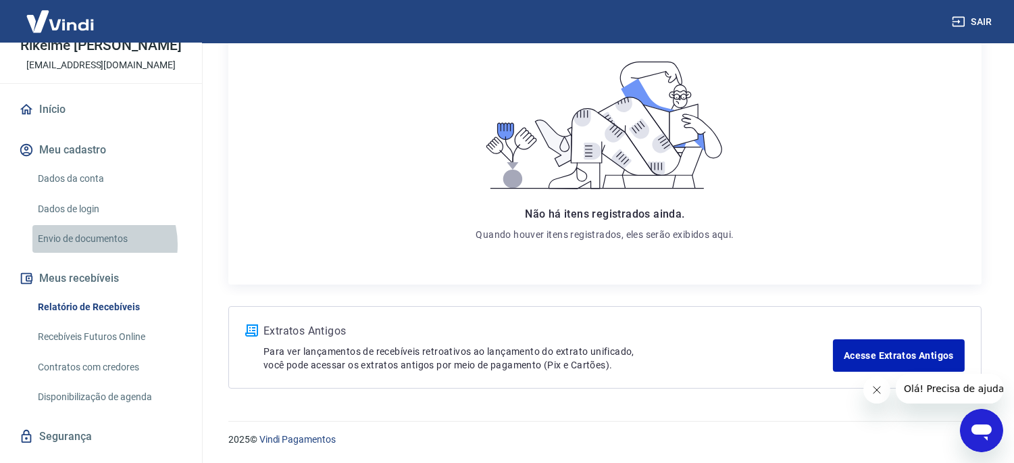
click at [90, 245] on link "Envio de documentos" at bounding box center [108, 239] width 153 height 28
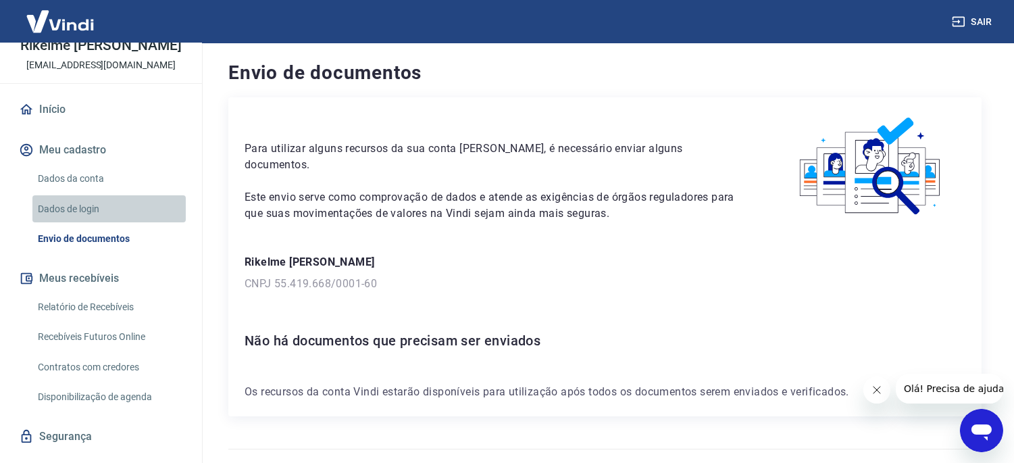
click at [116, 218] on link "Dados de login" at bounding box center [108, 209] width 153 height 28
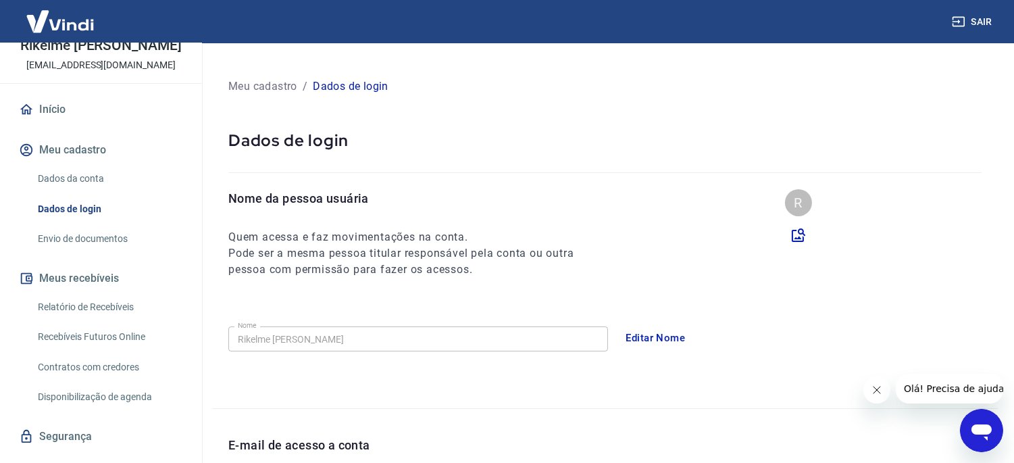
click at [111, 183] on link "Dados da conta" at bounding box center [108, 179] width 153 height 28
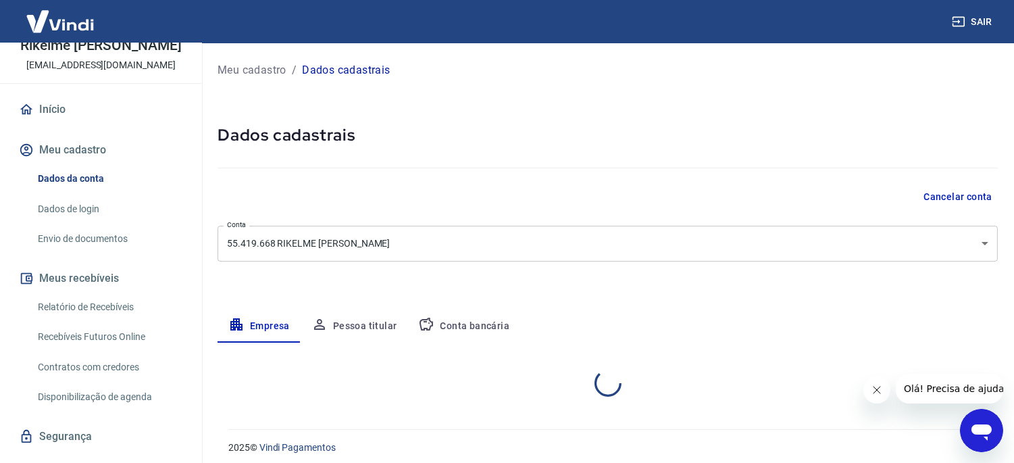
select select "MG"
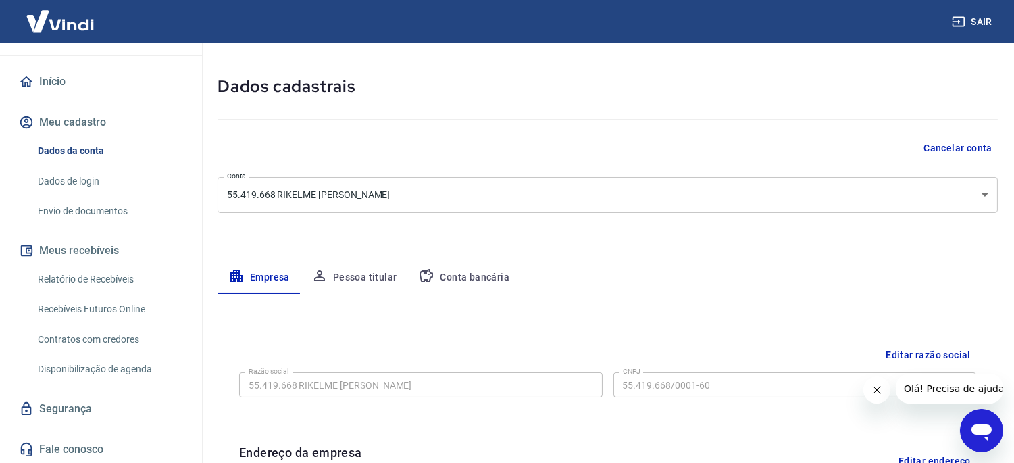
scroll to position [75, 0]
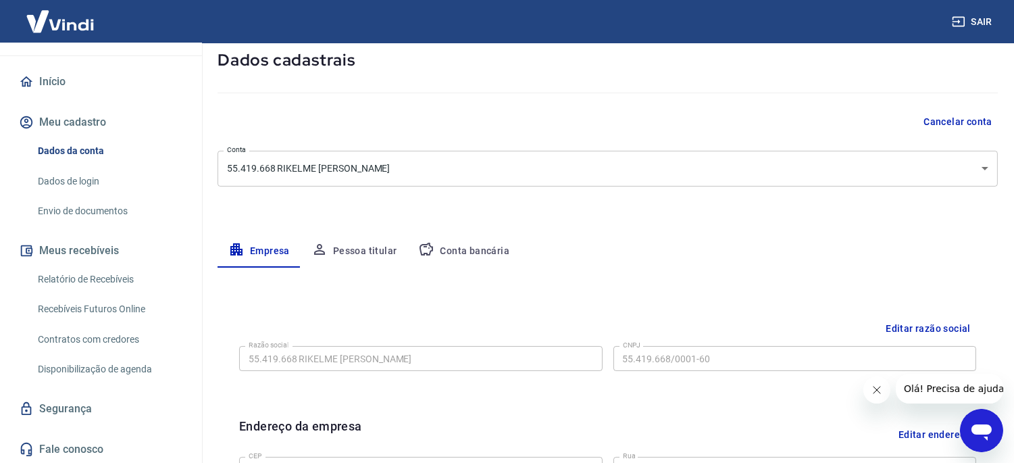
click at [112, 372] on link "Disponibilização de agenda" at bounding box center [108, 369] width 153 height 28
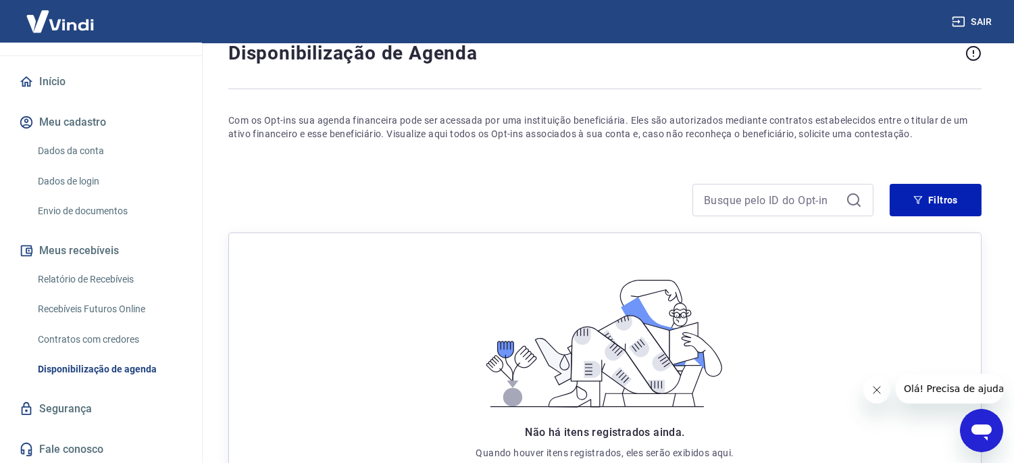
scroll to position [150, 0]
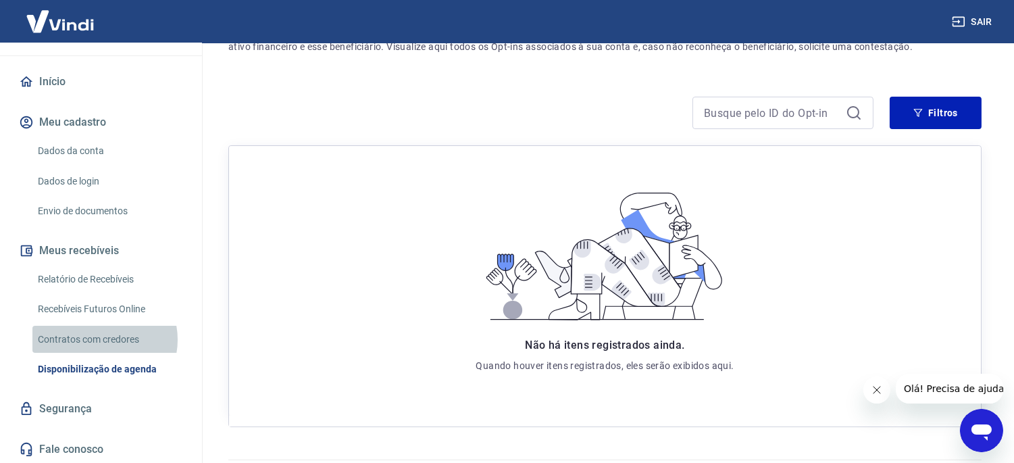
click at [104, 339] on link "Contratos com credores" at bounding box center [108, 340] width 153 height 28
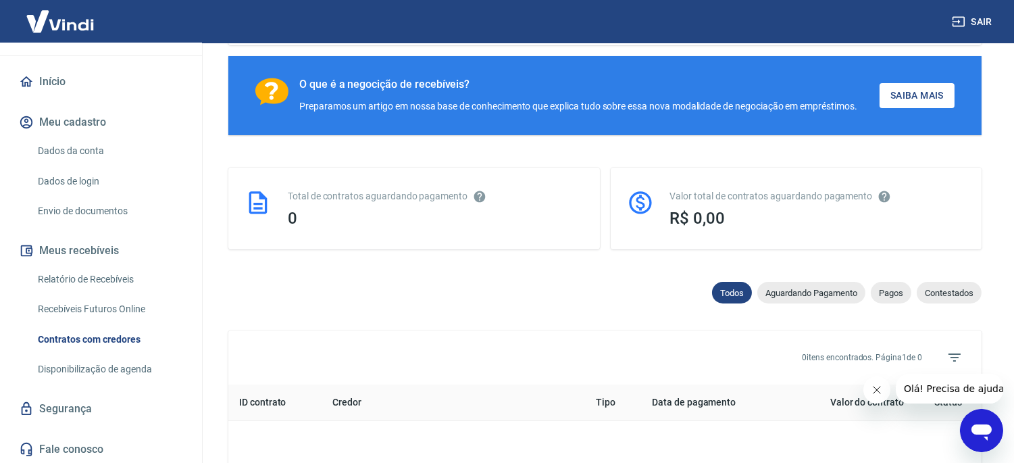
scroll to position [592, 0]
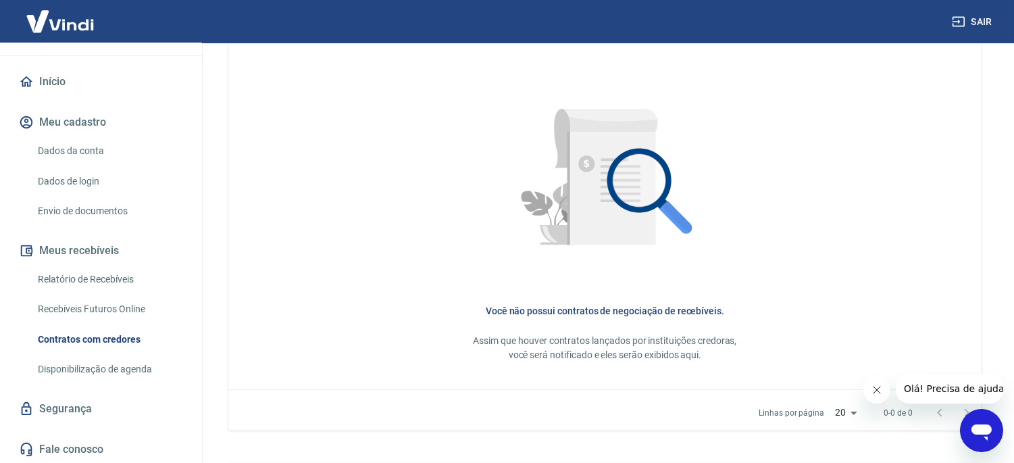
click at [113, 370] on link "Disponibilização de agenda" at bounding box center [108, 369] width 153 height 28
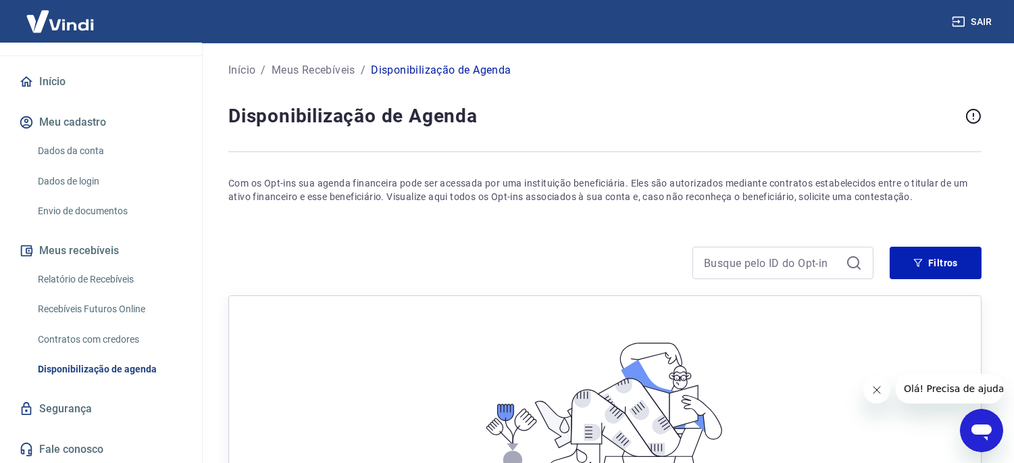
click at [108, 345] on link "Contratos com credores" at bounding box center [108, 340] width 153 height 28
click at [93, 309] on link "Recebíveis Futuros Online" at bounding box center [108, 309] width 153 height 28
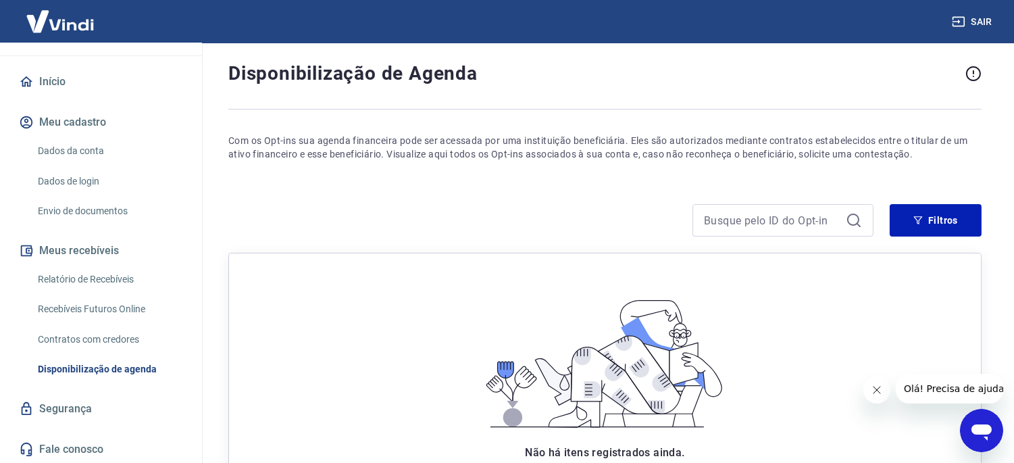
scroll to position [41, 0]
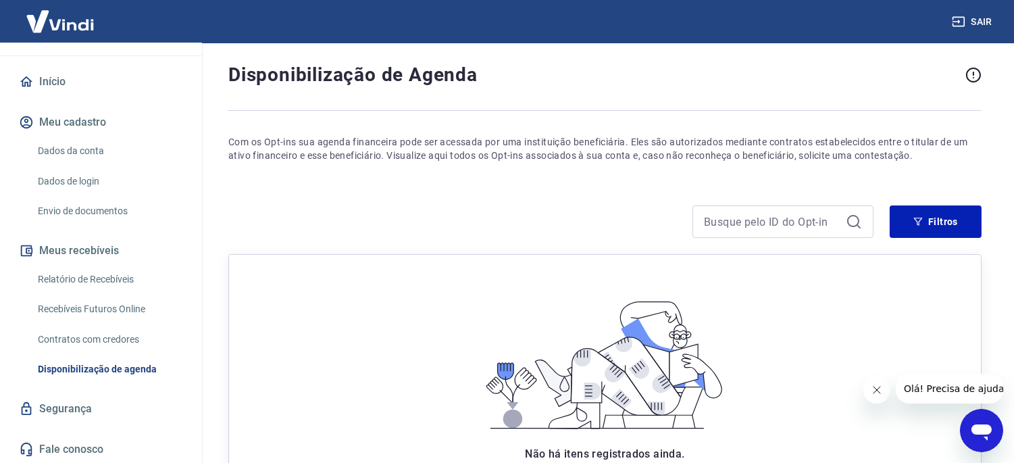
click at [77, 266] on link "Relatório de Recebíveis" at bounding box center [108, 280] width 153 height 28
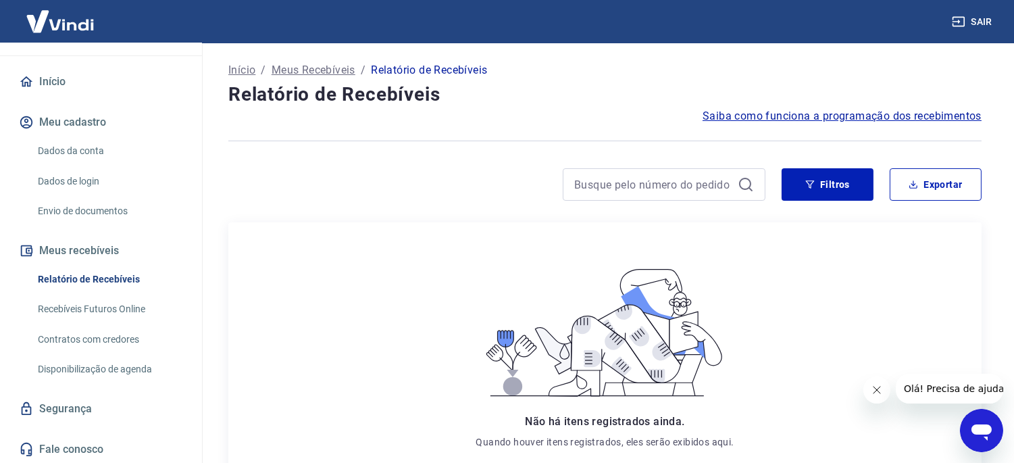
click at [109, 205] on link "Envio de documentos" at bounding box center [108, 211] width 153 height 28
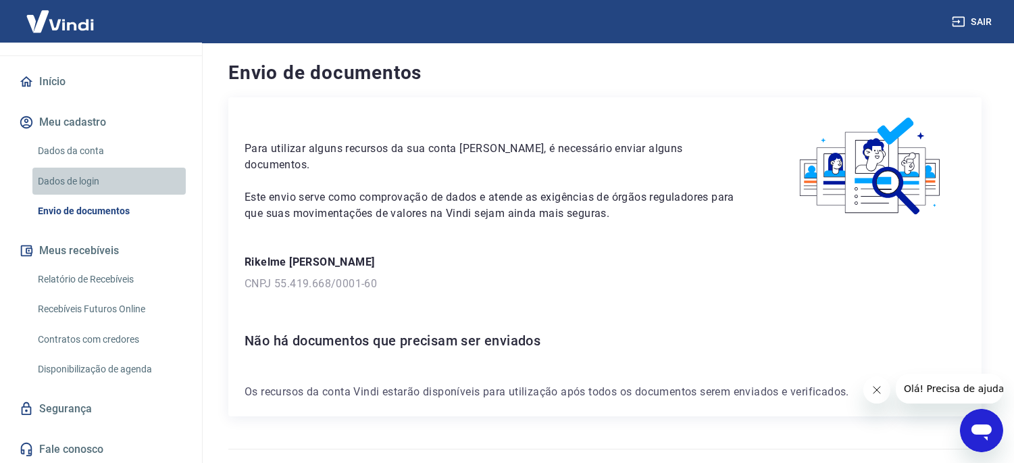
click at [109, 183] on link "Dados de login" at bounding box center [108, 182] width 153 height 28
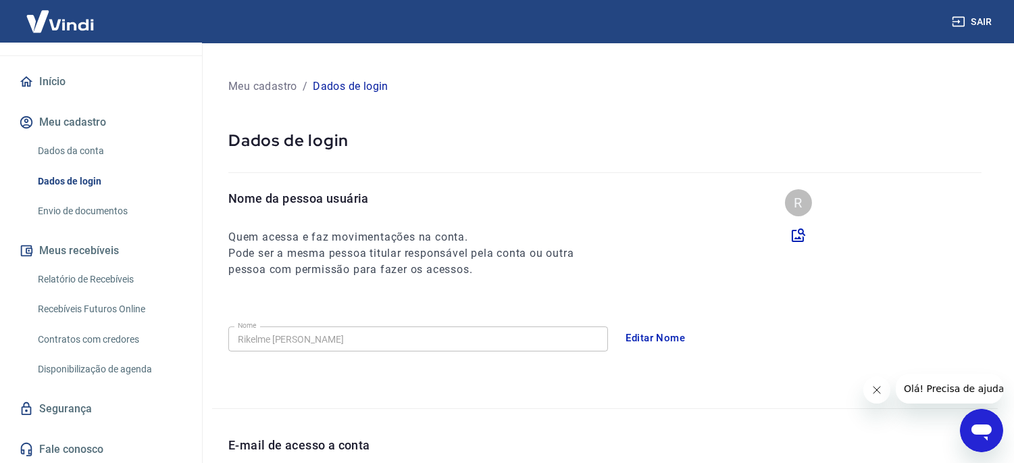
click at [112, 158] on link "Dados da conta" at bounding box center [108, 151] width 153 height 28
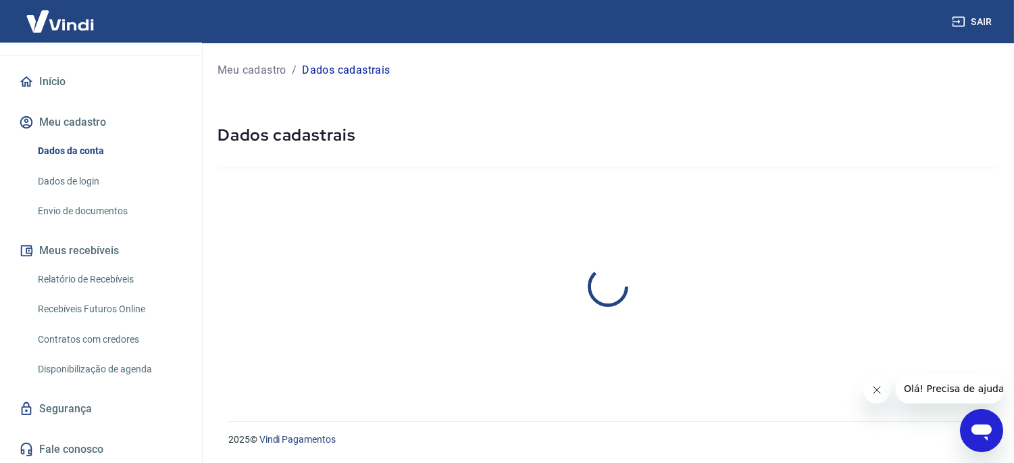
select select "MG"
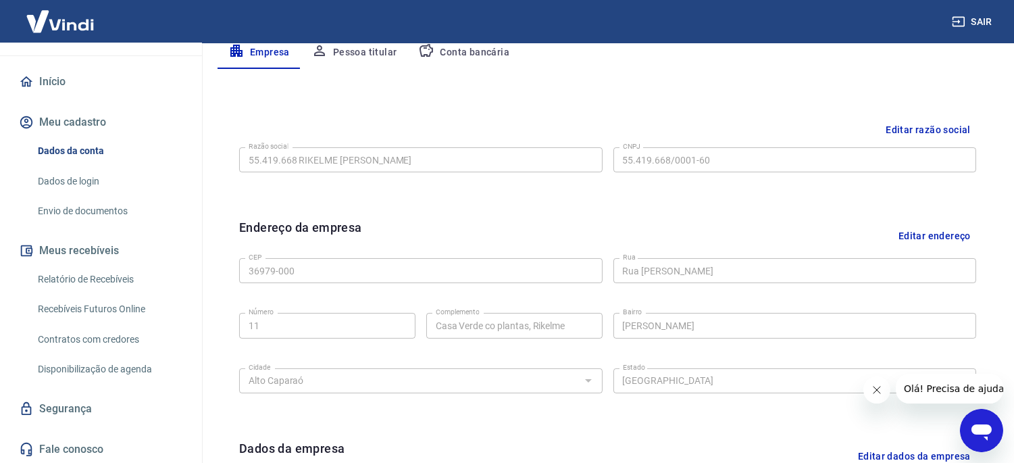
scroll to position [300, 0]
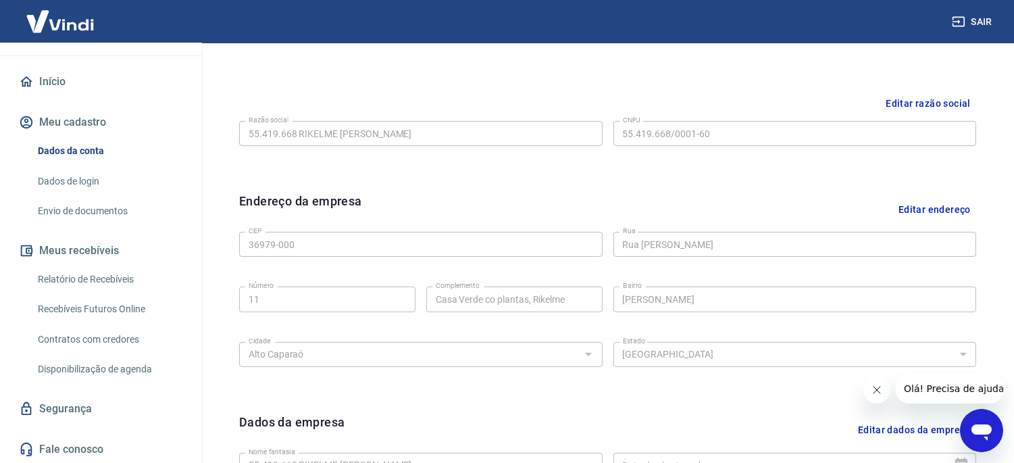
click at [88, 65] on div "R Rikelme José Da Silva rikelmejosedasilva78@gmail.com Início Meu cadastro Dado…" at bounding box center [101, 203] width 202 height 524
click at [82, 76] on link "Início" at bounding box center [101, 82] width 170 height 30
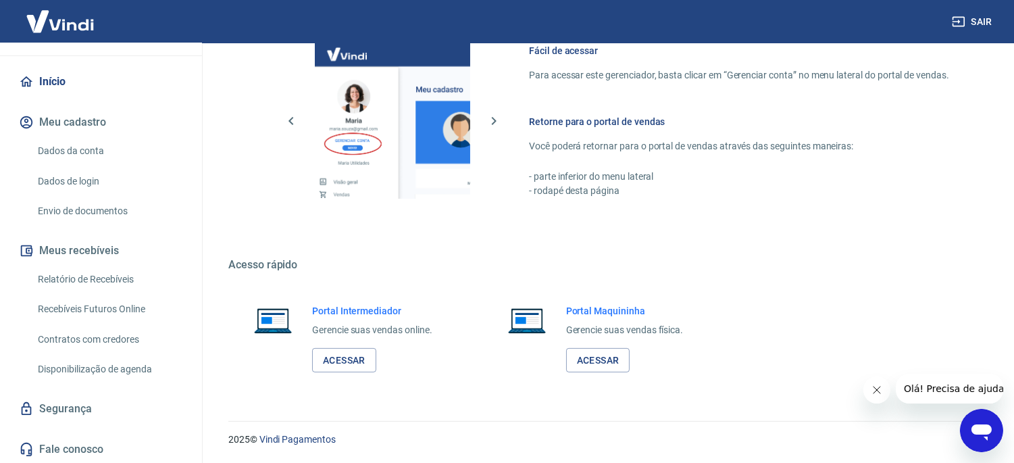
scroll to position [757, 0]
click at [108, 150] on link "Dados da conta" at bounding box center [108, 151] width 153 height 28
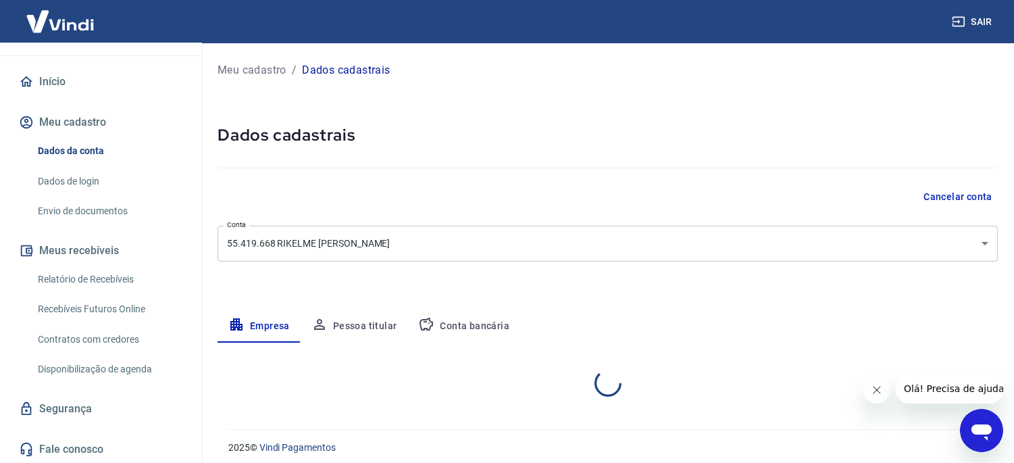
select select "MG"
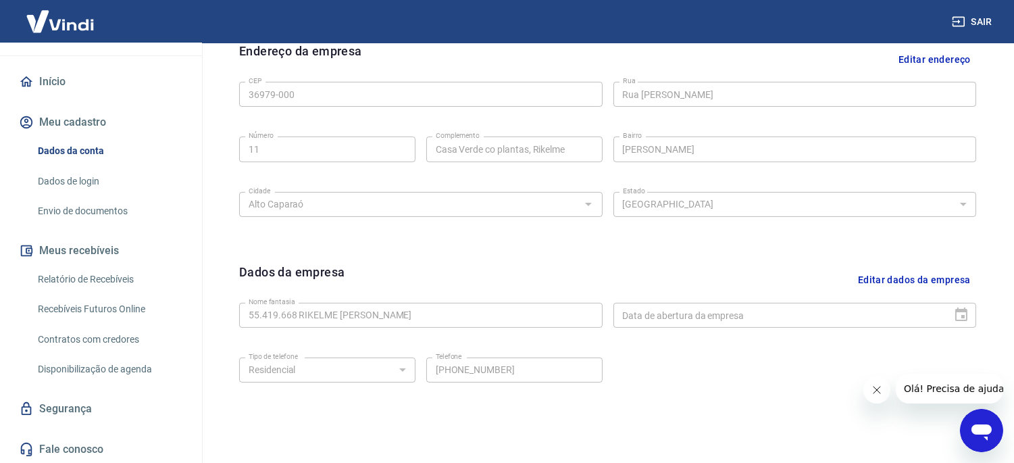
scroll to position [510, 0]
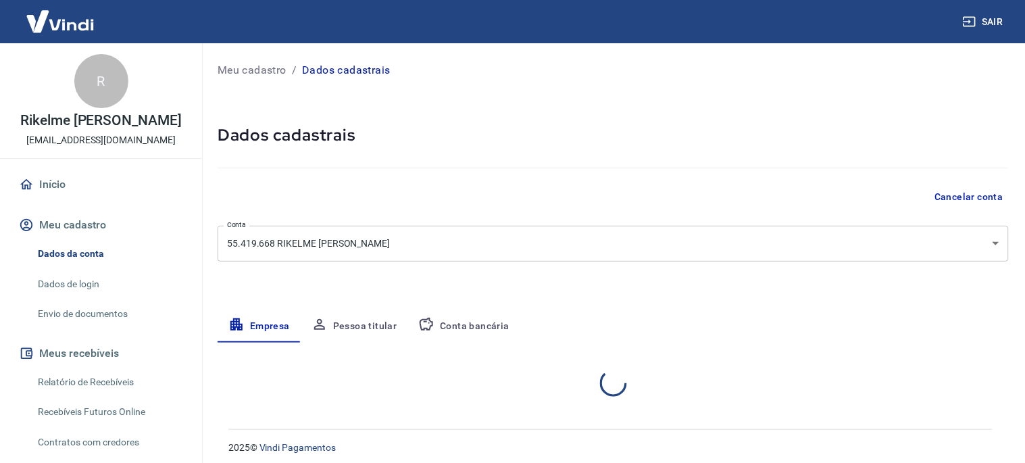
select select "MG"
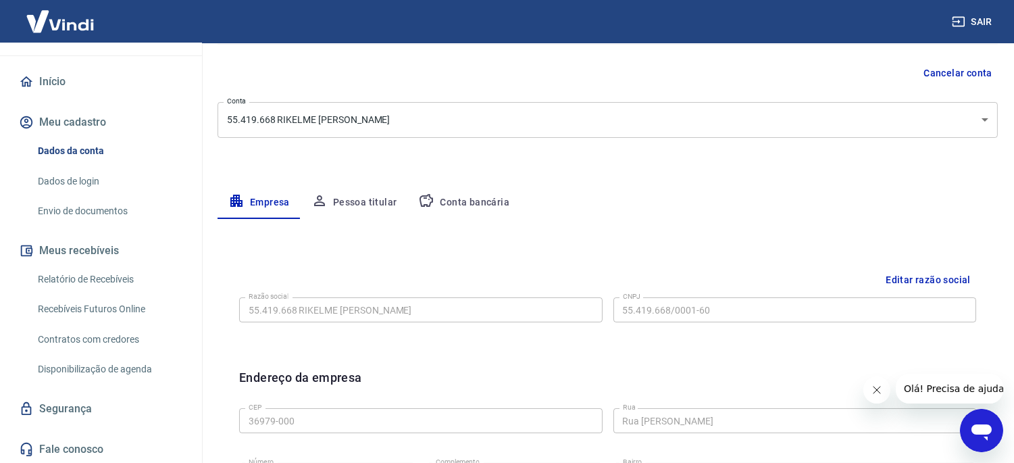
scroll to position [150, 0]
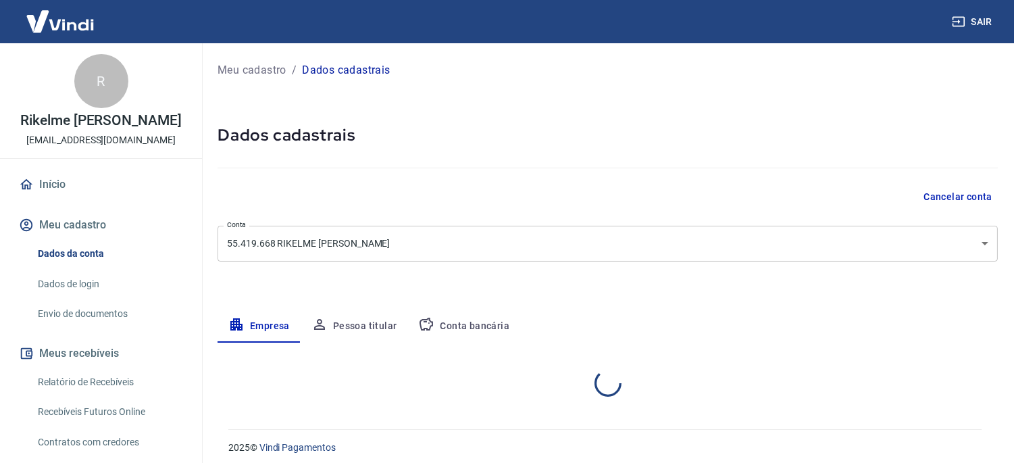
select select "MG"
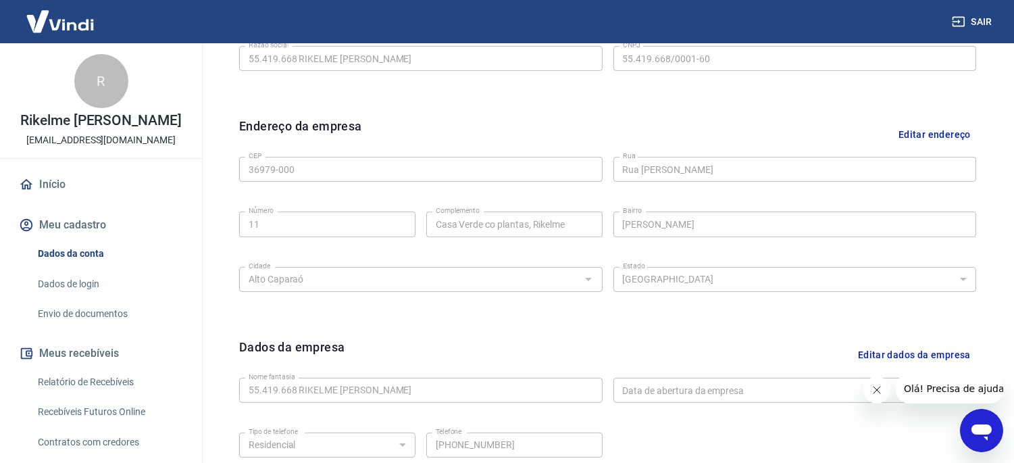
scroll to position [510, 0]
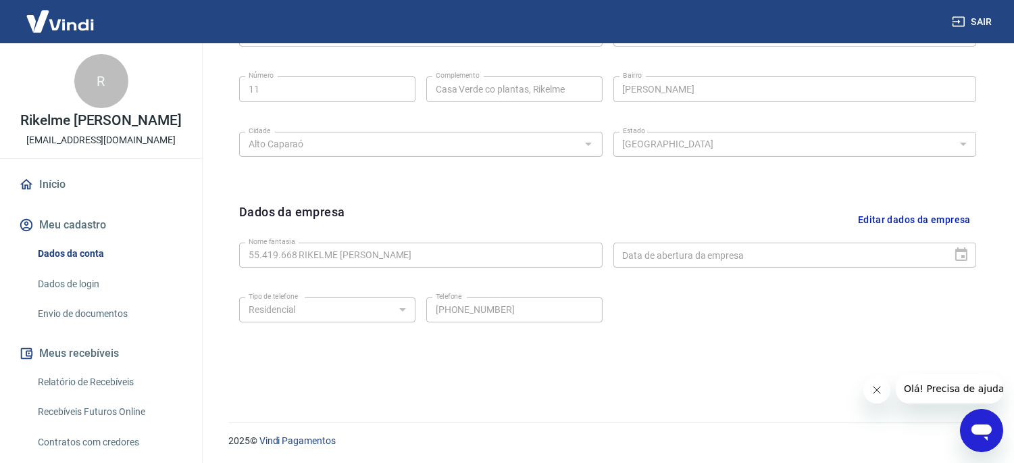
drag, startPoint x: 167, startPoint y: 143, endPoint x: 30, endPoint y: 116, distance: 139.1
click at [30, 116] on div "R Rikelme [PERSON_NAME] [EMAIL_ADDRESS][DOMAIN_NAME]" at bounding box center [101, 100] width 202 height 115
drag, startPoint x: 153, startPoint y: 23, endPoint x: 0, endPoint y: 77, distance: 162.0
click at [0, 42] on div "Sair" at bounding box center [507, 21] width 1014 height 43
drag, startPoint x: 21, startPoint y: 70, endPoint x: 98, endPoint y: 132, distance: 99.4
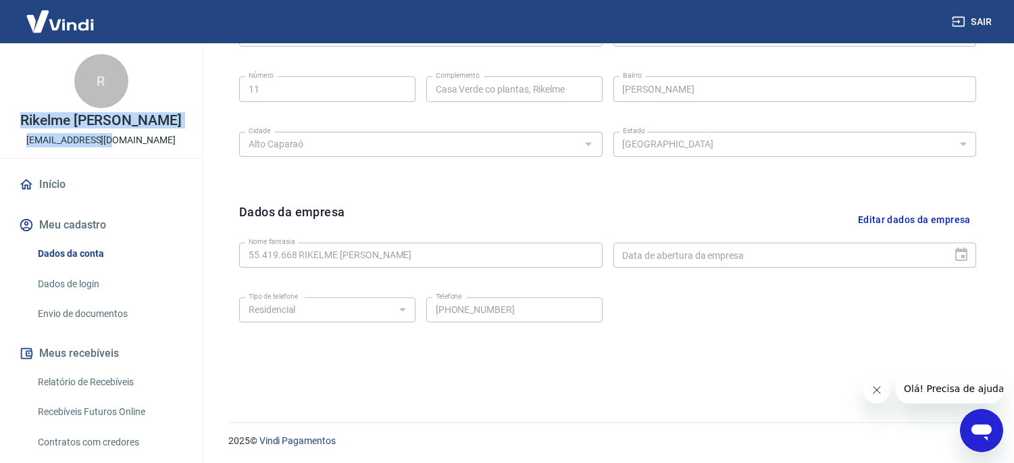
click at [99, 132] on div "R Rikelme José Da Silva rikelmejosedasilva78@gmail.com" at bounding box center [101, 100] width 202 height 115
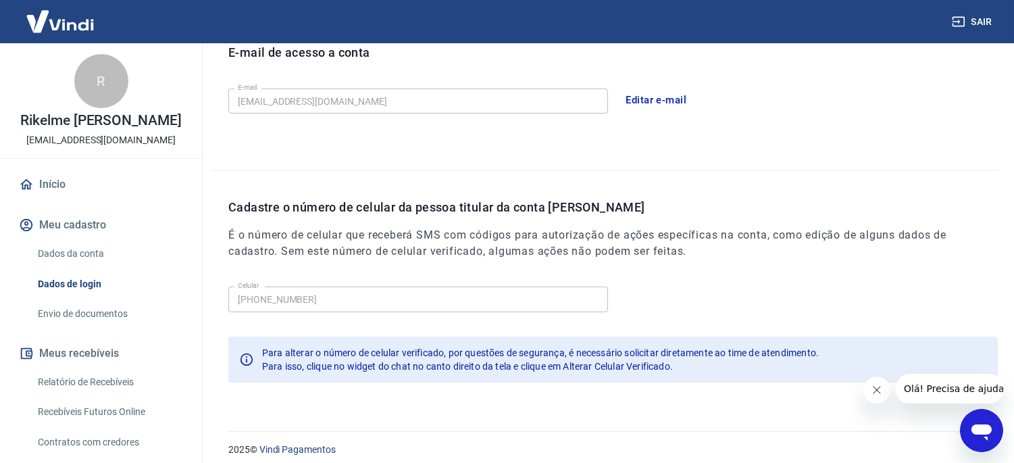
scroll to position [402, 0]
